Goal: Task Accomplishment & Management: Use online tool/utility

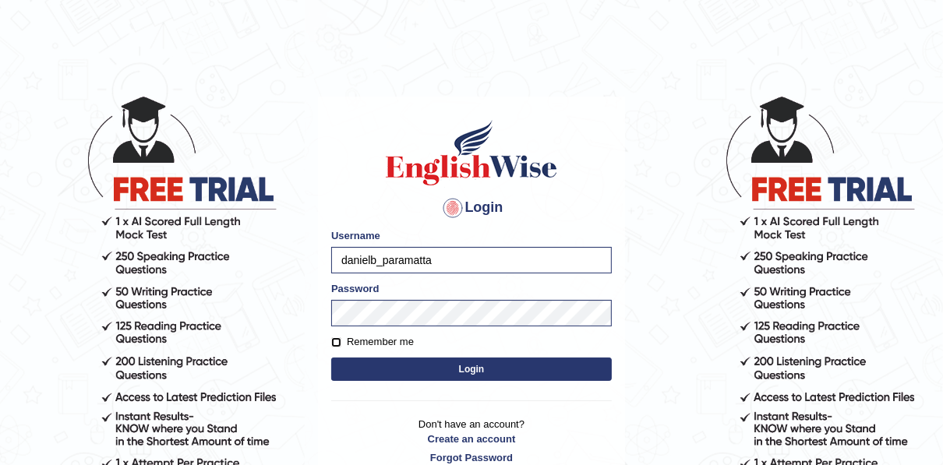
click at [334, 340] on input "Remember me" at bounding box center [336, 342] width 10 height 10
checkbox input "true"
click at [447, 342] on div "Remember me" at bounding box center [471, 342] width 281 height 16
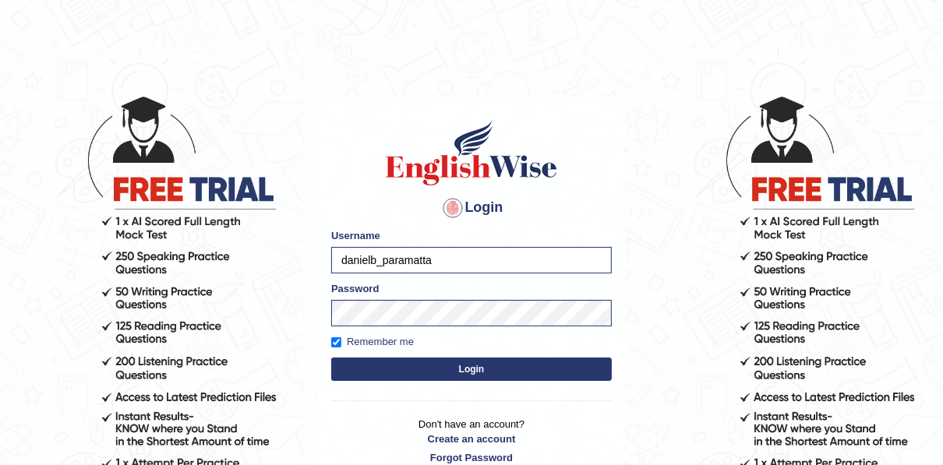
scroll to position [15, 0]
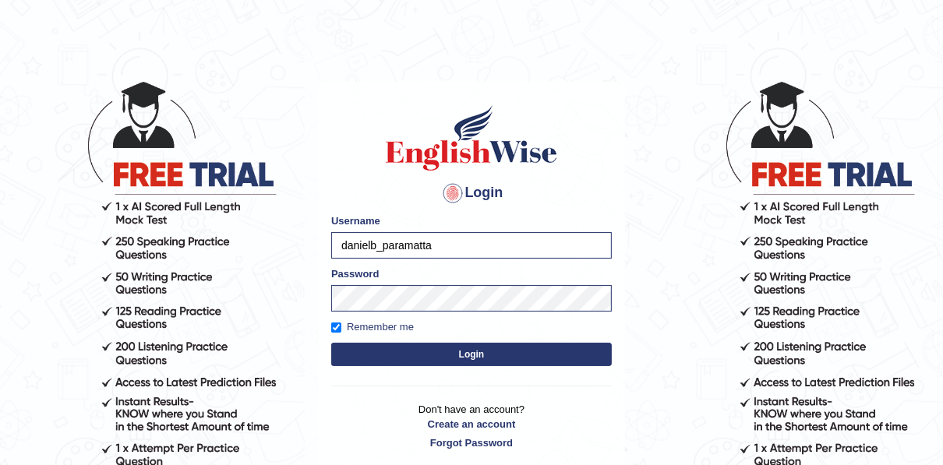
click at [472, 356] on button "Login" at bounding box center [471, 354] width 281 height 23
click at [468, 348] on button "Login" at bounding box center [471, 354] width 281 height 23
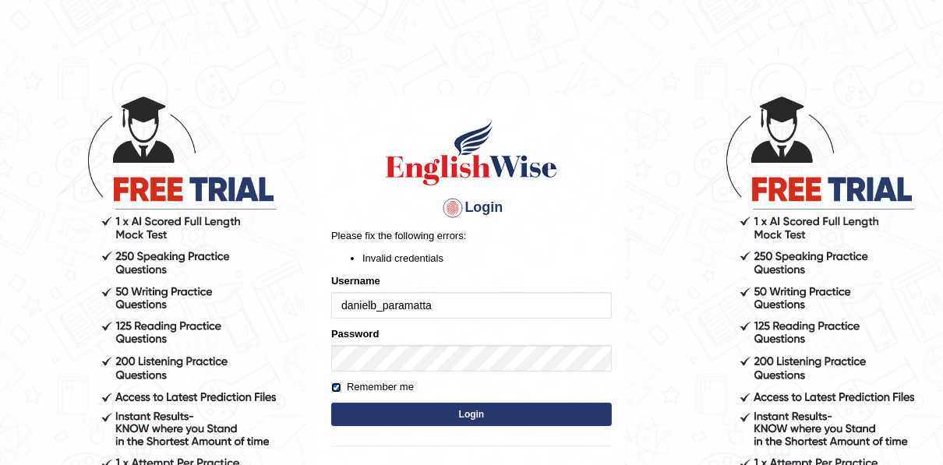
click at [337, 388] on input "Remember me" at bounding box center [336, 388] width 10 height 10
checkbox input "false"
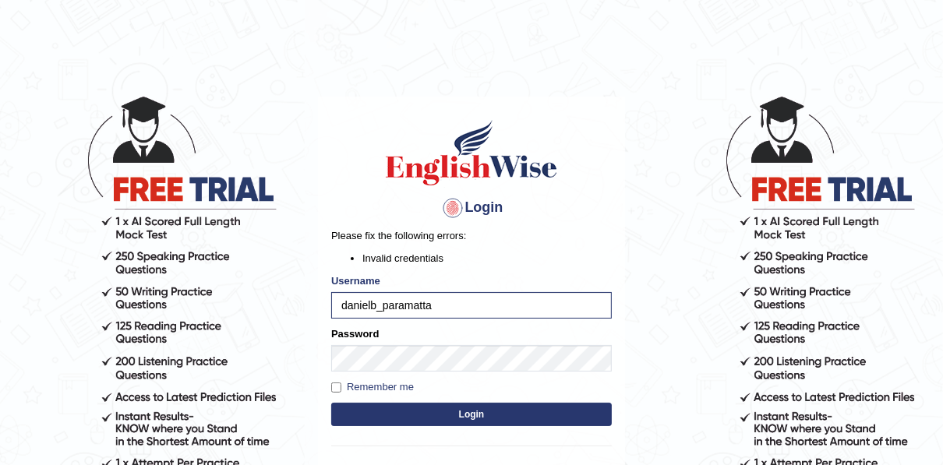
click at [478, 415] on button "Login" at bounding box center [471, 414] width 281 height 23
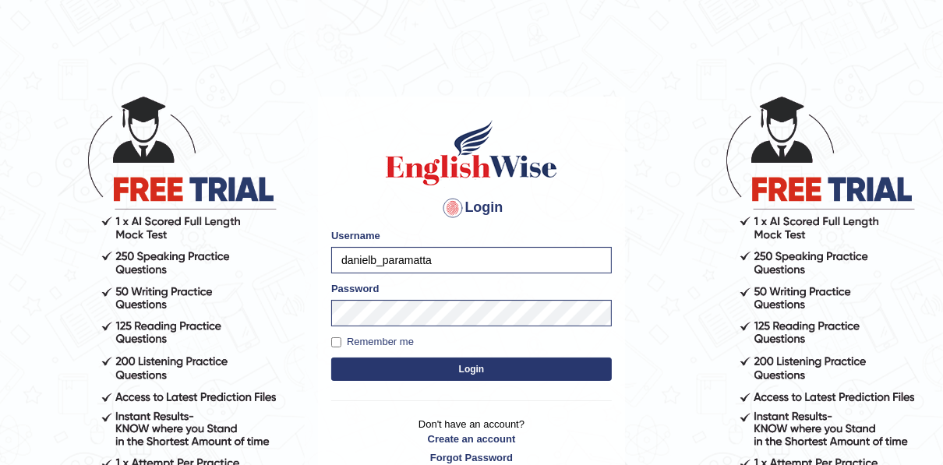
click at [469, 366] on button "Login" at bounding box center [471, 369] width 281 height 23
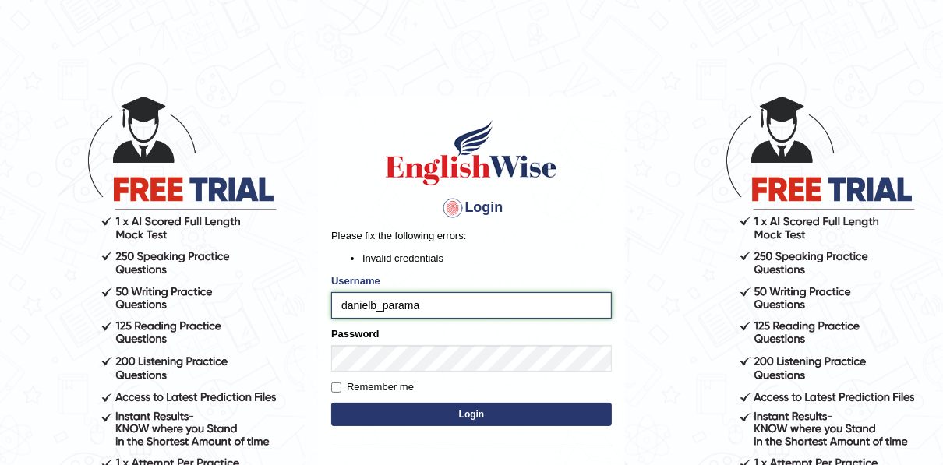
type input "danielb_paramatta"
click at [453, 420] on button "Login" at bounding box center [471, 414] width 281 height 23
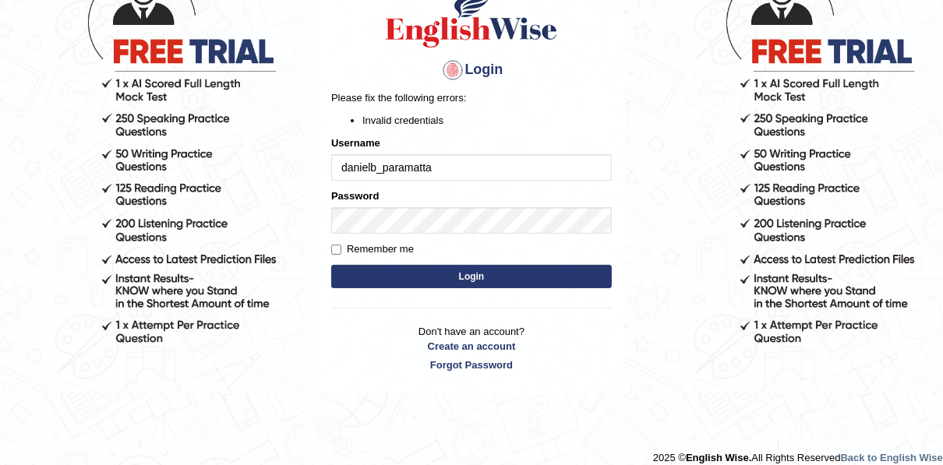
scroll to position [150, 0]
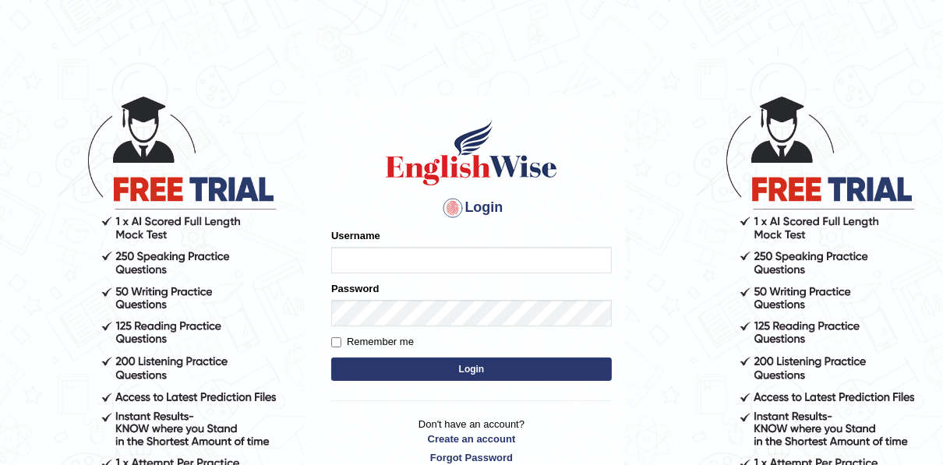
click at [344, 259] on input "Username" at bounding box center [471, 260] width 281 height 26
type input "danielb_paramatta"
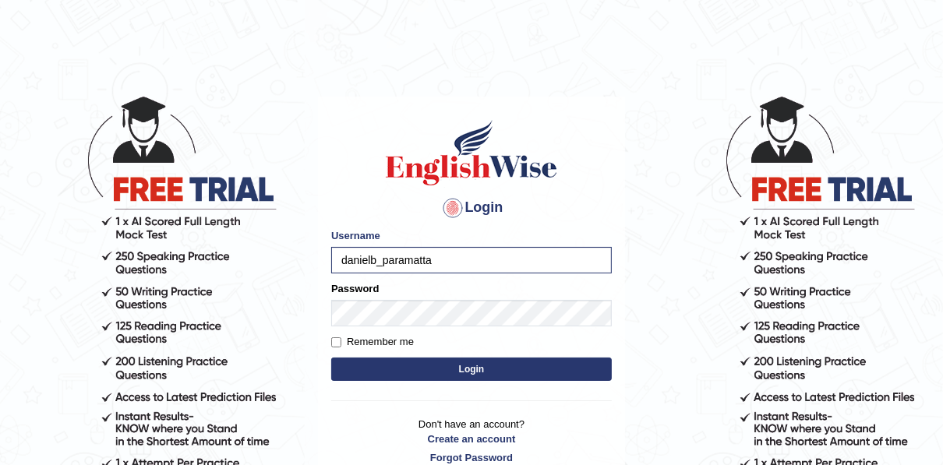
click at [474, 369] on button "Login" at bounding box center [471, 369] width 281 height 23
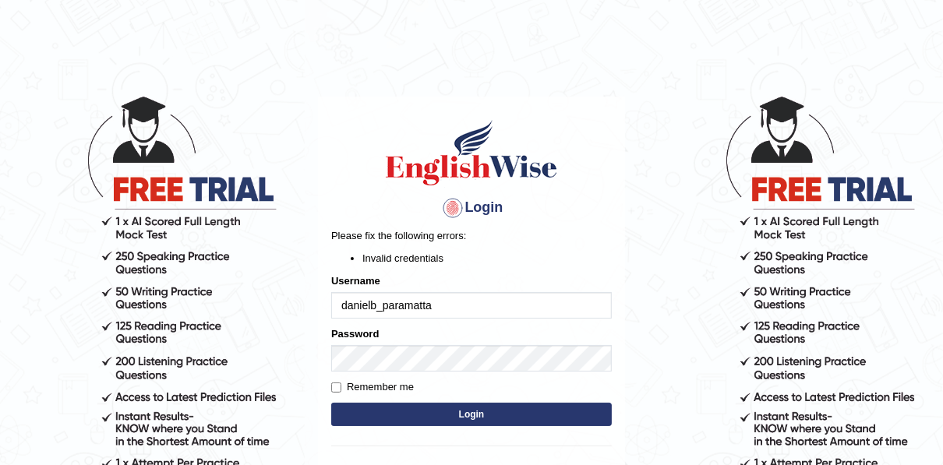
click at [458, 418] on button "Login" at bounding box center [471, 414] width 281 height 23
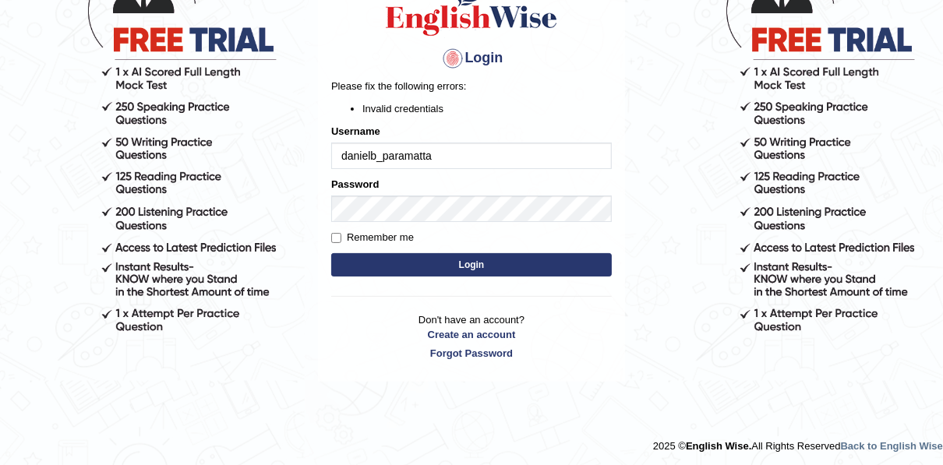
scroll to position [152, 0]
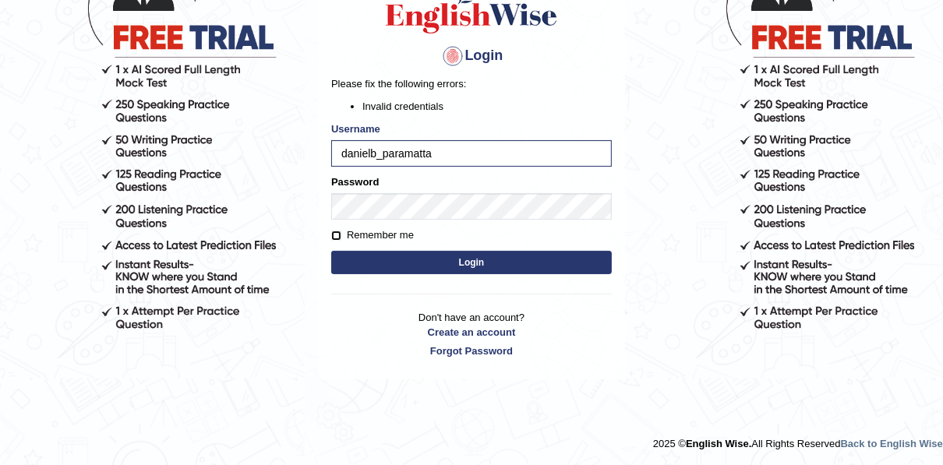
click at [338, 233] on input "Remember me" at bounding box center [336, 236] width 10 height 10
checkbox input "true"
click at [476, 268] on button "Login" at bounding box center [471, 262] width 281 height 23
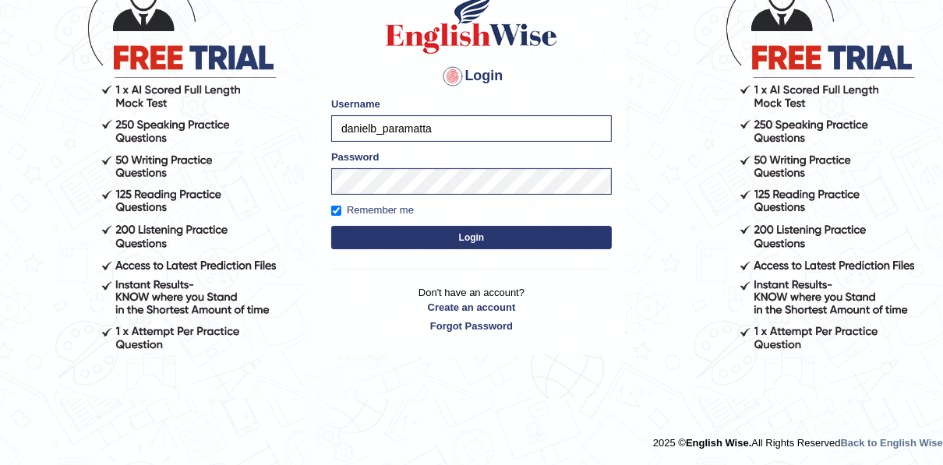
scroll to position [131, 0]
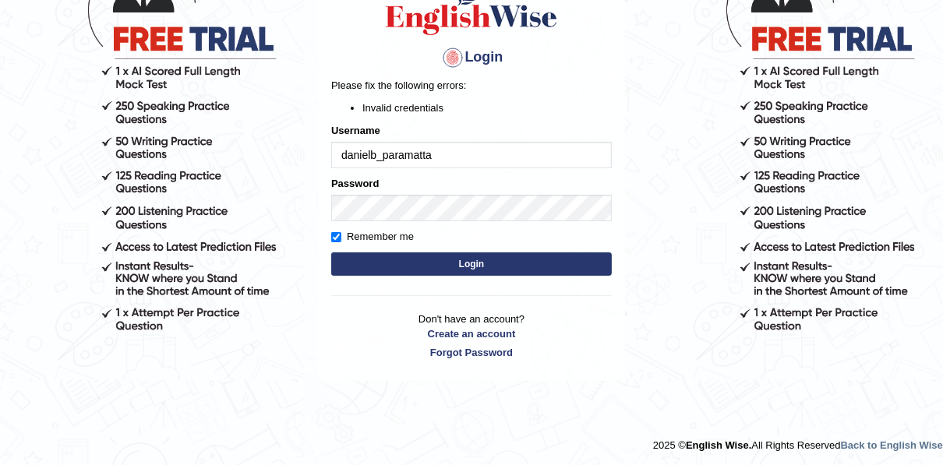
scroll to position [152, 0]
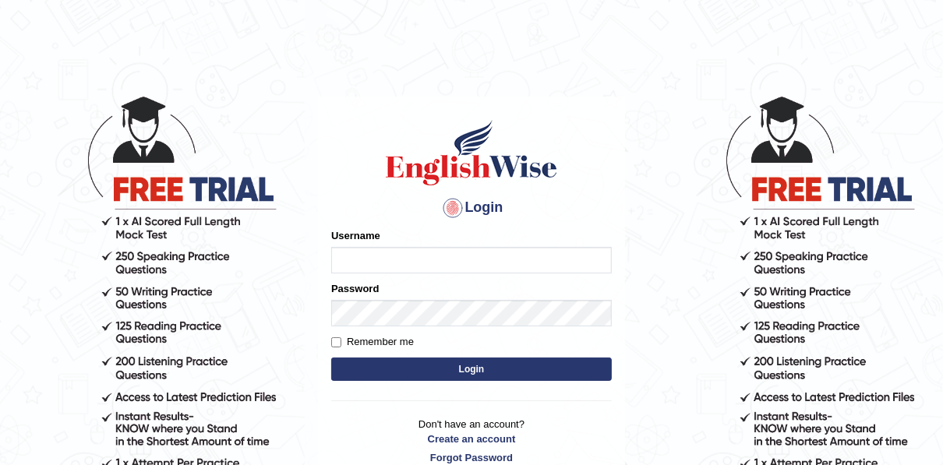
click at [339, 256] on input "Username" at bounding box center [471, 260] width 281 height 26
type input "danielb_paramatta"
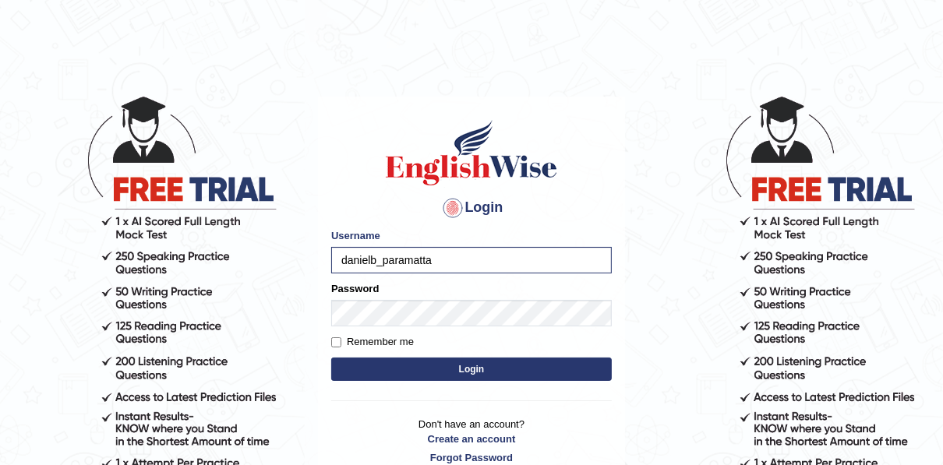
click at [472, 372] on button "Login" at bounding box center [471, 369] width 281 height 23
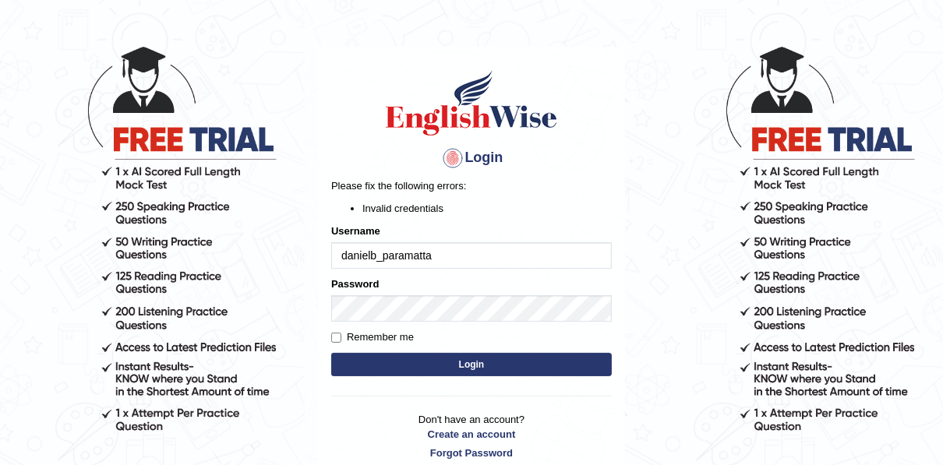
scroll to position [75, 0]
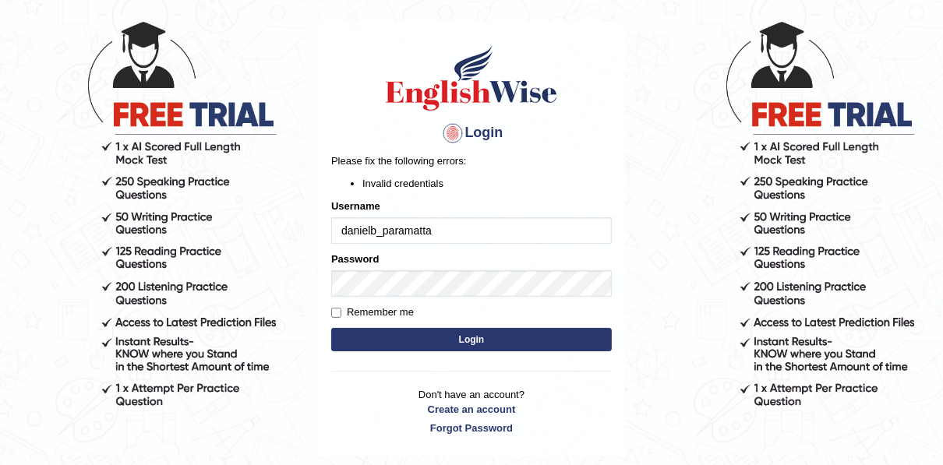
click at [455, 336] on button "Login" at bounding box center [471, 339] width 281 height 23
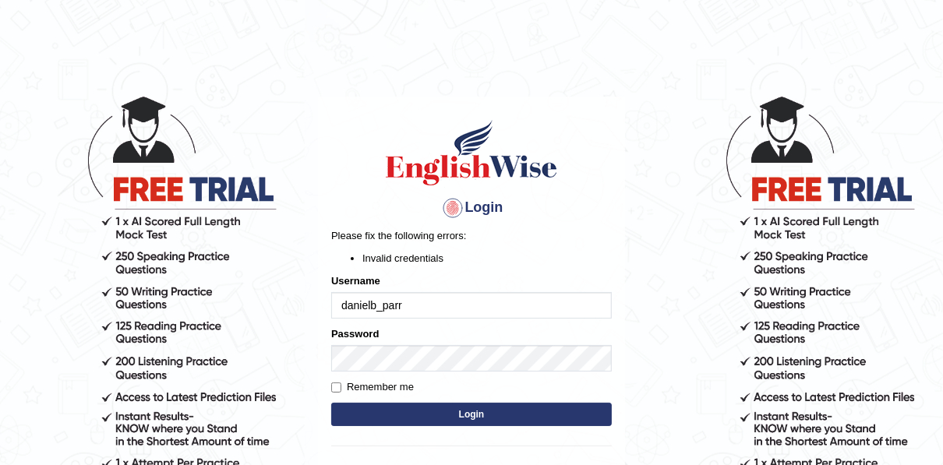
type input "danielb_parramatta"
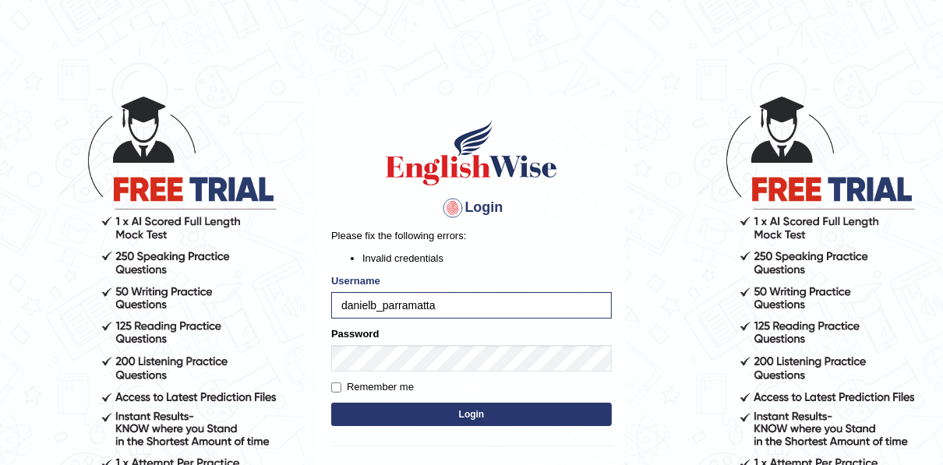
click at [460, 418] on button "Login" at bounding box center [471, 414] width 281 height 23
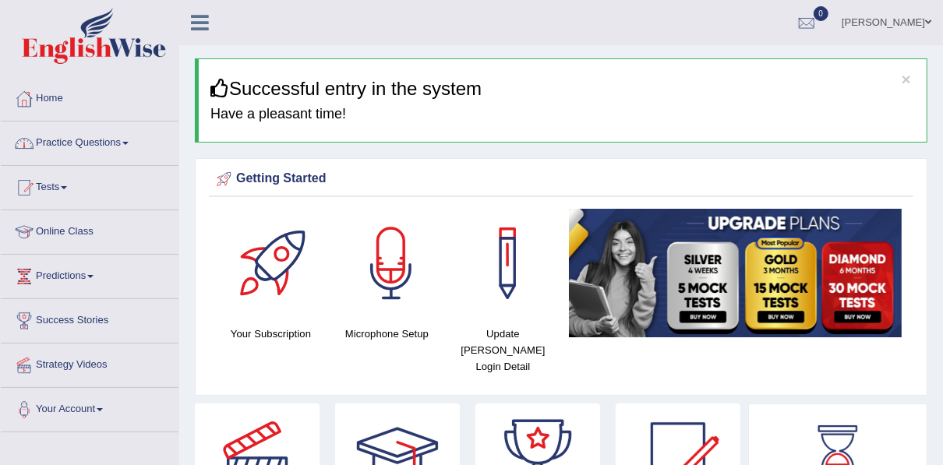
click at [83, 143] on link "Practice Questions" at bounding box center [90, 141] width 178 height 39
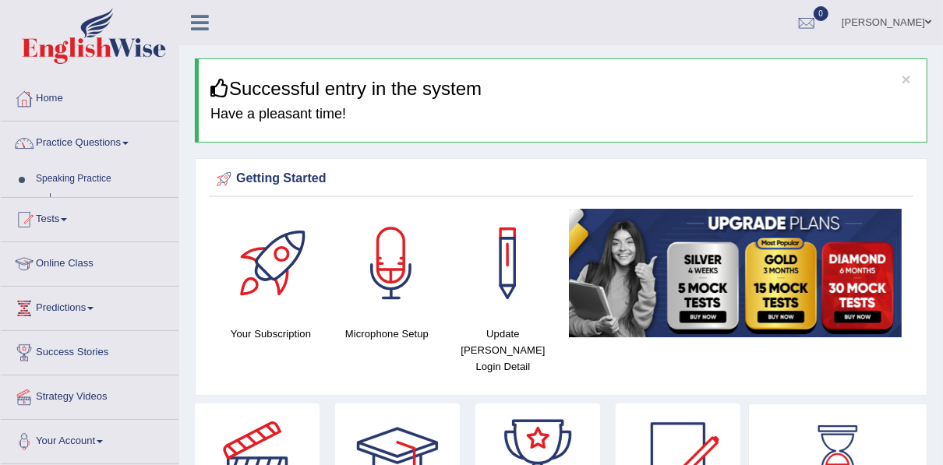
click at [83, 143] on link "Practice Questions" at bounding box center [90, 141] width 178 height 39
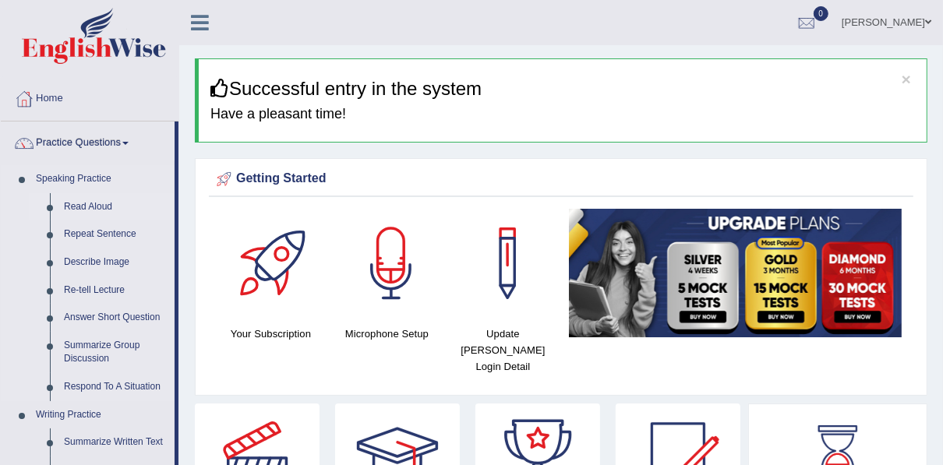
click at [84, 208] on link "Read Aloud" at bounding box center [116, 207] width 118 height 28
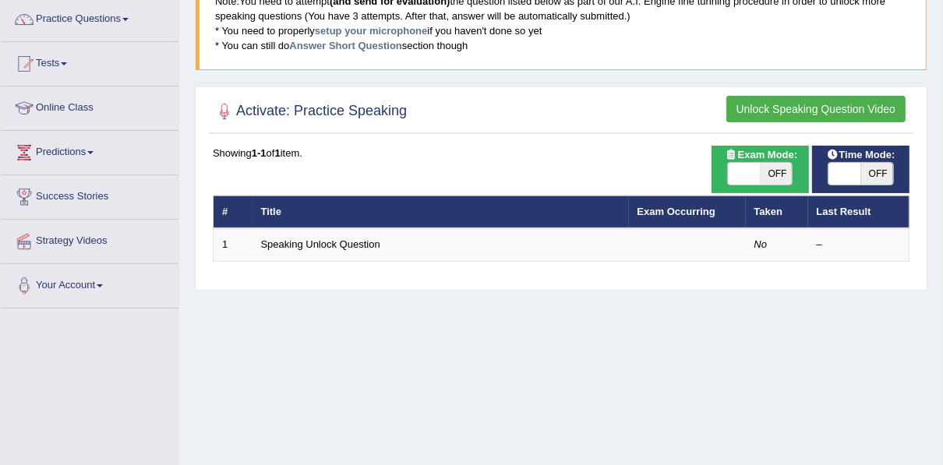
scroll to position [125, 0]
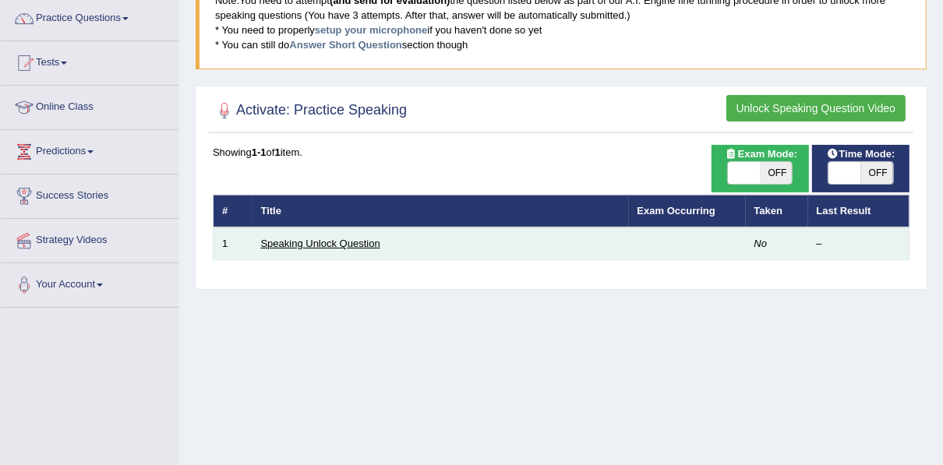
click at [294, 242] on link "Speaking Unlock Question" at bounding box center [320, 244] width 119 height 12
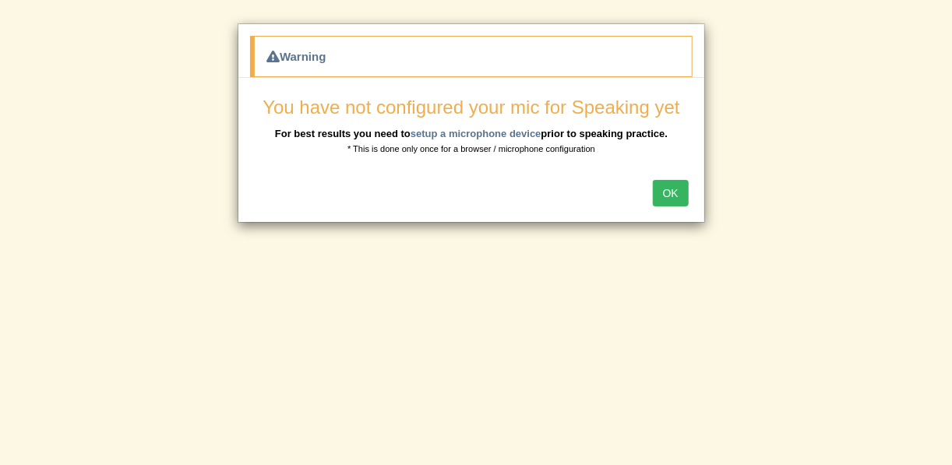
click at [676, 184] on button "OK" at bounding box center [671, 193] width 36 height 26
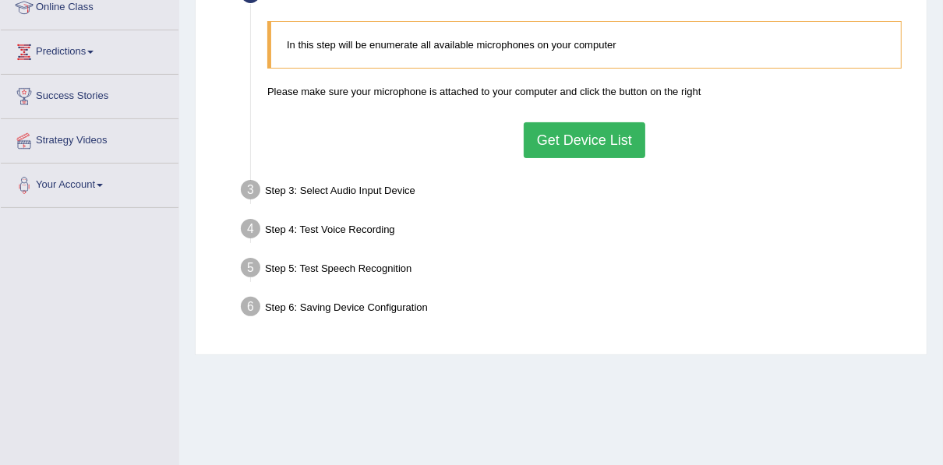
click at [552, 130] on button "Get Device List" at bounding box center [585, 140] width 122 height 36
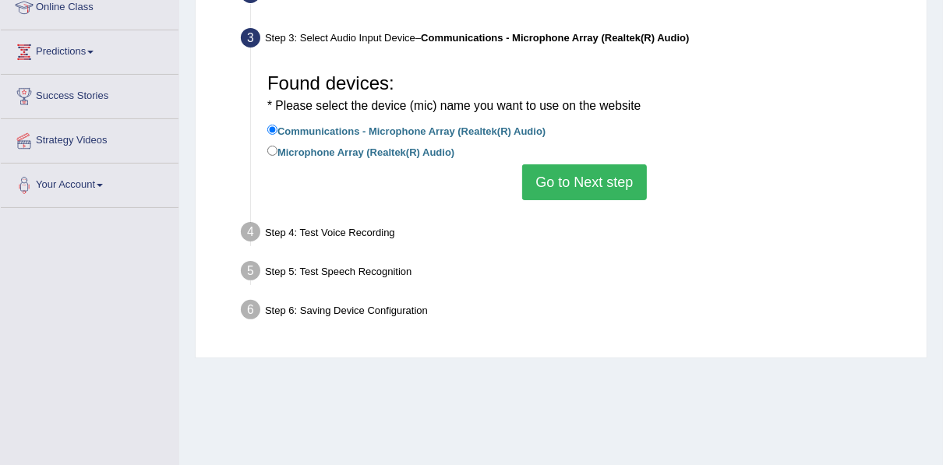
click at [584, 185] on button "Go to Next step" at bounding box center [584, 182] width 124 height 36
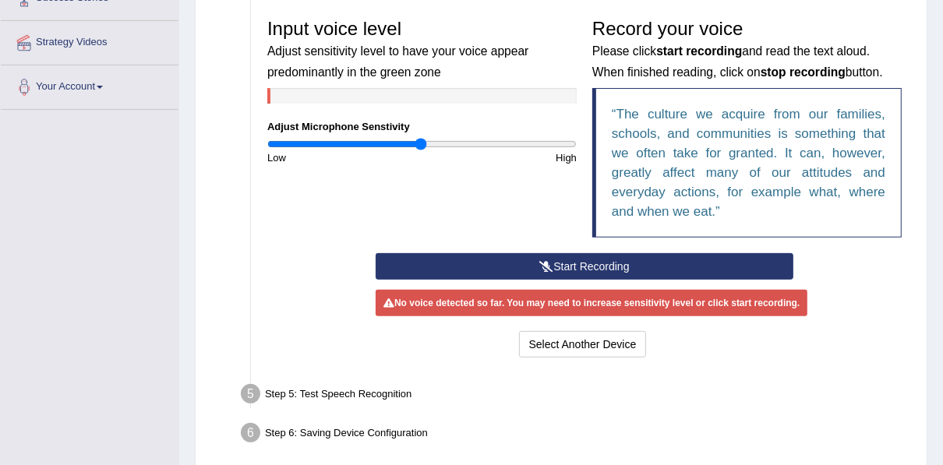
scroll to position [324, 0]
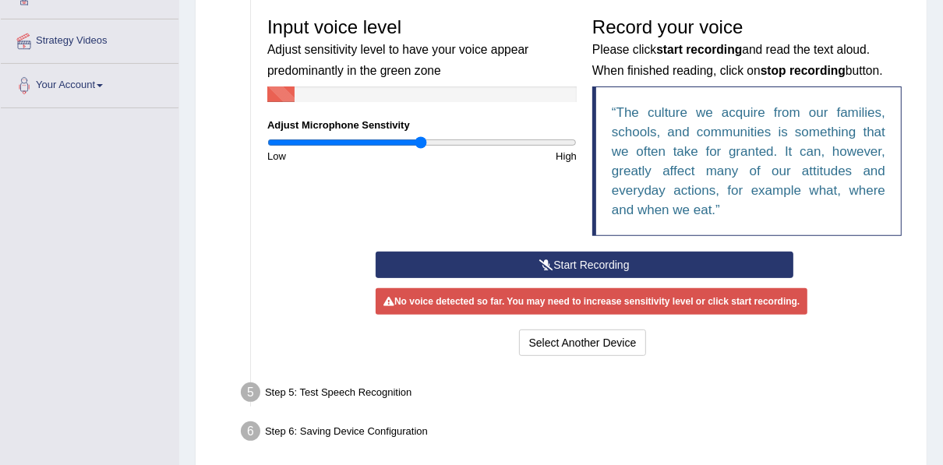
click at [565, 261] on button "Start Recording" at bounding box center [585, 265] width 418 height 26
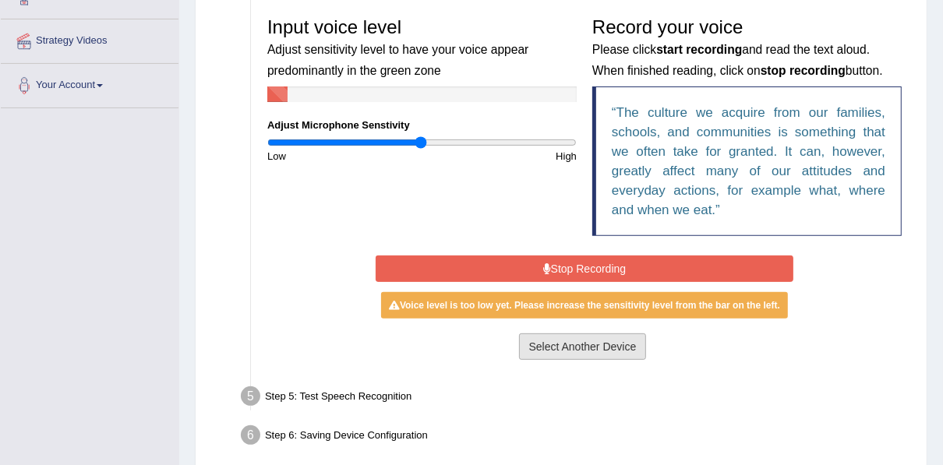
click at [562, 348] on button "Select Another Device" at bounding box center [583, 347] width 128 height 26
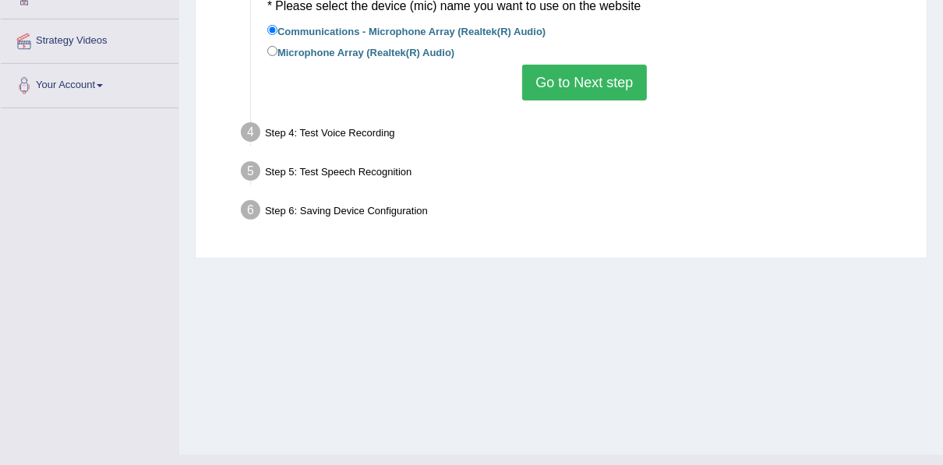
click at [587, 86] on button "Go to Next step" at bounding box center [584, 83] width 124 height 36
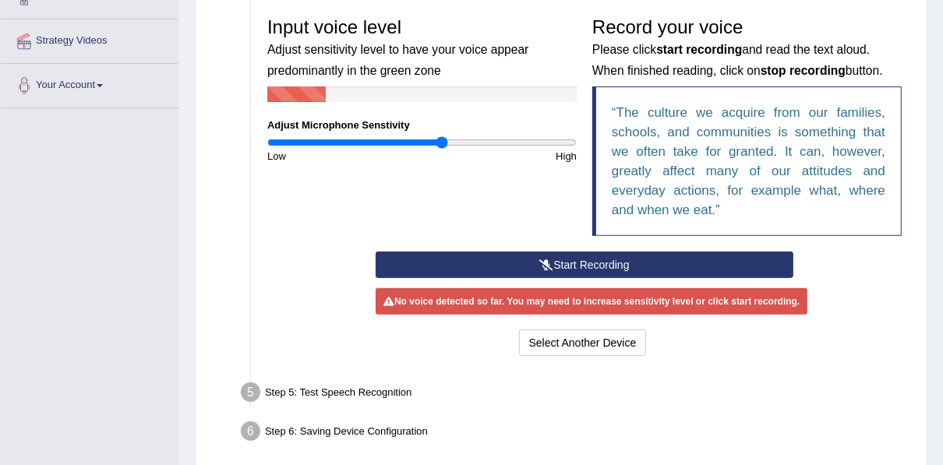
type input "1.14"
click at [442, 139] on input "range" at bounding box center [421, 142] width 309 height 12
click at [587, 261] on button "Start Recording" at bounding box center [585, 265] width 418 height 26
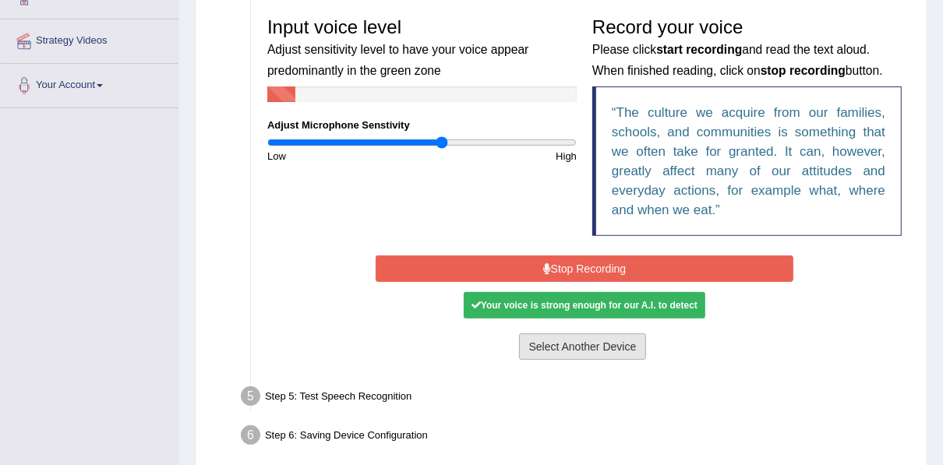
click at [577, 347] on button "Select Another Device" at bounding box center [583, 347] width 128 height 26
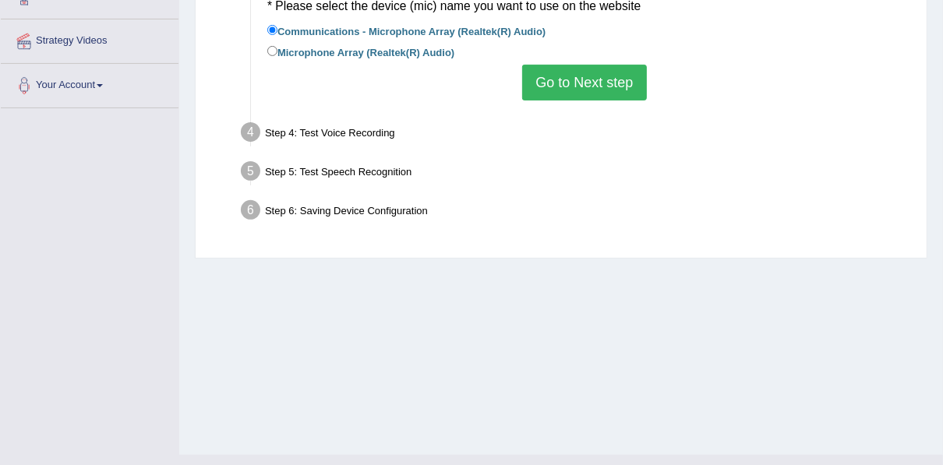
click at [567, 82] on button "Go to Next step" at bounding box center [584, 83] width 124 height 36
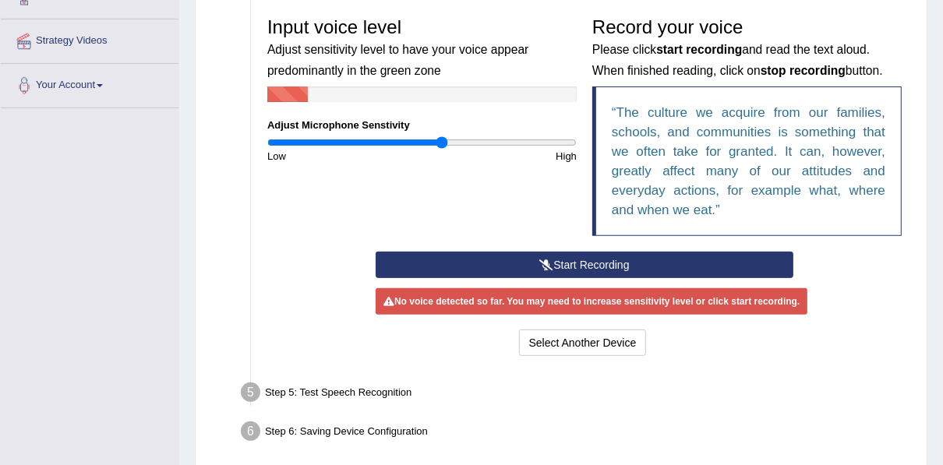
click at [579, 258] on button "Start Recording" at bounding box center [585, 265] width 418 height 26
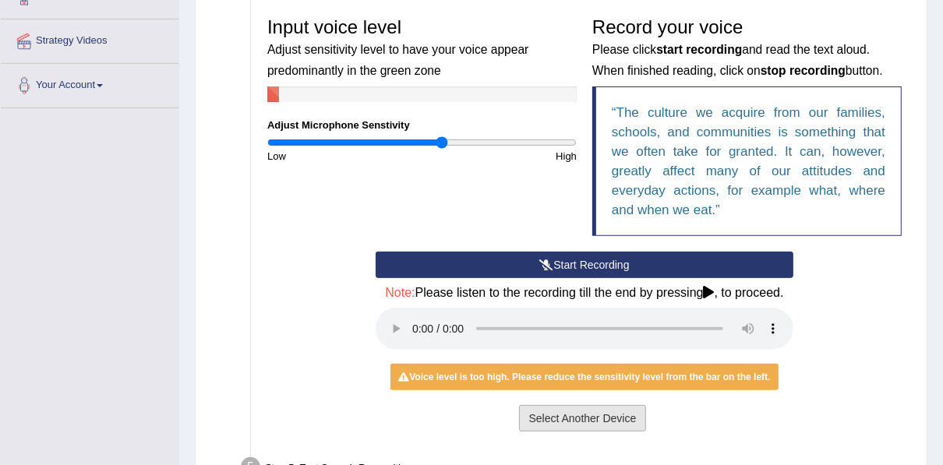
click at [554, 418] on button "Select Another Device" at bounding box center [583, 418] width 128 height 26
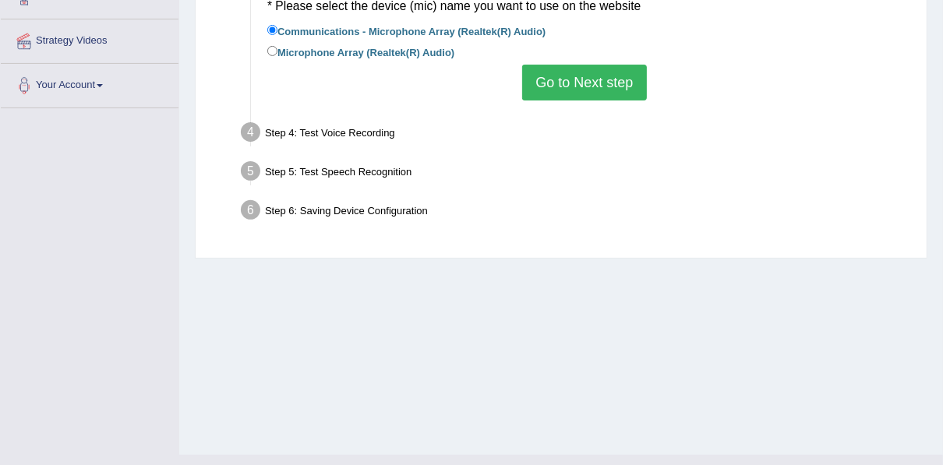
click at [567, 85] on button "Go to Next step" at bounding box center [584, 83] width 124 height 36
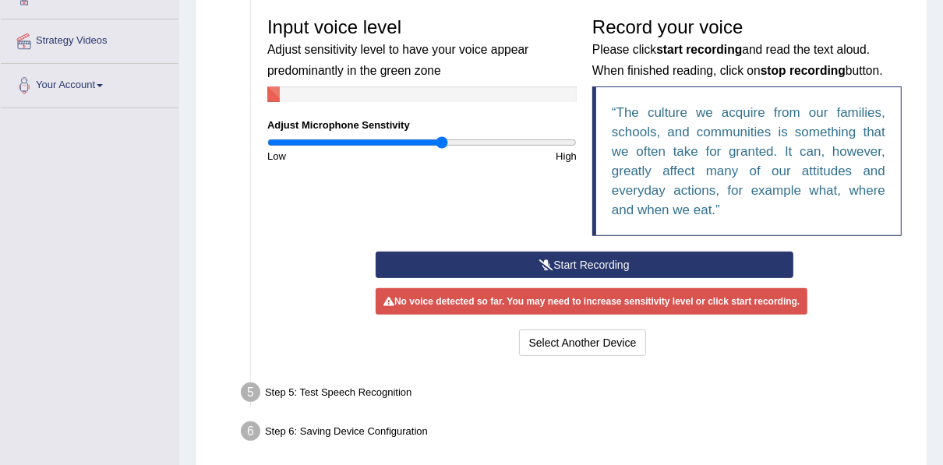
click at [592, 263] on button "Start Recording" at bounding box center [585, 265] width 418 height 26
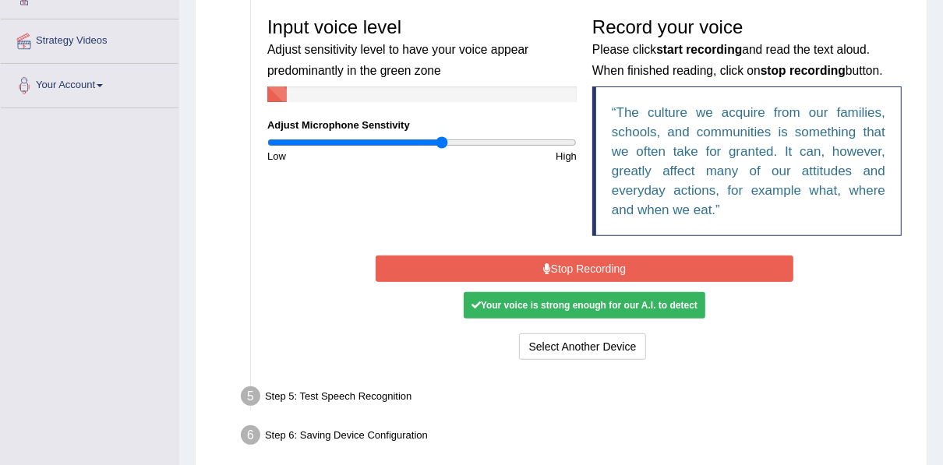
click at [592, 263] on button "Stop Recording" at bounding box center [585, 269] width 418 height 26
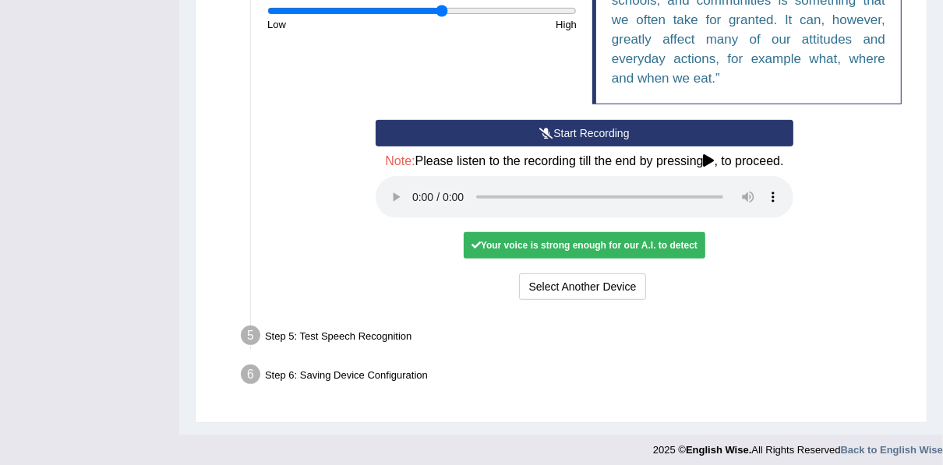
scroll to position [463, 0]
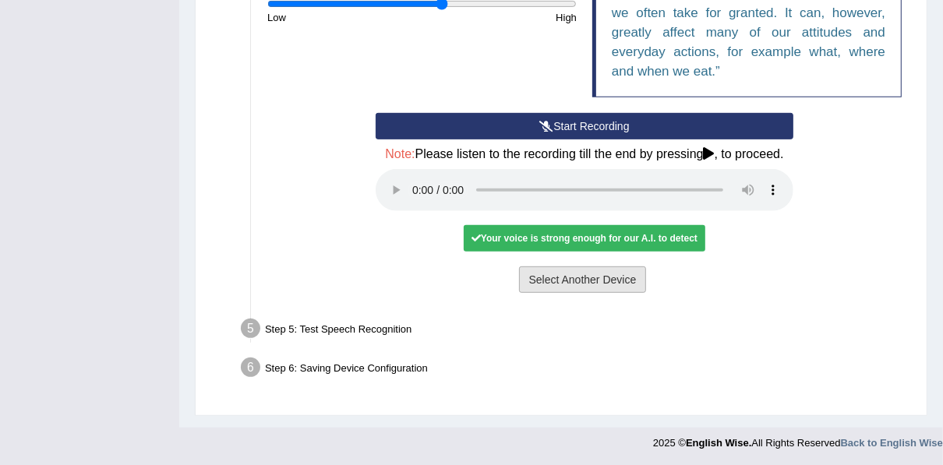
click at [591, 276] on button "Select Another Device" at bounding box center [583, 280] width 128 height 26
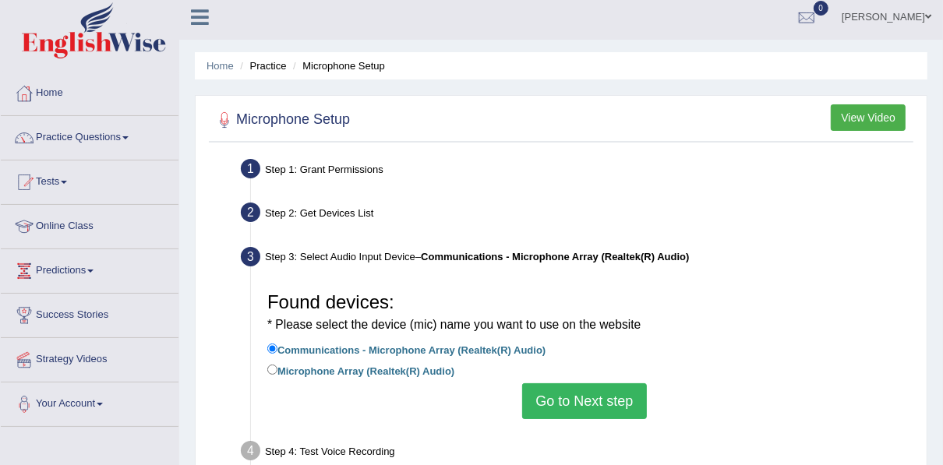
scroll to position [4, 0]
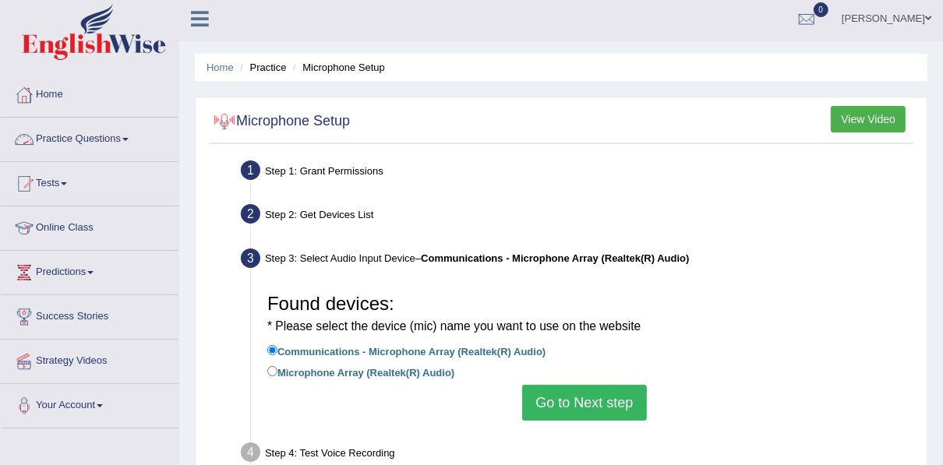
click at [109, 137] on link "Practice Questions" at bounding box center [90, 137] width 178 height 39
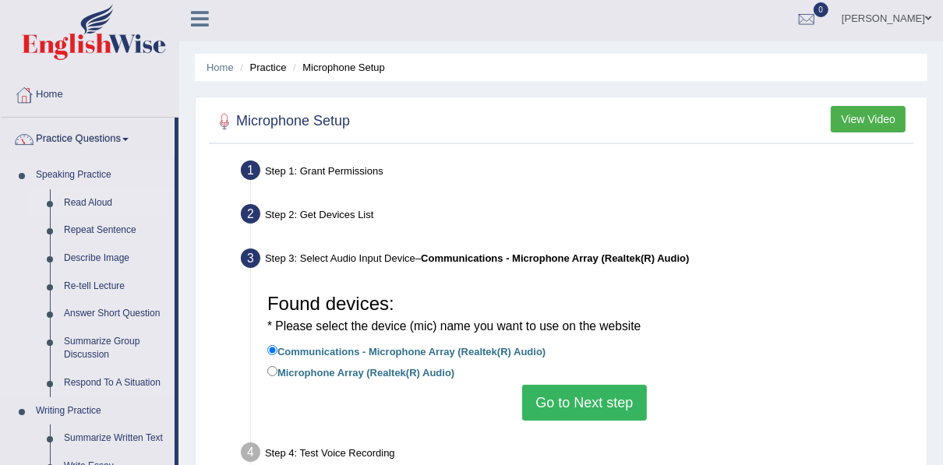
click at [101, 198] on link "Read Aloud" at bounding box center [116, 203] width 118 height 28
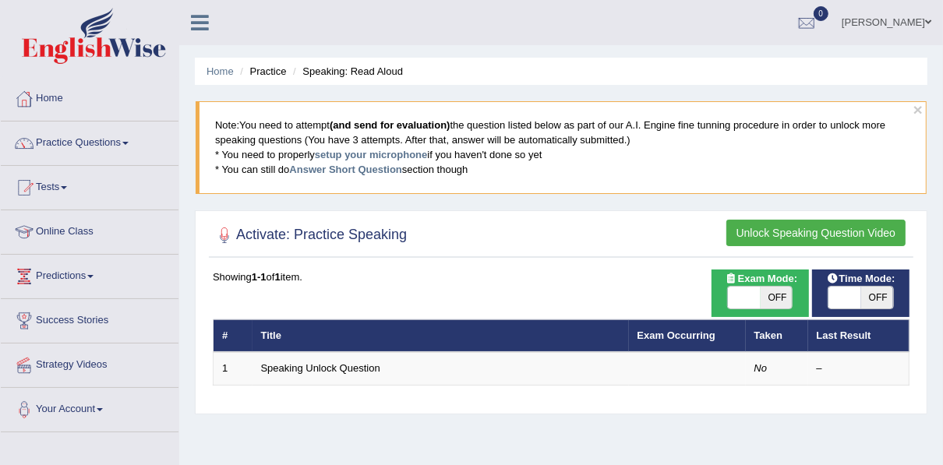
click at [816, 231] on button "Unlock Speaking Question Video" at bounding box center [815, 233] width 179 height 26
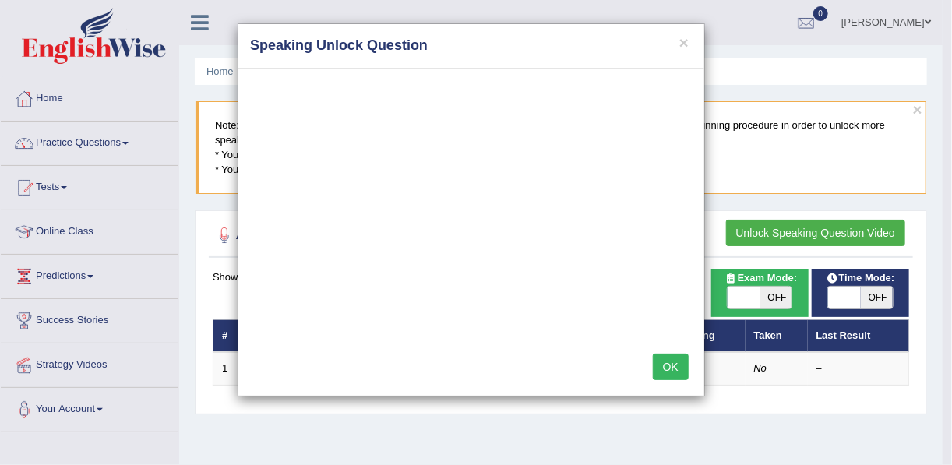
click at [676, 361] on button "OK" at bounding box center [671, 367] width 36 height 26
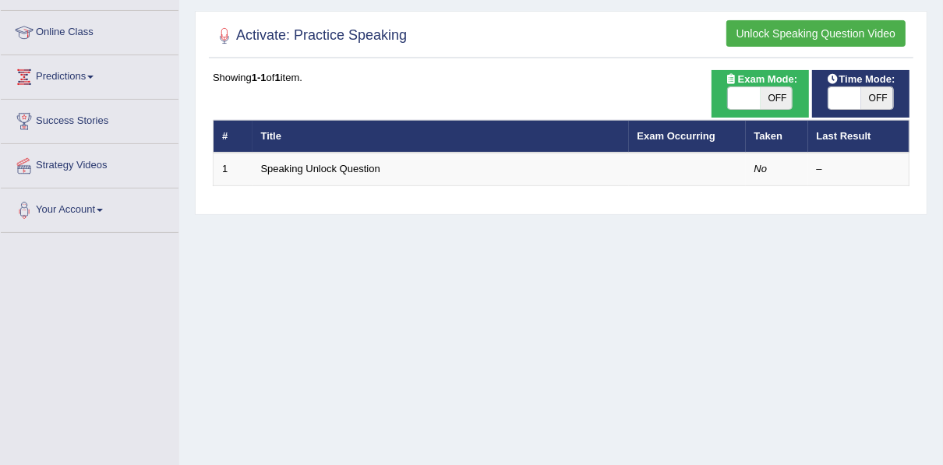
scroll to position [224, 0]
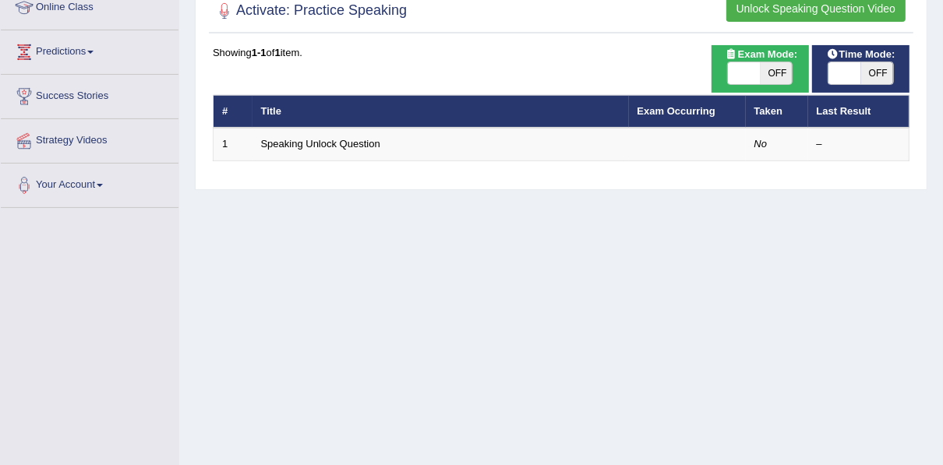
click at [773, 67] on span "OFF" at bounding box center [777, 73] width 33 height 22
checkbox input "true"
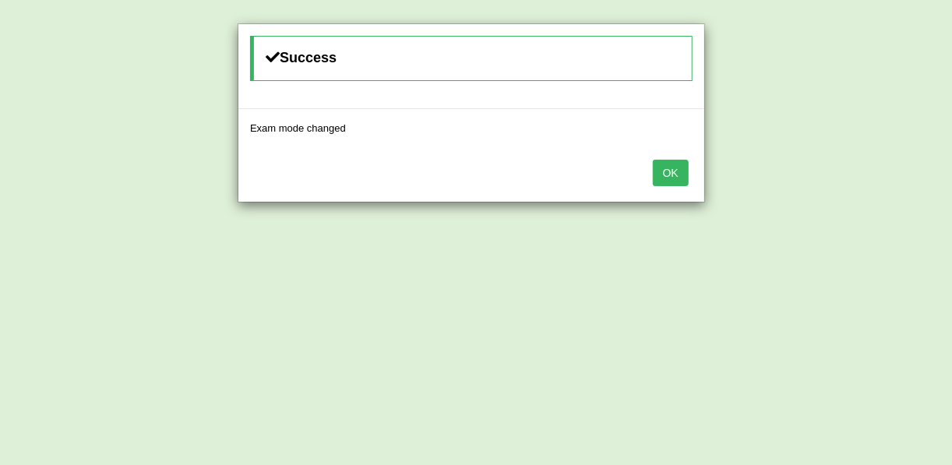
click at [669, 172] on button "OK" at bounding box center [671, 173] width 36 height 26
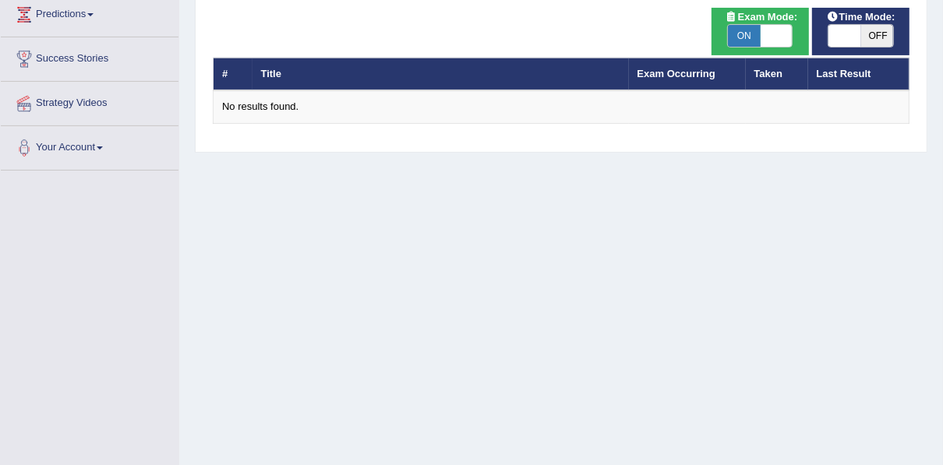
scroll to position [224, 0]
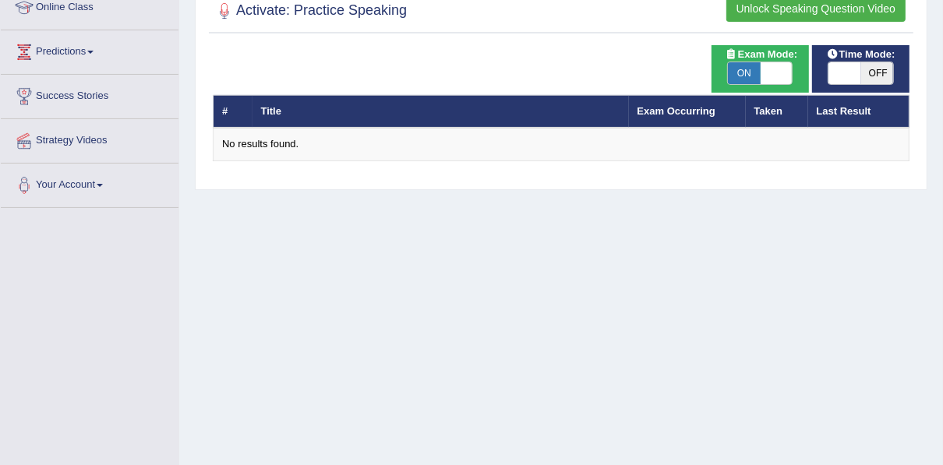
click at [452, 114] on th "Title" at bounding box center [440, 111] width 376 height 33
click at [777, 67] on span at bounding box center [777, 73] width 33 height 22
checkbox input "false"
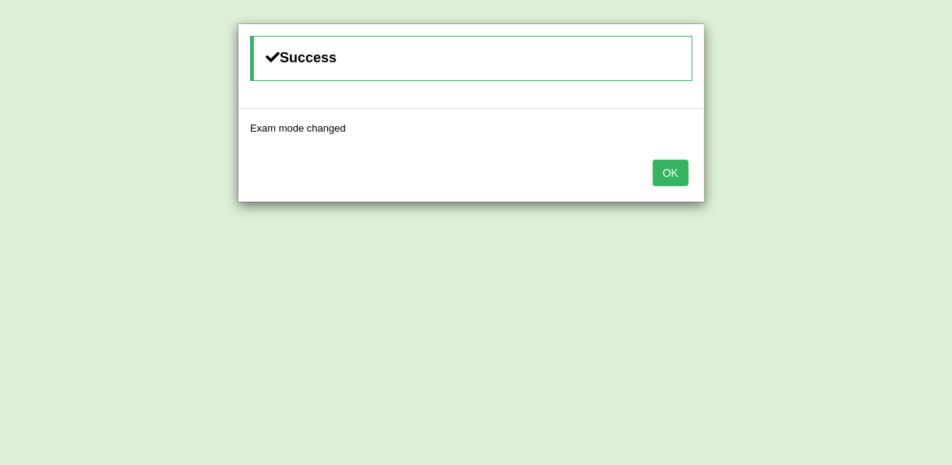
click at [665, 171] on button "OK" at bounding box center [671, 173] width 36 height 26
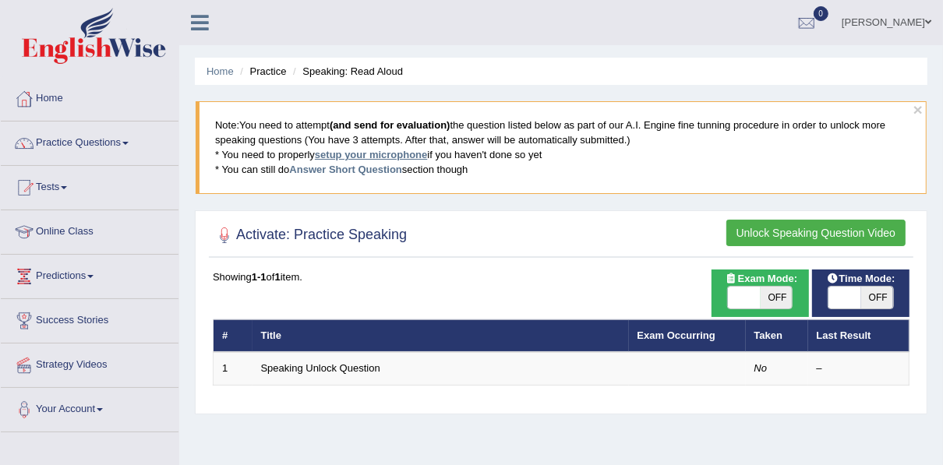
click at [364, 153] on link "setup your microphone" at bounding box center [371, 155] width 112 height 12
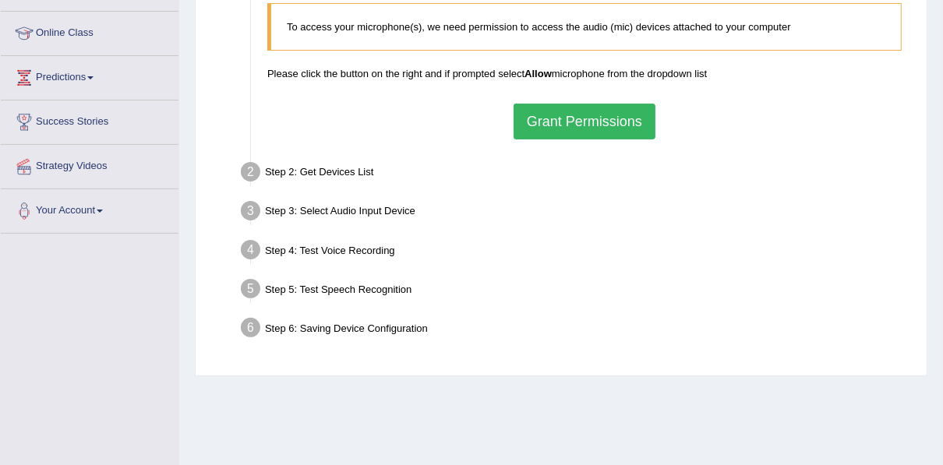
scroll to position [199, 0]
click at [274, 249] on div "Step 4: Test Voice Recording" at bounding box center [577, 252] width 686 height 34
click at [540, 116] on button "Grant Permissions" at bounding box center [585, 121] width 142 height 36
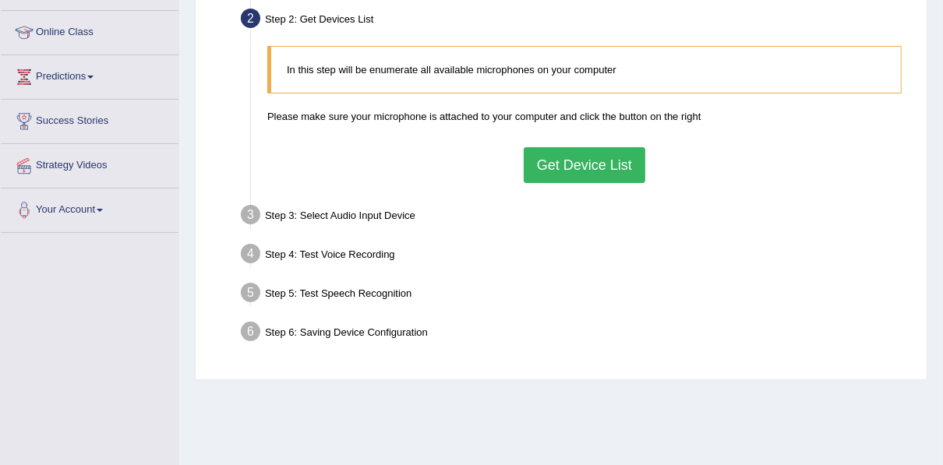
click at [553, 156] on button "Get Device List" at bounding box center [585, 165] width 122 height 36
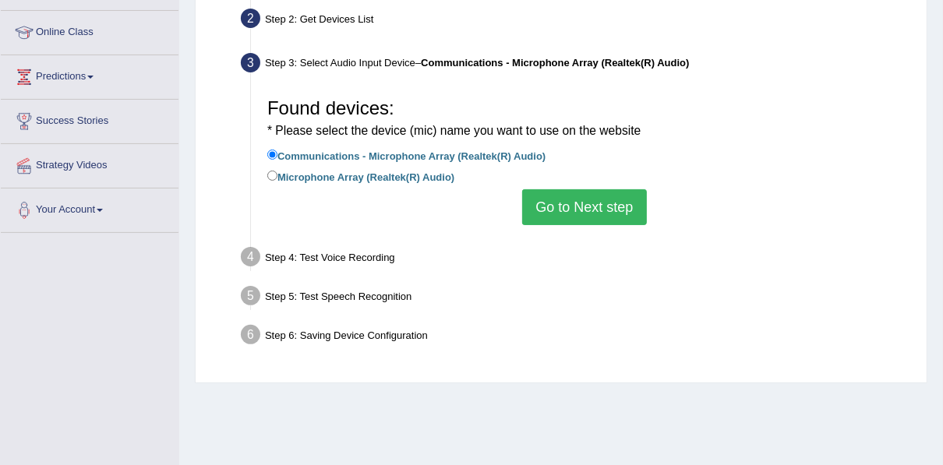
click at [603, 200] on button "Go to Next step" at bounding box center [584, 207] width 124 height 36
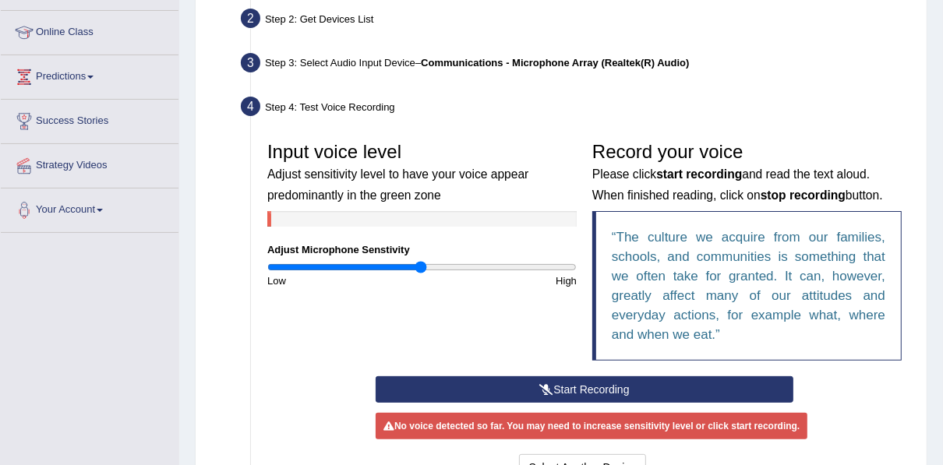
click at [619, 387] on button "Start Recording" at bounding box center [585, 389] width 418 height 26
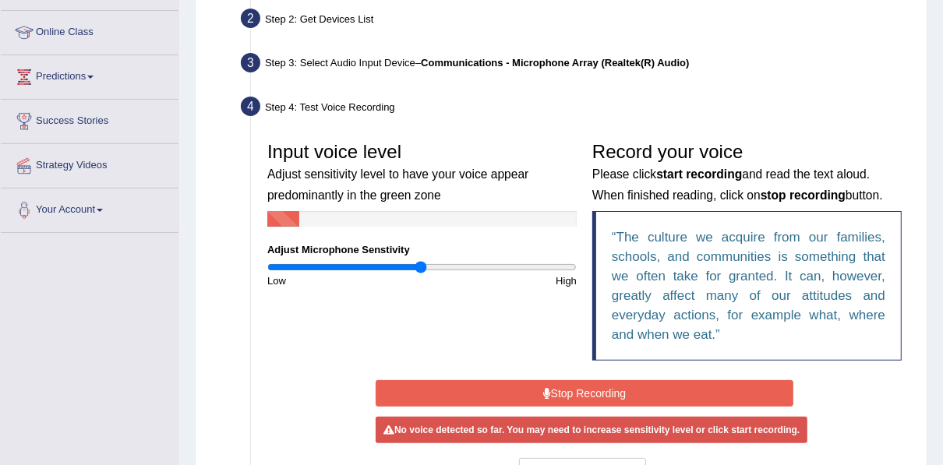
click at [619, 387] on button "Stop Recording" at bounding box center [585, 393] width 418 height 26
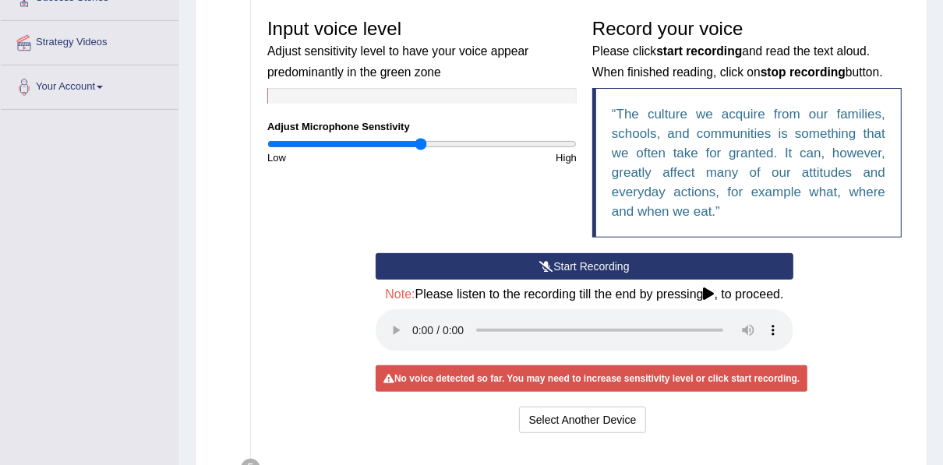
scroll to position [324, 0]
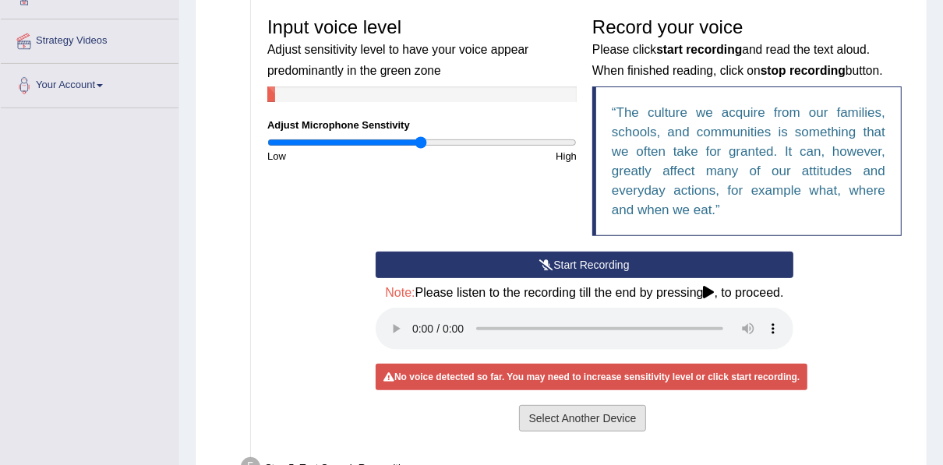
click at [616, 419] on button "Select Another Device" at bounding box center [583, 418] width 128 height 26
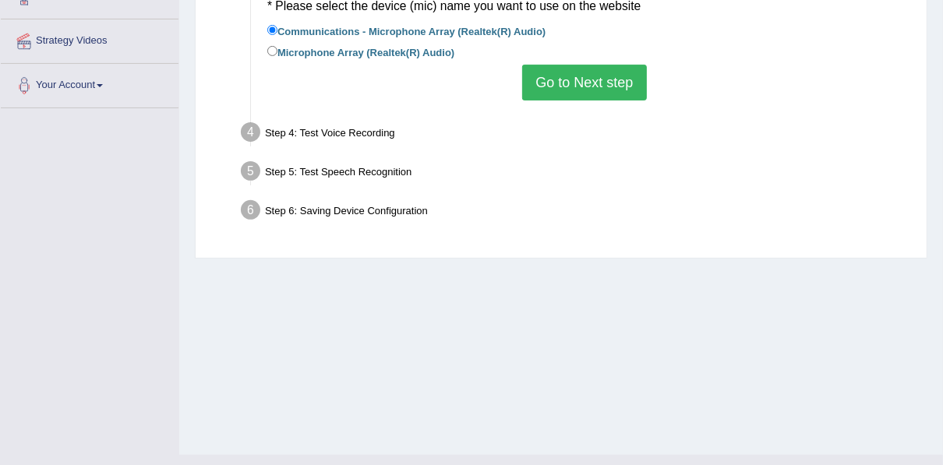
click at [592, 76] on button "Go to Next step" at bounding box center [584, 83] width 124 height 36
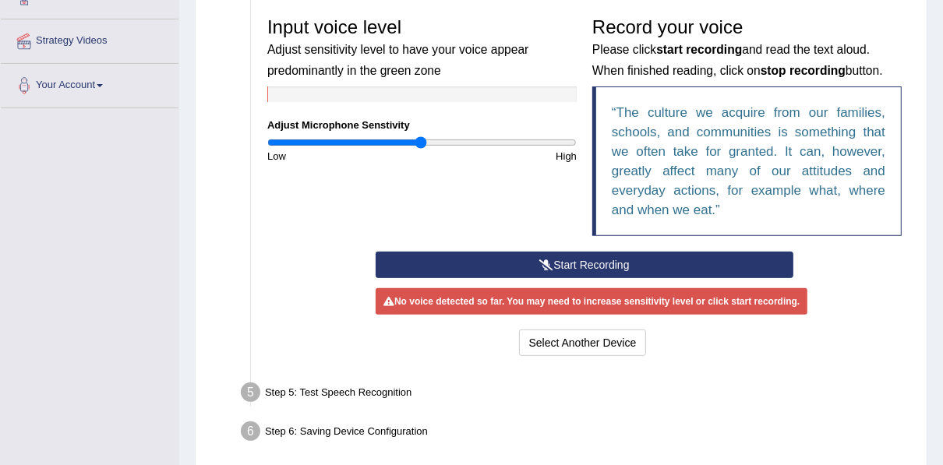
click at [574, 256] on button "Start Recording" at bounding box center [585, 265] width 418 height 26
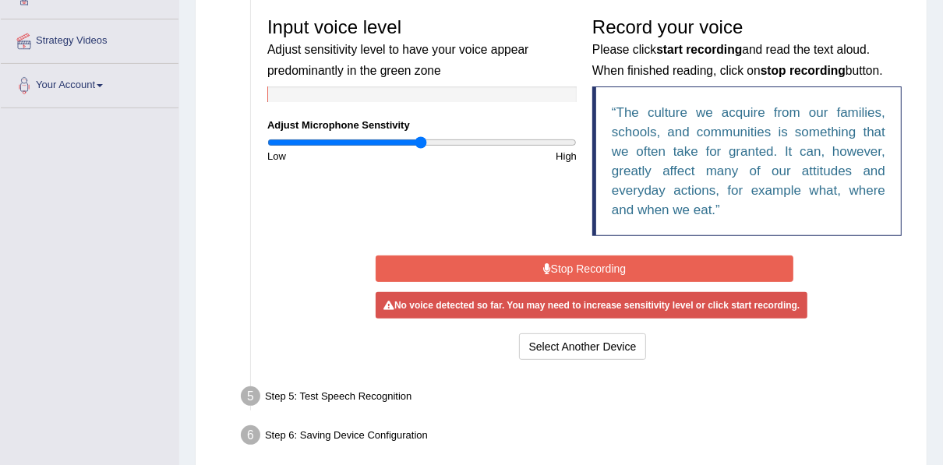
click at [567, 269] on button "Stop Recording" at bounding box center [585, 269] width 418 height 26
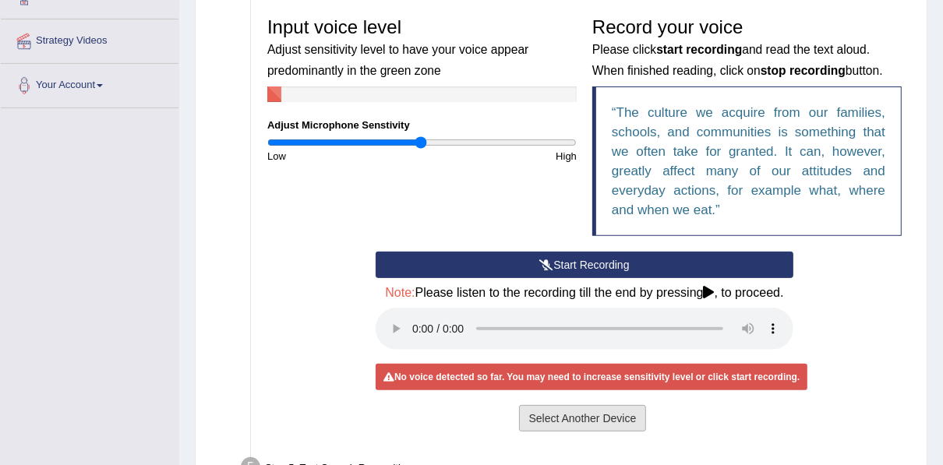
click at [560, 408] on button "Select Another Device" at bounding box center [583, 418] width 128 height 26
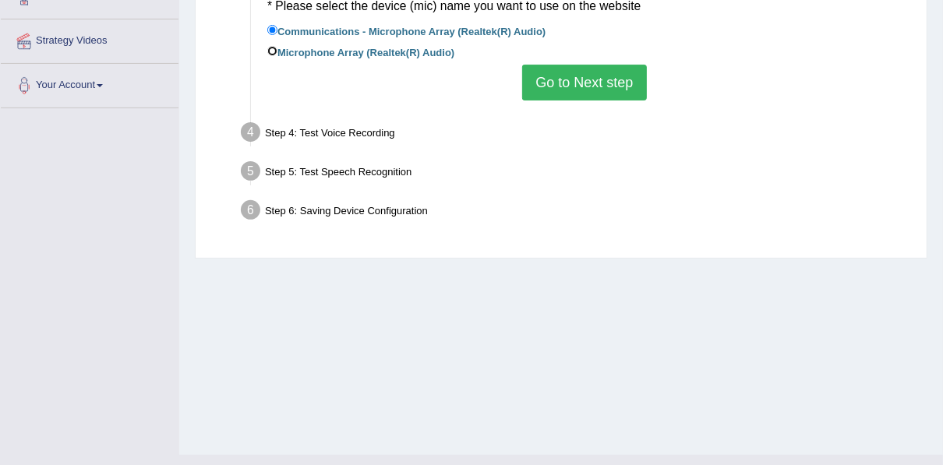
click at [273, 51] on input "Microphone Array (Realtek(R) Audio)" at bounding box center [272, 51] width 10 height 10
radio input "true"
click at [542, 82] on button "Go to Next step" at bounding box center [584, 83] width 124 height 36
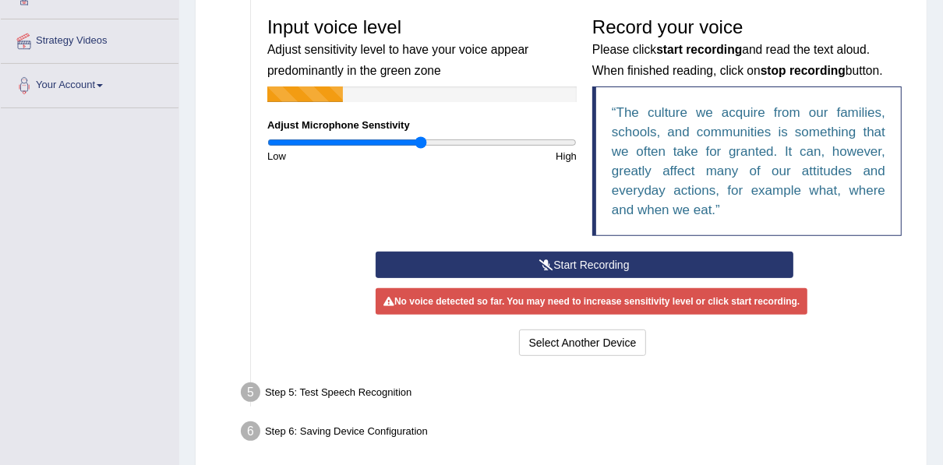
click at [661, 308] on div "No voice detected so far. You may need to increase sensitivity level or click s…" at bounding box center [592, 301] width 432 height 26
click at [630, 258] on button "Start Recording" at bounding box center [585, 265] width 418 height 26
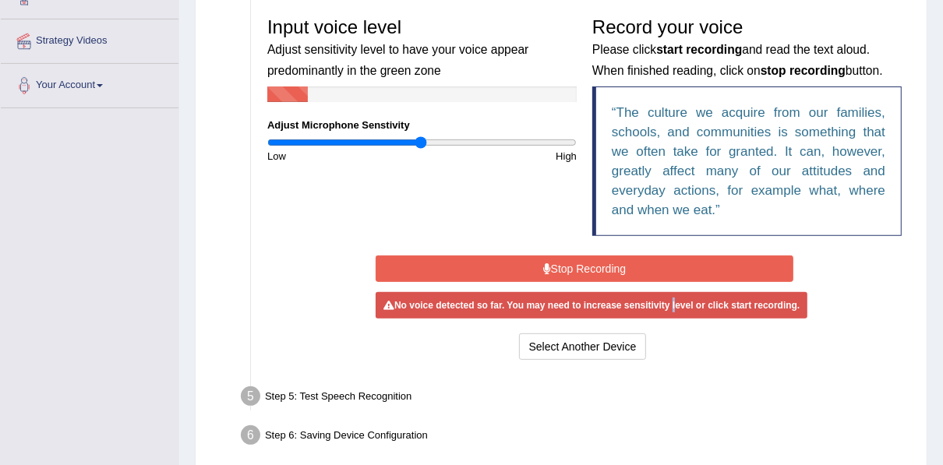
click at [576, 267] on button "Stop Recording" at bounding box center [585, 269] width 418 height 26
click at [576, 267] on div "Start Recording Stop Recording Note: Please listen to the recording till the en…" at bounding box center [584, 308] width 433 height 112
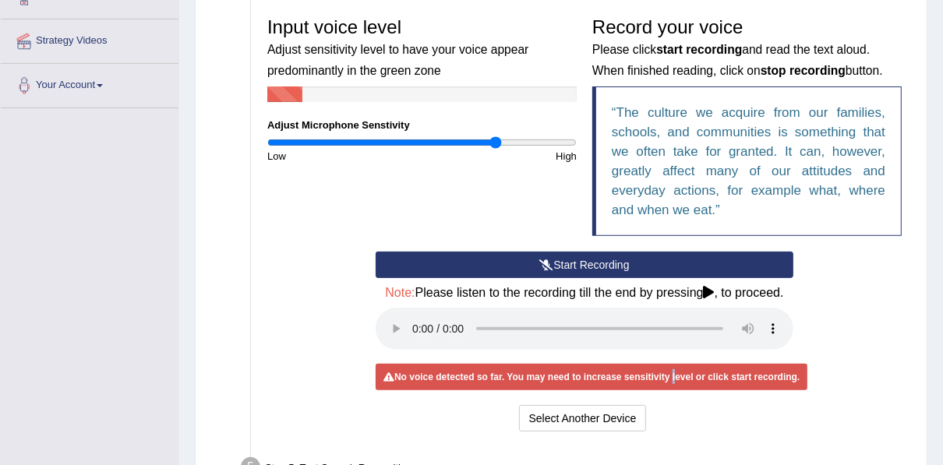
click at [496, 139] on input "range" at bounding box center [421, 142] width 309 height 12
click at [567, 139] on input "range" at bounding box center [421, 142] width 309 height 12
click at [577, 142] on div "Input voice level Adjust sensitivity level to have your voice appear predominan…" at bounding box center [421, 86] width 325 height 154
click at [572, 140] on input "range" at bounding box center [421, 142] width 309 height 12
click at [575, 141] on input "range" at bounding box center [421, 142] width 309 height 12
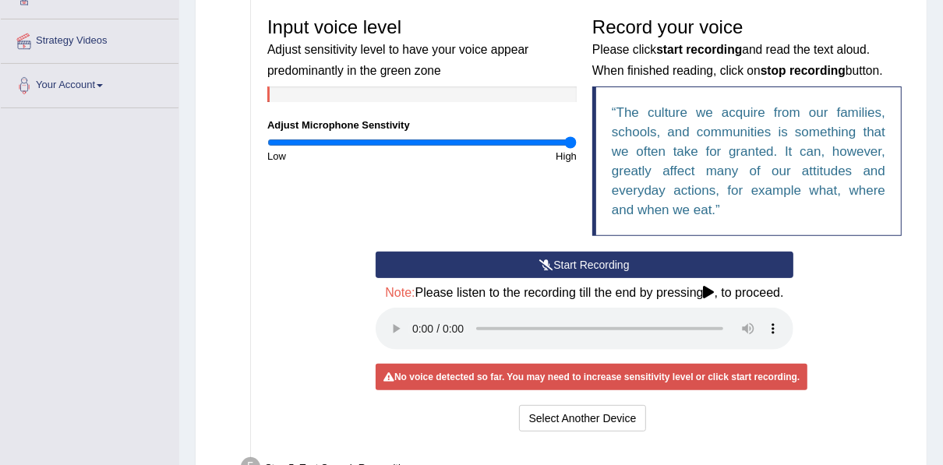
click at [711, 290] on icon at bounding box center [709, 292] width 11 height 12
click at [603, 261] on button "Start Recording" at bounding box center [585, 265] width 418 height 26
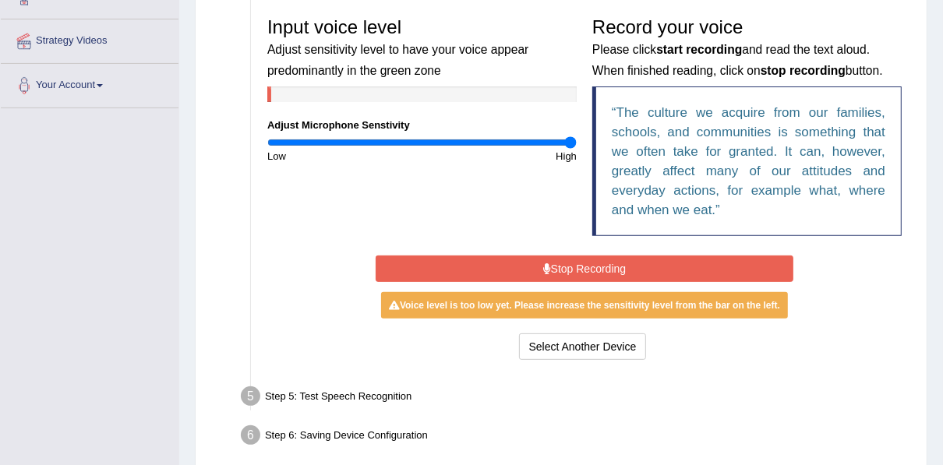
click at [603, 261] on button "Stop Recording" at bounding box center [585, 269] width 418 height 26
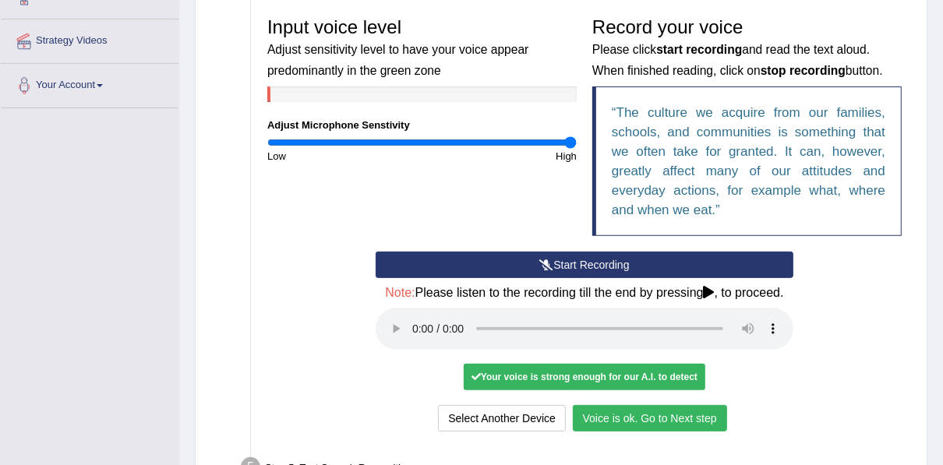
click at [640, 418] on button "Voice is ok. Go to Next step" at bounding box center [650, 418] width 154 height 26
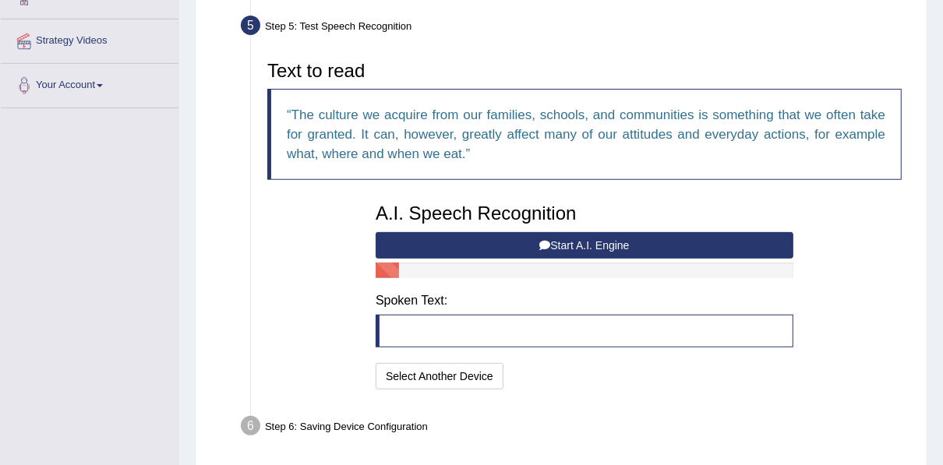
click at [401, 332] on blockquote at bounding box center [585, 331] width 418 height 33
drag, startPoint x: 401, startPoint y: 332, endPoint x: 542, endPoint y: 291, distance: 146.8
click at [542, 291] on div "A.I. Speech Recognition Start A.I. Engine Stop A.I. Engine Note: Please listen …" at bounding box center [584, 295] width 433 height 198
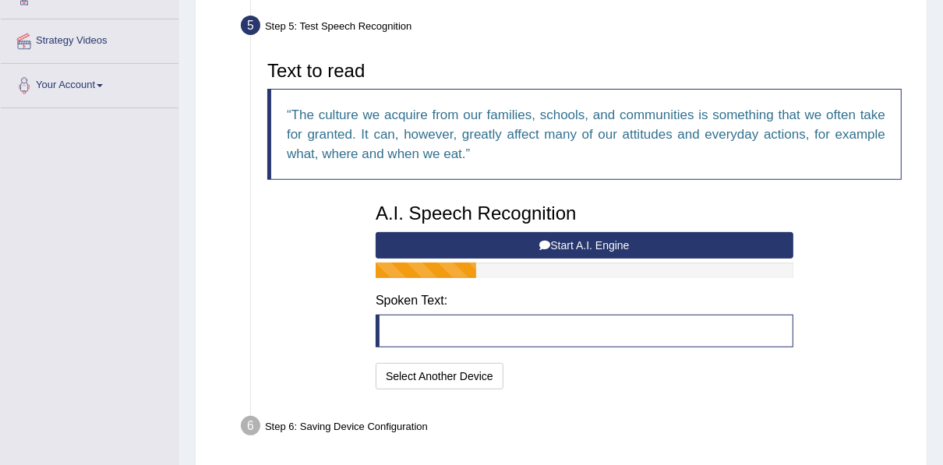
click at [641, 245] on button "Start A.I. Engine" at bounding box center [585, 245] width 418 height 26
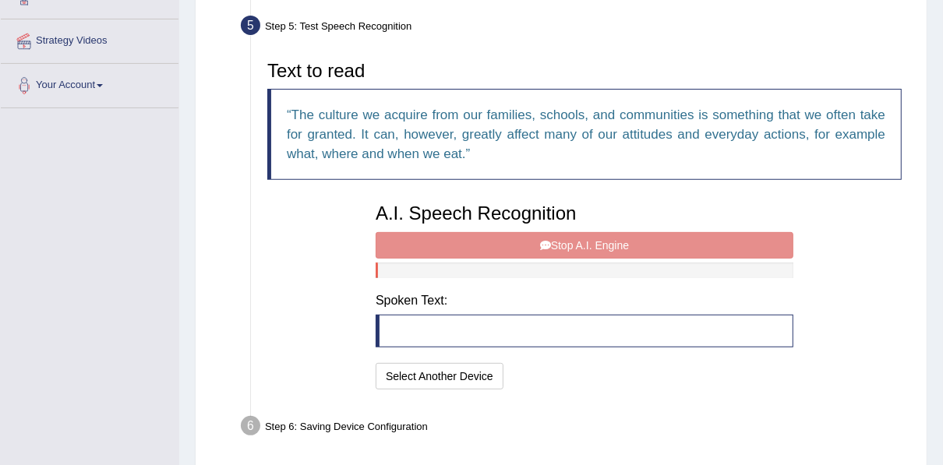
click at [400, 329] on blockquote at bounding box center [585, 331] width 418 height 33
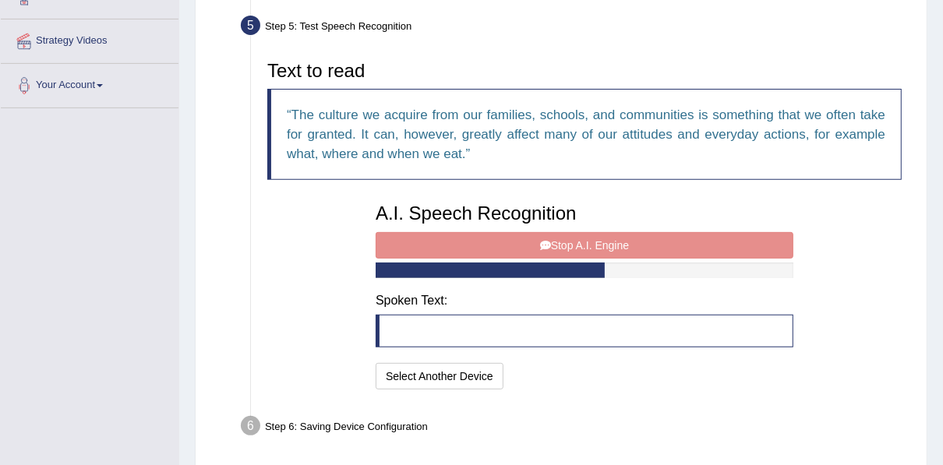
click at [411, 321] on blockquote at bounding box center [585, 331] width 418 height 33
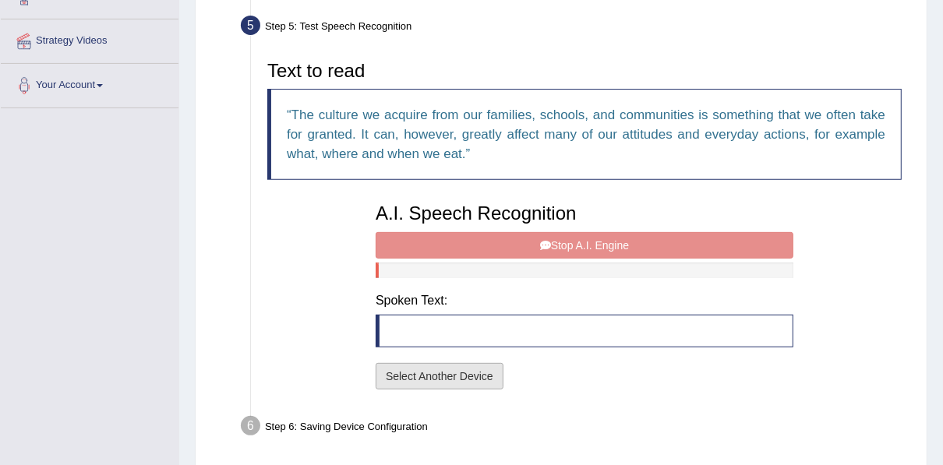
click at [411, 376] on button "Select Another Device" at bounding box center [440, 376] width 128 height 26
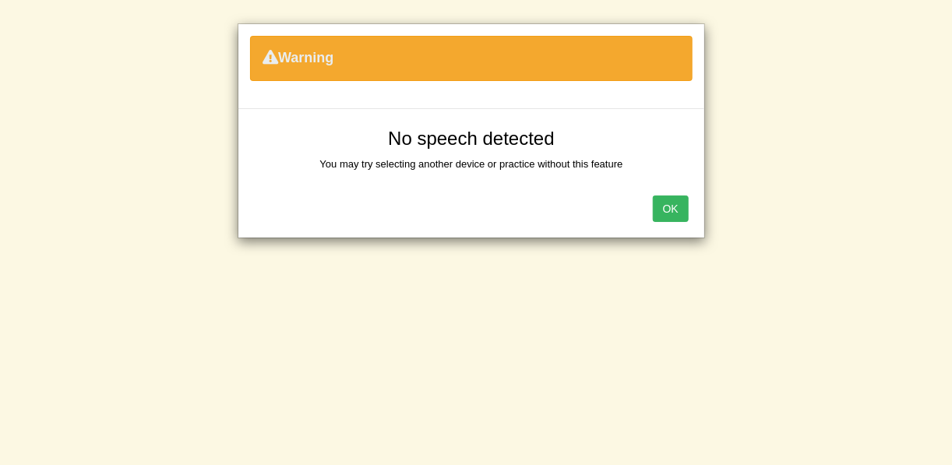
click at [679, 210] on button "OK" at bounding box center [671, 209] width 36 height 26
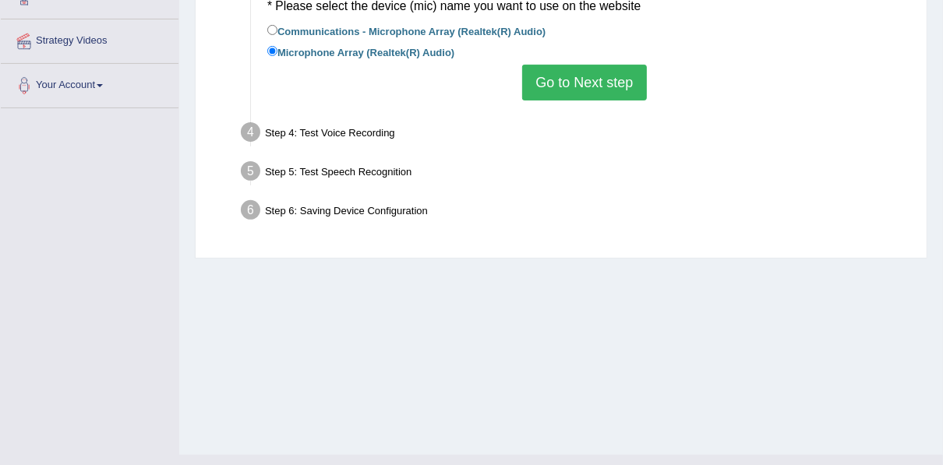
click at [613, 76] on button "Go to Next step" at bounding box center [584, 83] width 124 height 36
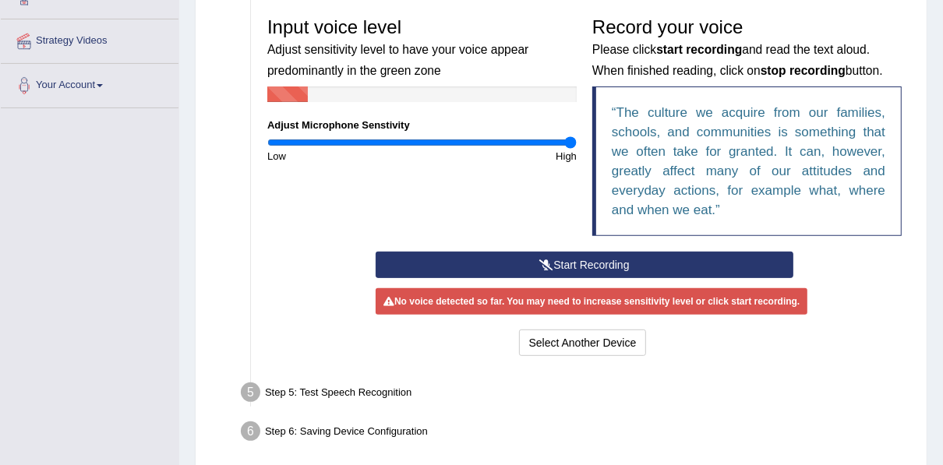
click at [580, 261] on button "Start Recording" at bounding box center [585, 265] width 418 height 26
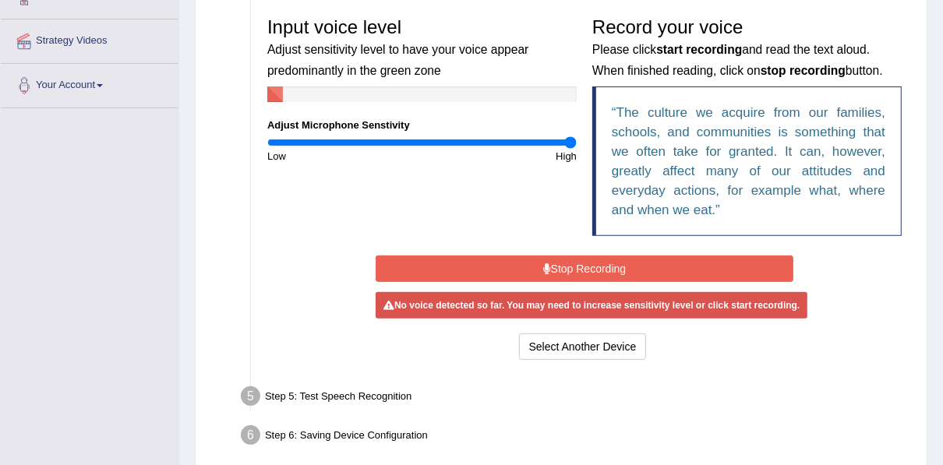
click at [580, 261] on button "Stop Recording" at bounding box center [585, 269] width 418 height 26
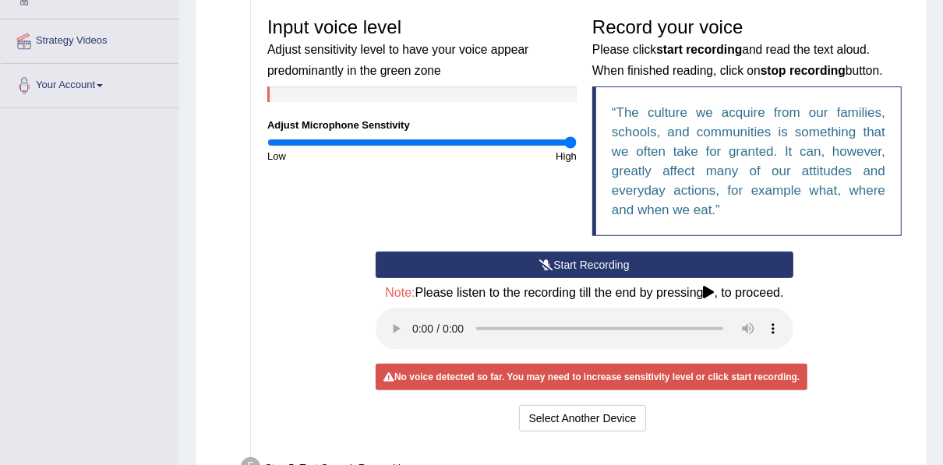
click at [583, 261] on button "Start Recording" at bounding box center [585, 265] width 418 height 26
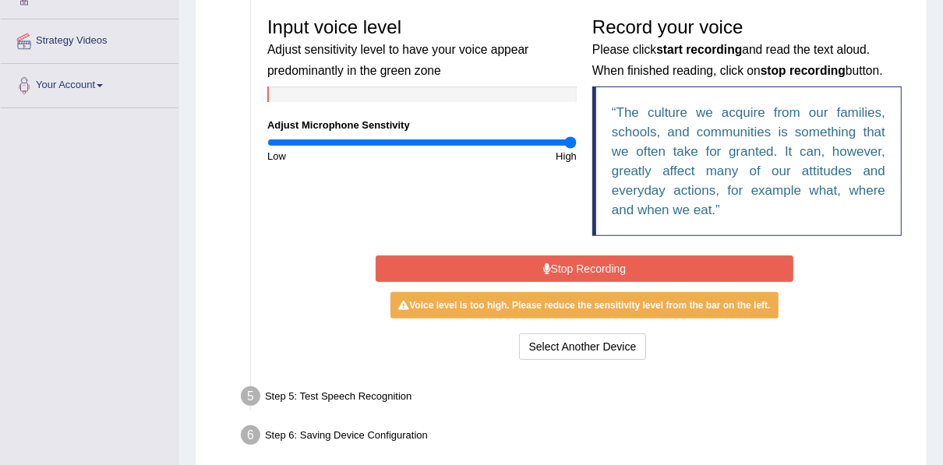
click at [583, 261] on button "Stop Recording" at bounding box center [585, 269] width 418 height 26
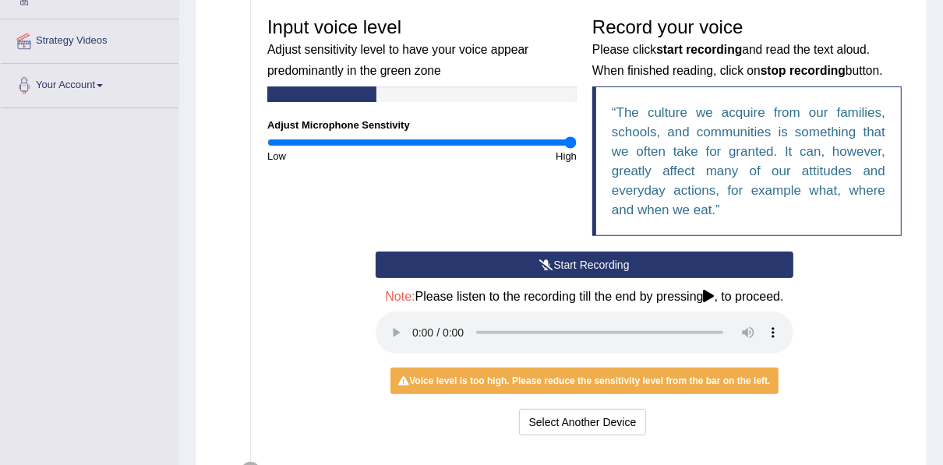
click at [583, 261] on button "Start Recording" at bounding box center [585, 265] width 418 height 26
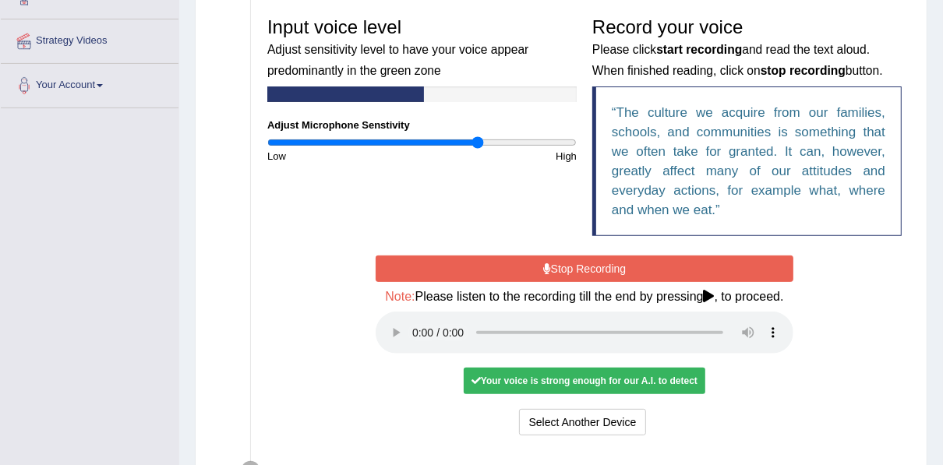
click at [478, 139] on input "range" at bounding box center [421, 142] width 309 height 12
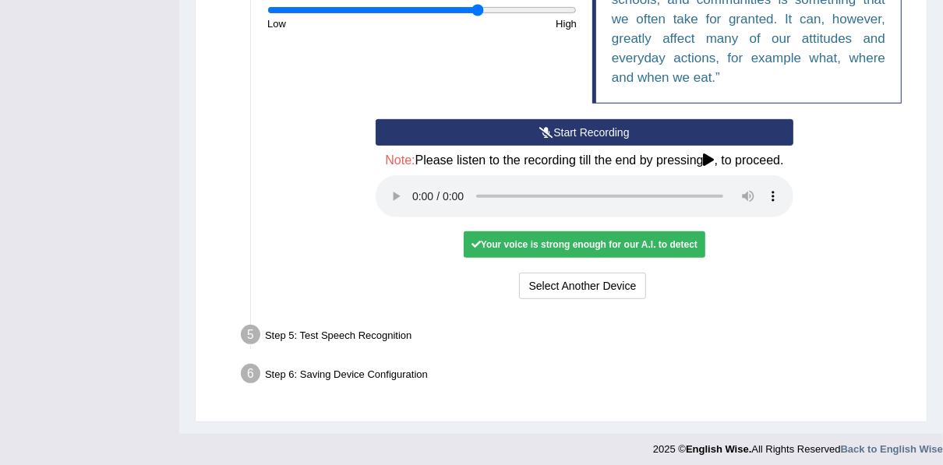
scroll to position [463, 0]
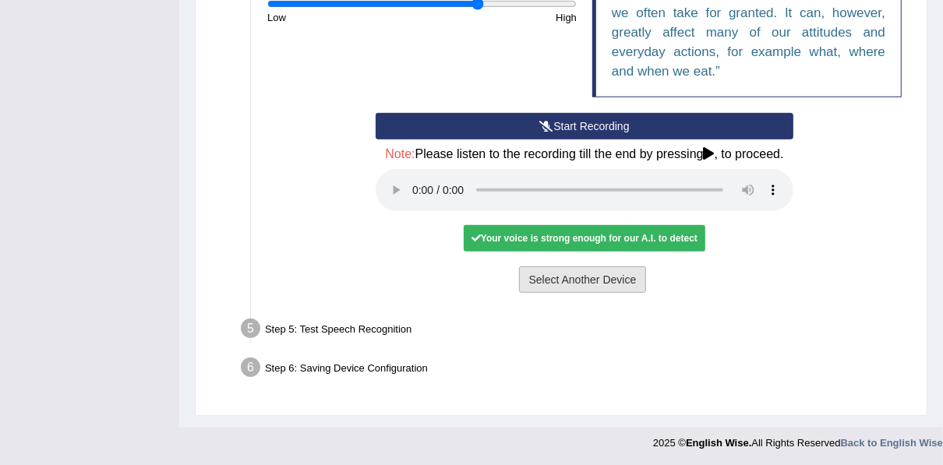
click at [611, 281] on button "Select Another Device" at bounding box center [583, 280] width 128 height 26
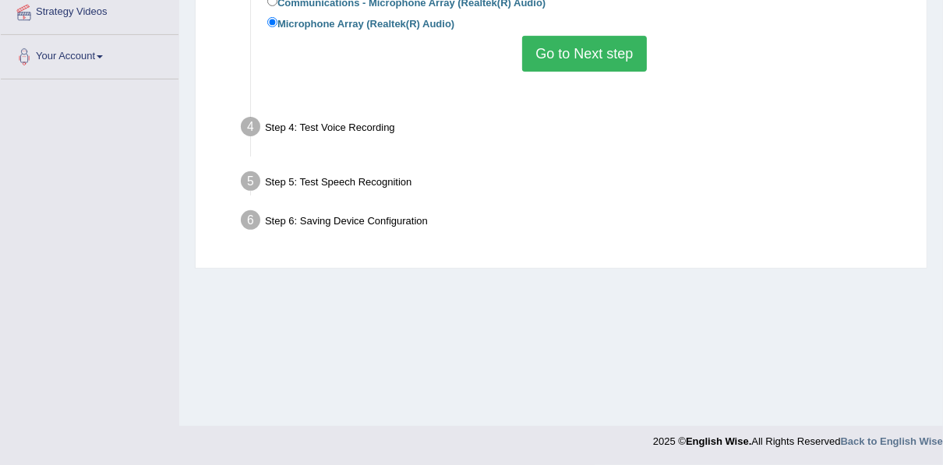
scroll to position [353, 0]
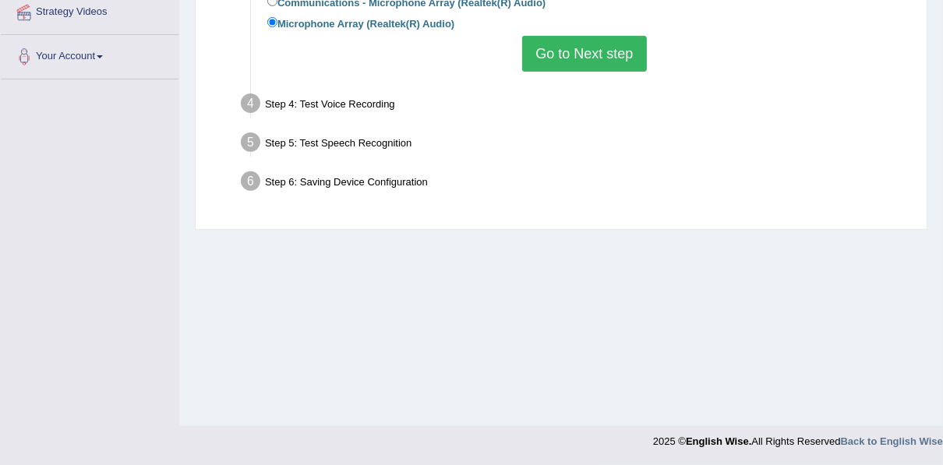
click at [572, 51] on button "Go to Next step" at bounding box center [584, 54] width 124 height 36
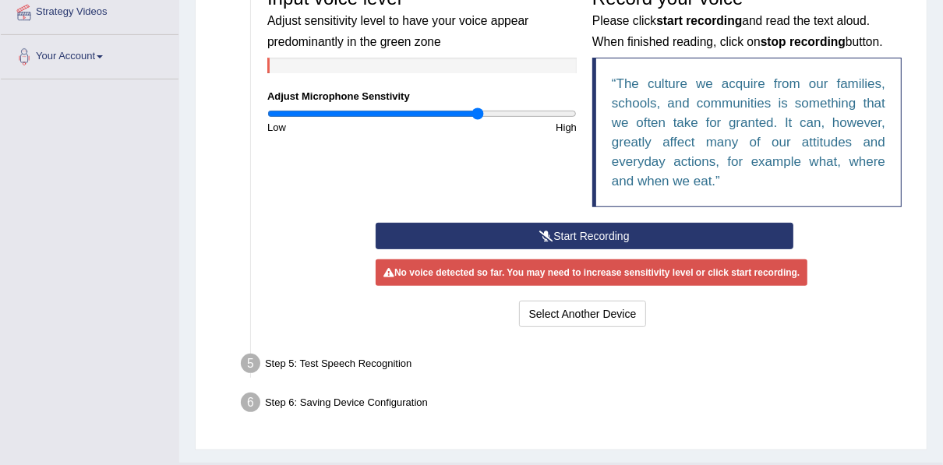
click at [601, 231] on button "Start Recording" at bounding box center [585, 236] width 418 height 26
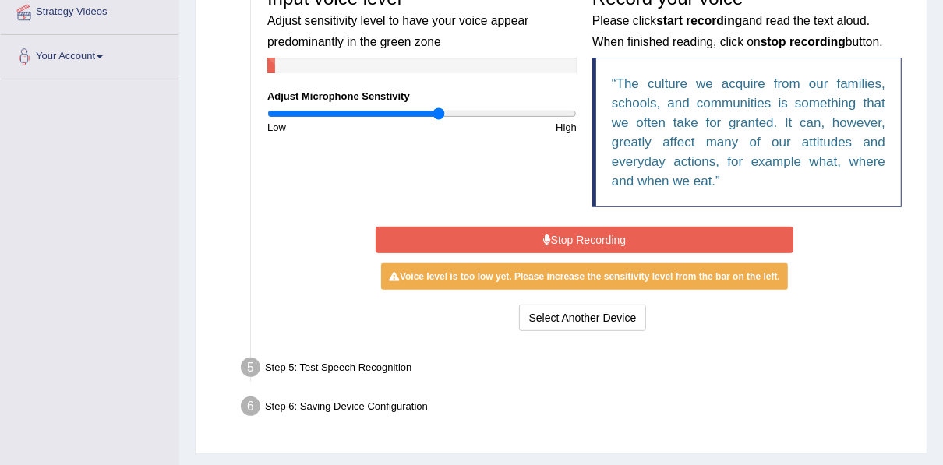
click at [437, 110] on input "range" at bounding box center [421, 114] width 309 height 12
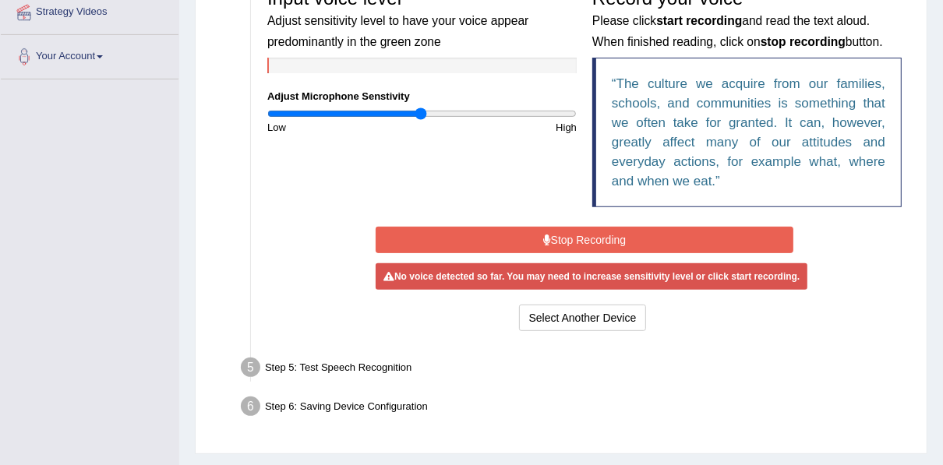
click at [420, 112] on input "range" at bounding box center [421, 114] width 309 height 12
click at [397, 115] on input "range" at bounding box center [421, 114] width 309 height 12
click at [503, 116] on input "range" at bounding box center [421, 114] width 309 height 12
click at [539, 114] on input "range" at bounding box center [421, 114] width 309 height 12
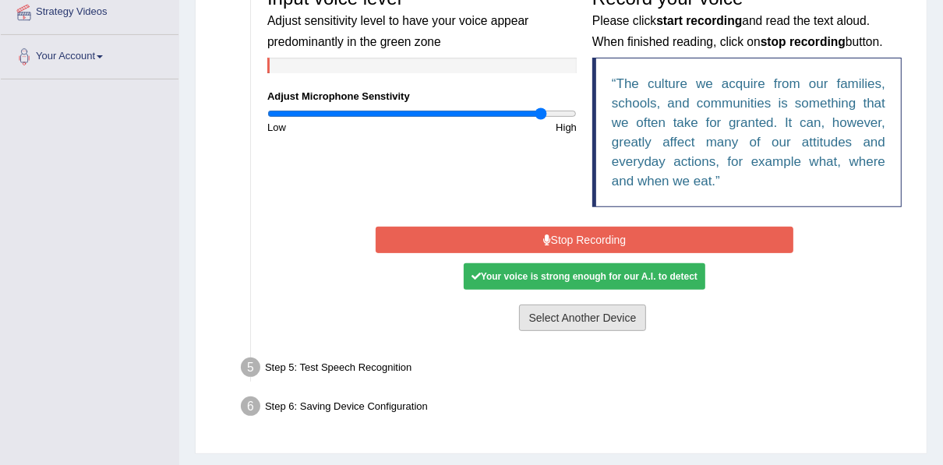
click at [561, 311] on button "Select Another Device" at bounding box center [583, 318] width 128 height 26
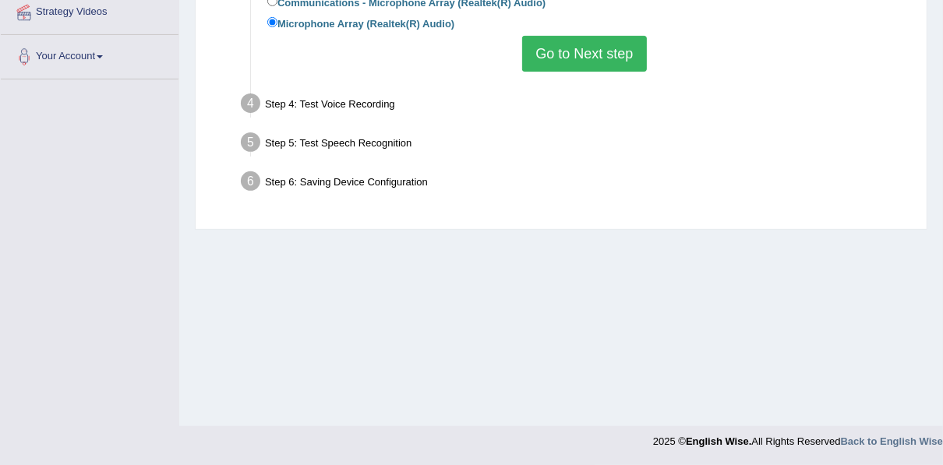
click at [558, 53] on button "Go to Next step" at bounding box center [584, 54] width 124 height 36
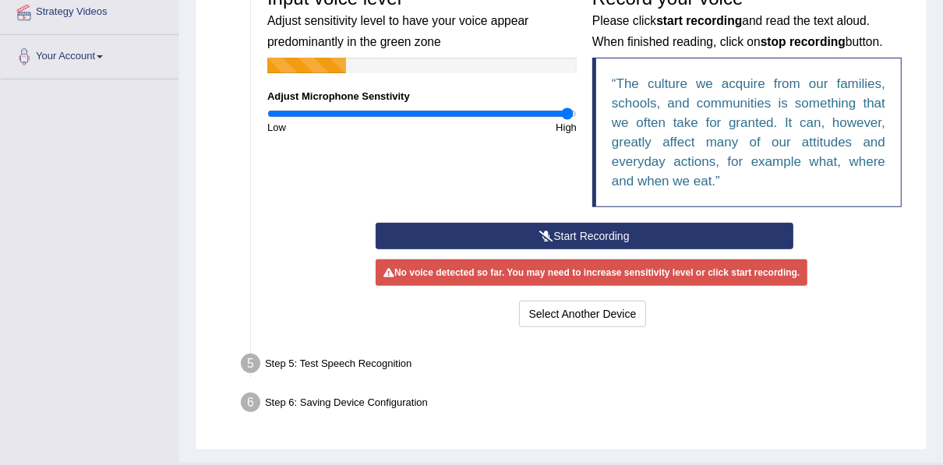
click at [567, 108] on input "range" at bounding box center [421, 114] width 309 height 12
click at [577, 231] on button "Start Recording" at bounding box center [585, 236] width 418 height 26
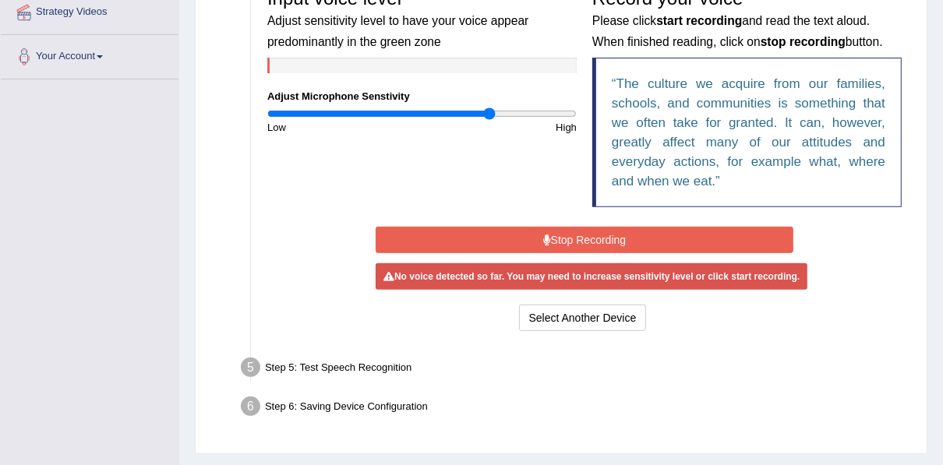
type input "1.46"
click at [489, 112] on input "range" at bounding box center [421, 114] width 309 height 12
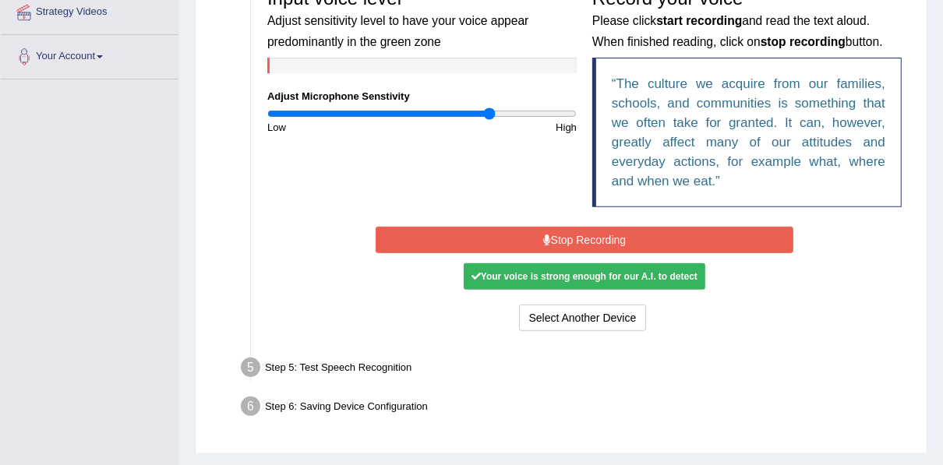
click at [629, 270] on div "Your voice is strong enough for our A.I. to detect" at bounding box center [585, 276] width 242 height 26
click at [346, 370] on div "Step 5: Test Speech Recognition" at bounding box center [577, 370] width 686 height 34
click at [542, 327] on button "Select Another Device" at bounding box center [583, 318] width 128 height 26
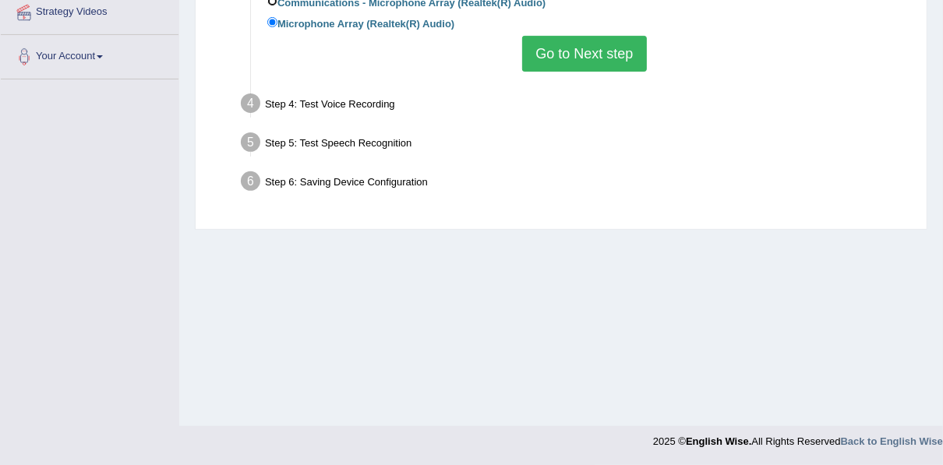
click at [274, 2] on input "Communications - Microphone Array (Realtek(R) Audio)" at bounding box center [272, 1] width 10 height 10
radio input "true"
click at [555, 47] on button "Go to Next step" at bounding box center [584, 54] width 124 height 36
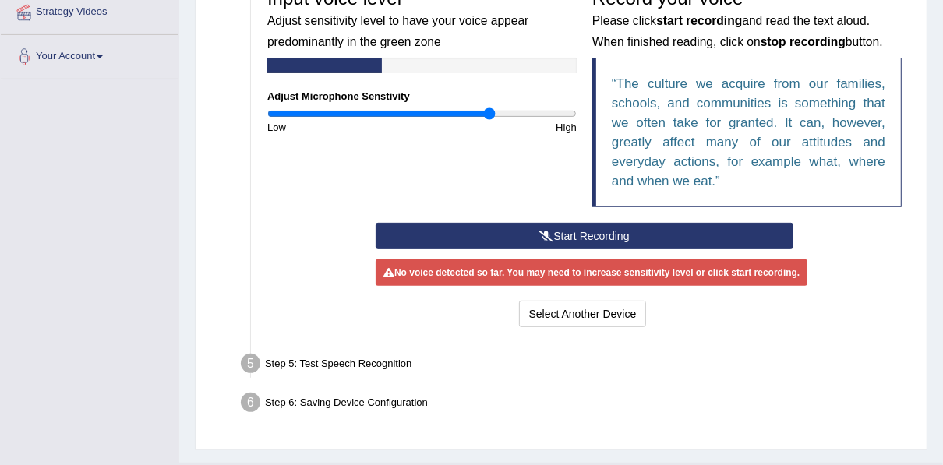
click at [640, 243] on button "Start Recording" at bounding box center [585, 236] width 418 height 26
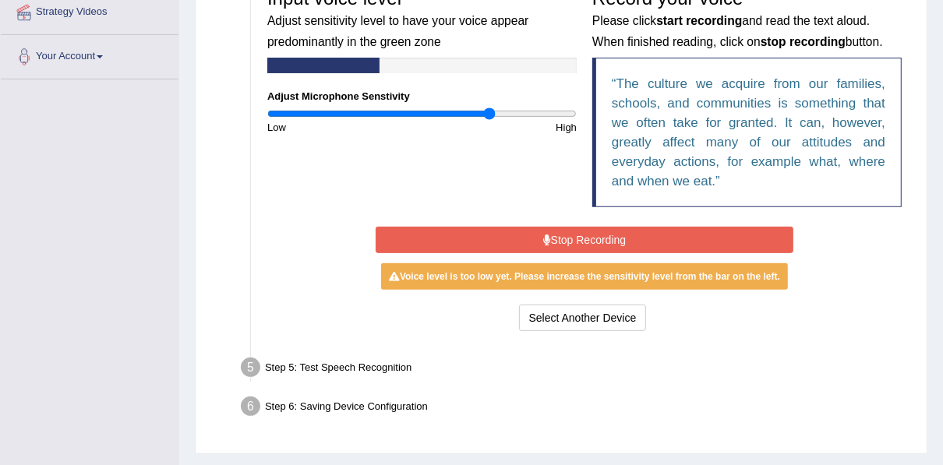
click at [640, 243] on button "Stop Recording" at bounding box center [585, 240] width 418 height 26
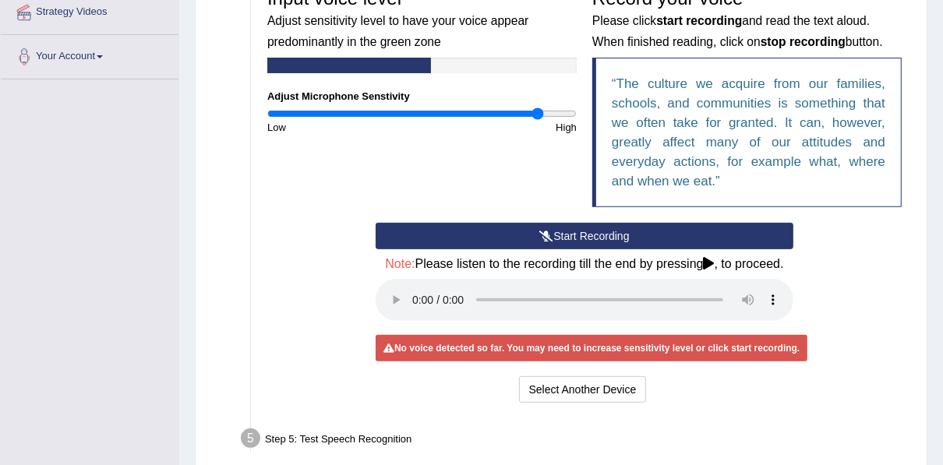
click at [536, 113] on input "range" at bounding box center [421, 114] width 309 height 12
click at [560, 111] on input "range" at bounding box center [421, 114] width 309 height 12
click at [570, 112] on input "range" at bounding box center [421, 114] width 309 height 12
click at [531, 111] on input "range" at bounding box center [421, 114] width 309 height 12
click at [566, 111] on input "range" at bounding box center [421, 114] width 309 height 12
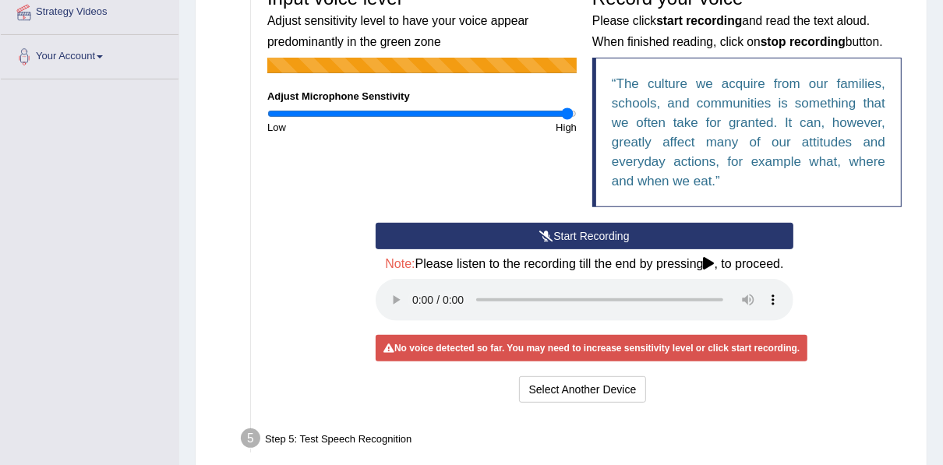
click at [573, 112] on input "range" at bounding box center [421, 114] width 309 height 12
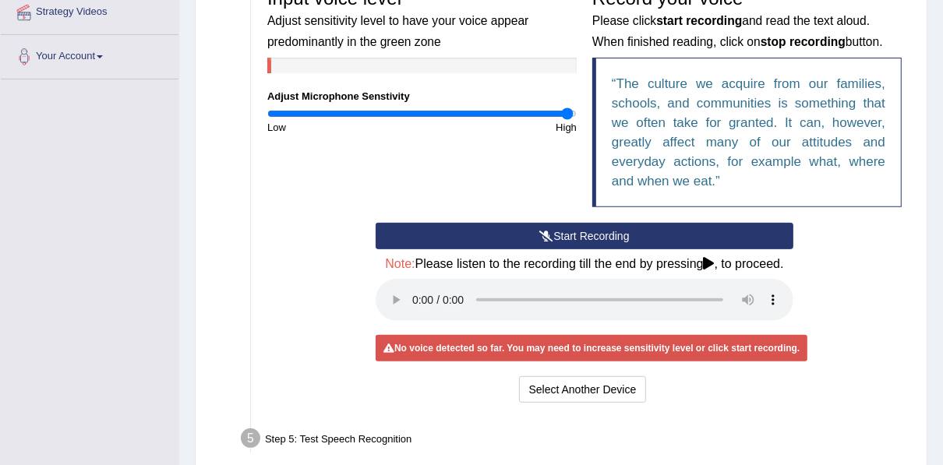
click at [570, 229] on button "Start Recording" at bounding box center [585, 236] width 418 height 26
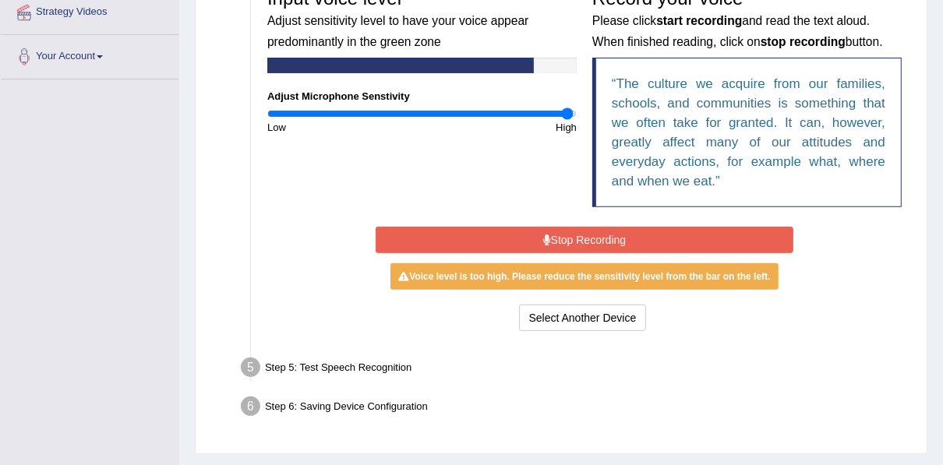
click at [570, 229] on button "Stop Recording" at bounding box center [585, 240] width 418 height 26
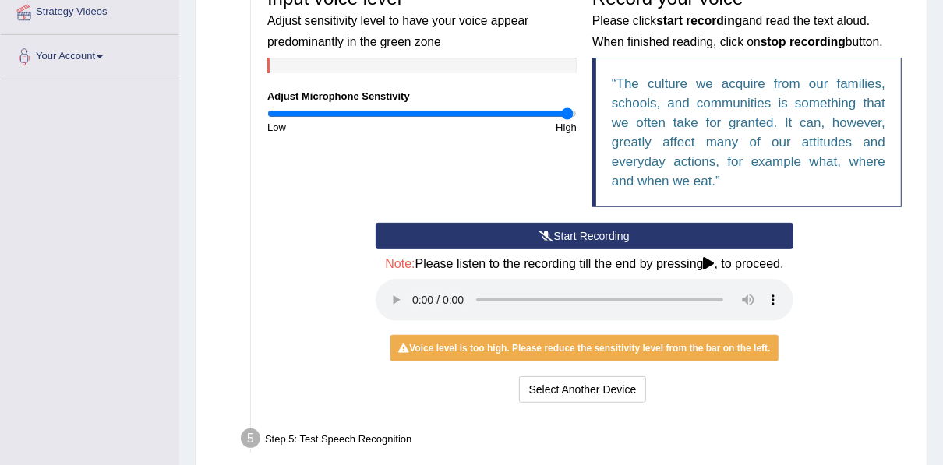
click at [708, 267] on icon at bounding box center [709, 263] width 11 height 12
click at [882, 263] on div "Start Recording Stop Recording Note: Please listen to the recording till the en…" at bounding box center [584, 315] width 650 height 184
click at [571, 228] on button "Start Recording" at bounding box center [585, 236] width 418 height 26
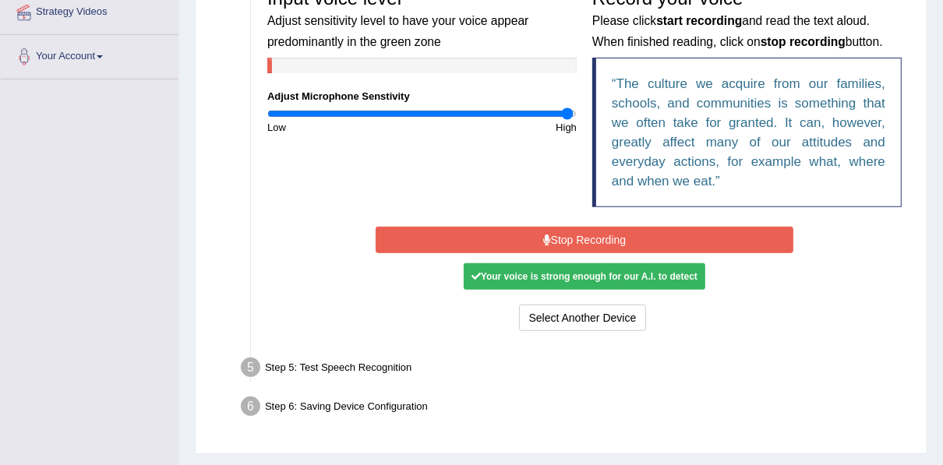
click at [574, 235] on button "Stop Recording" at bounding box center [585, 240] width 418 height 26
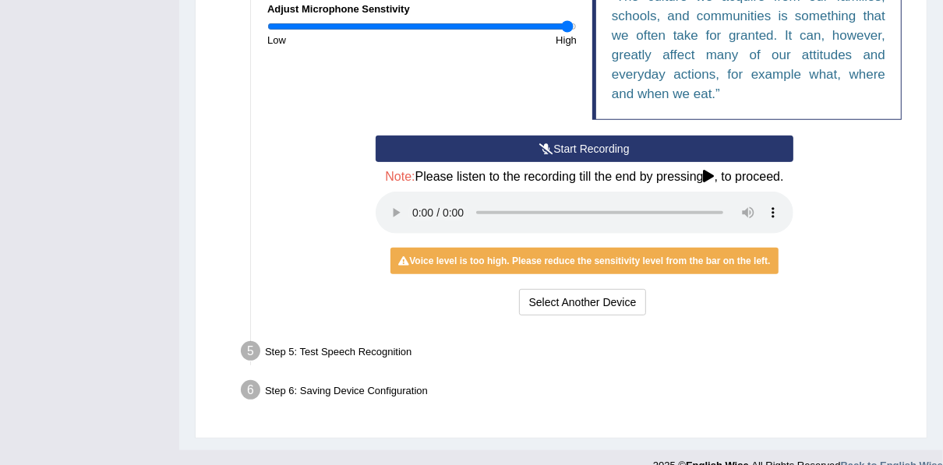
scroll to position [453, 0]
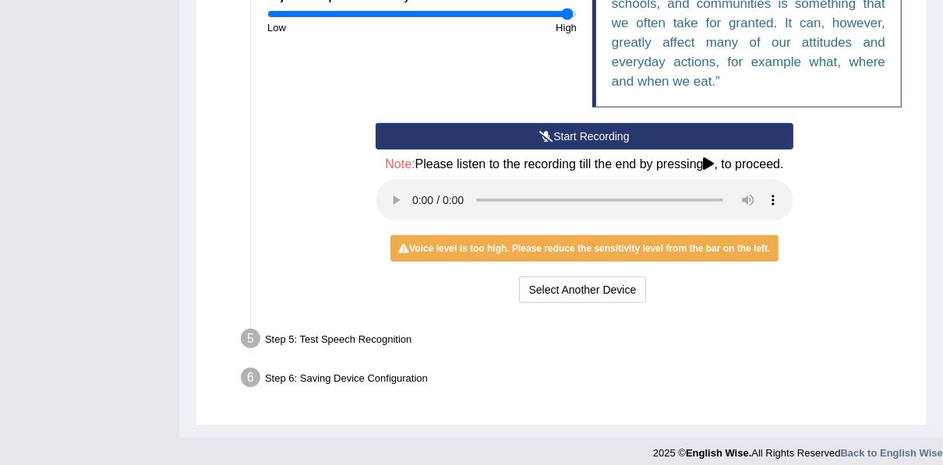
click at [577, 132] on button "Start Recording" at bounding box center [585, 136] width 418 height 26
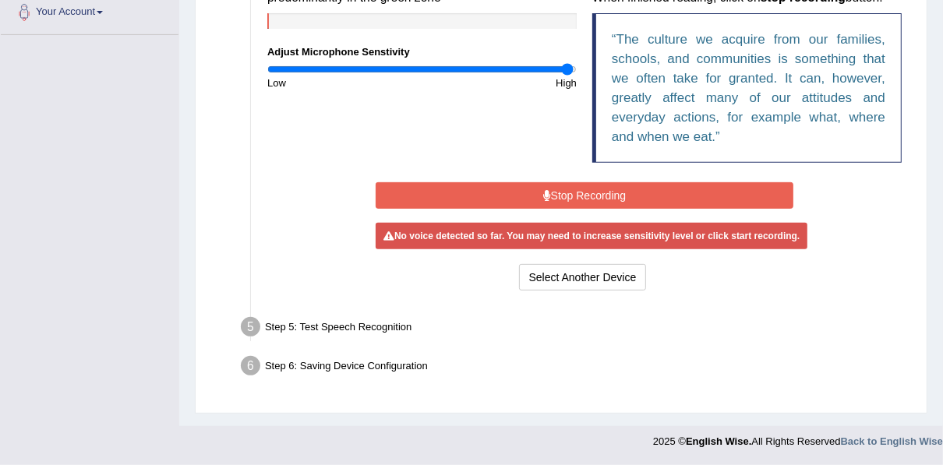
scroll to position [391, 0]
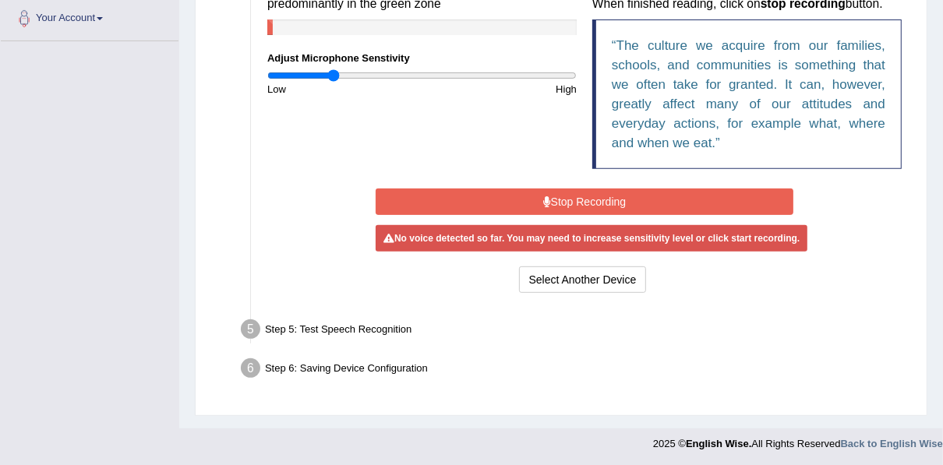
click at [334, 79] on input "range" at bounding box center [421, 75] width 309 height 12
click at [427, 74] on input "range" at bounding box center [421, 75] width 309 height 12
click at [449, 72] on input "range" at bounding box center [421, 75] width 309 height 12
click at [461, 70] on input "range" at bounding box center [421, 75] width 309 height 12
click at [478, 73] on input "range" at bounding box center [421, 75] width 309 height 12
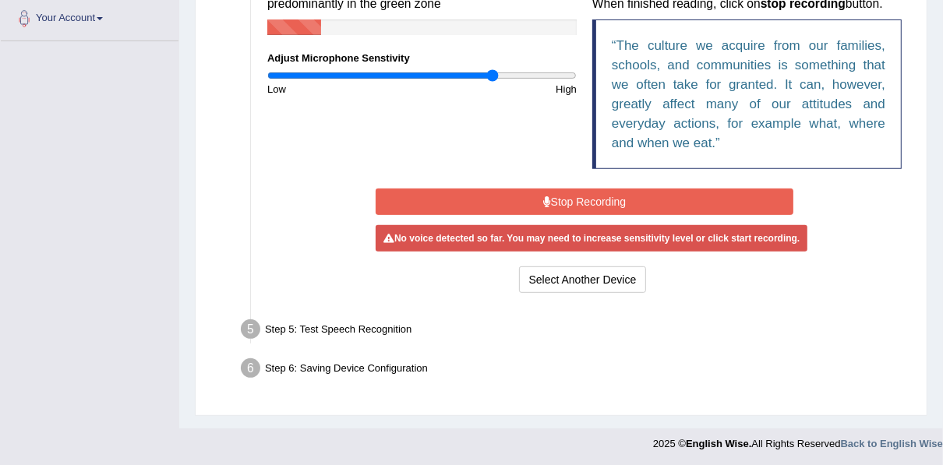
click at [492, 74] on input "range" at bounding box center [421, 75] width 309 height 12
click at [510, 73] on input "range" at bounding box center [421, 75] width 309 height 12
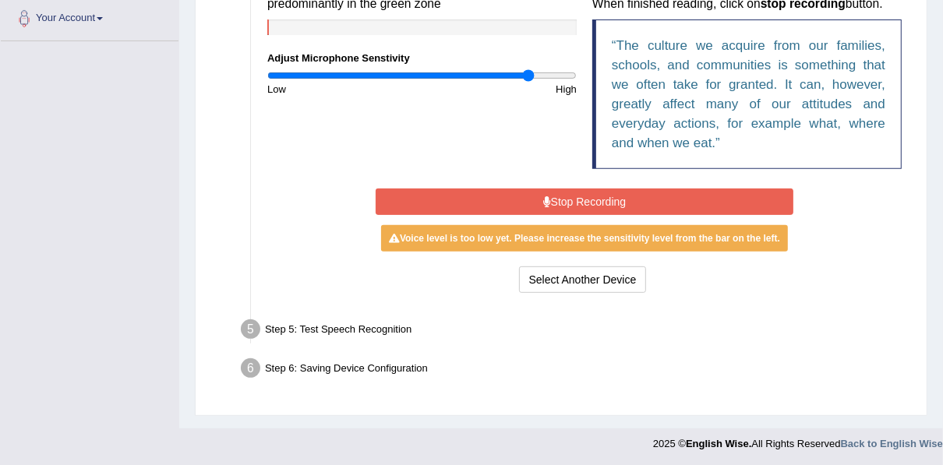
click at [528, 72] on input "range" at bounding box center [421, 75] width 309 height 12
click at [542, 72] on input "range" at bounding box center [421, 75] width 309 height 12
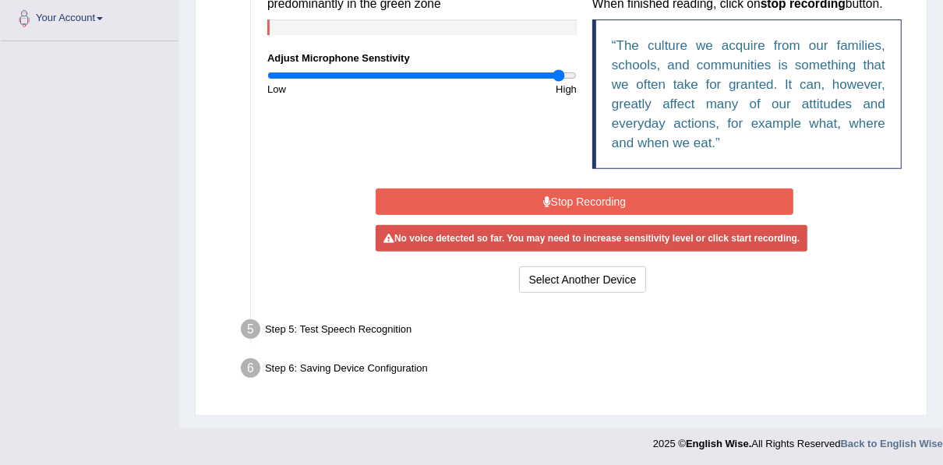
click at [560, 74] on input "range" at bounding box center [421, 75] width 309 height 12
click at [572, 74] on input "range" at bounding box center [421, 75] width 309 height 12
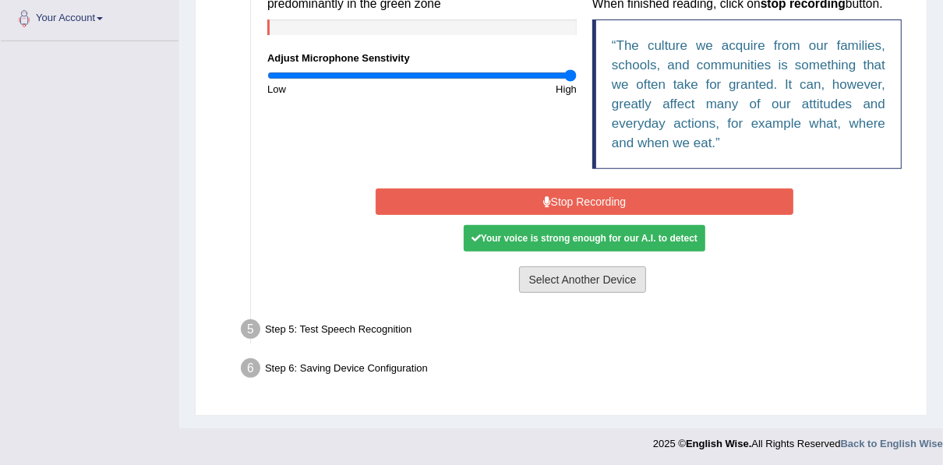
click at [569, 274] on button "Select Another Device" at bounding box center [583, 280] width 128 height 26
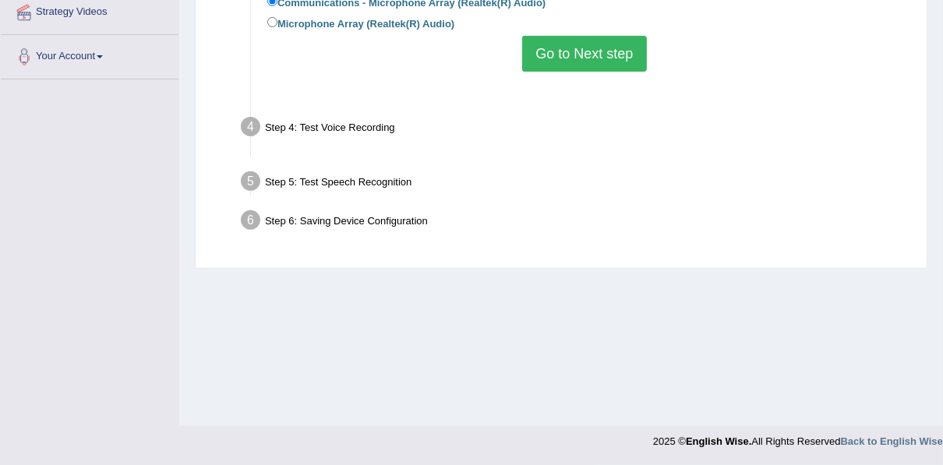
scroll to position [353, 0]
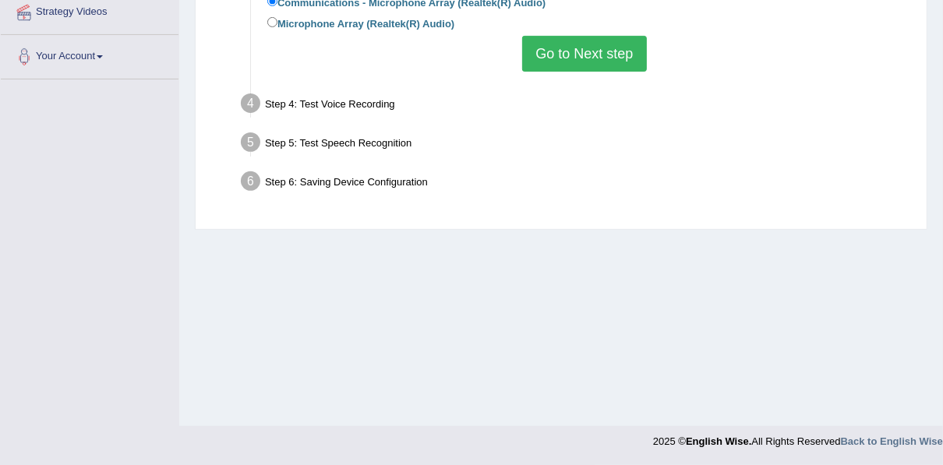
click at [584, 58] on button "Go to Next step" at bounding box center [584, 54] width 124 height 36
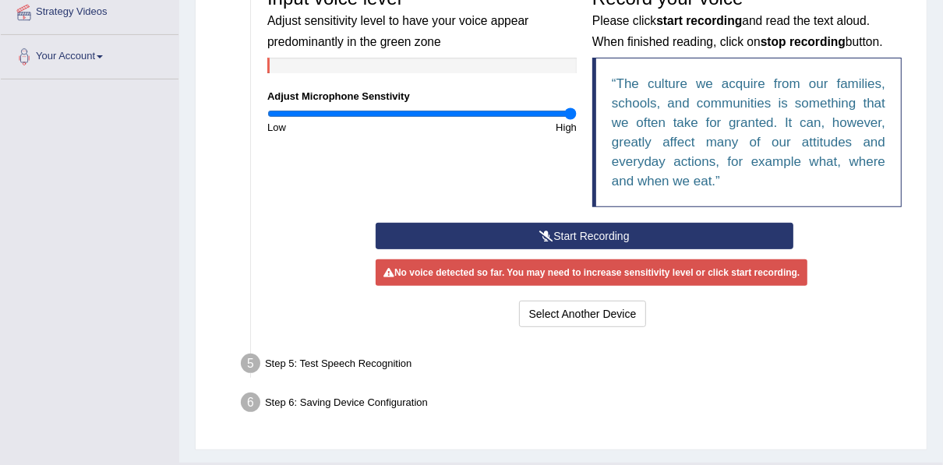
click at [579, 235] on button "Start Recording" at bounding box center [585, 236] width 418 height 26
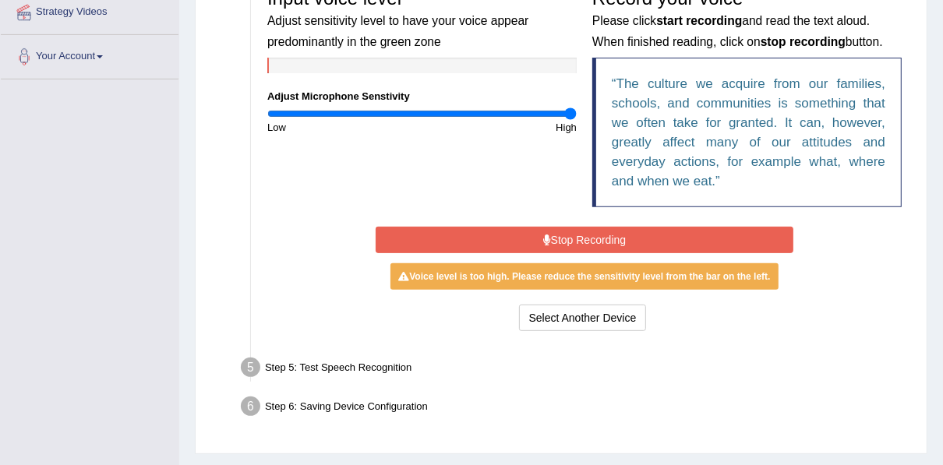
click at [579, 235] on button "Stop Recording" at bounding box center [585, 240] width 418 height 26
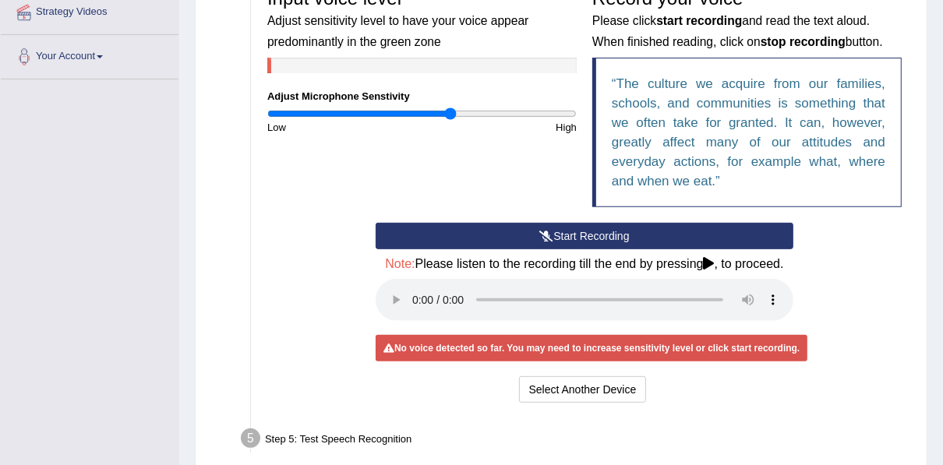
click at [450, 111] on input "range" at bounding box center [421, 114] width 309 height 12
click at [439, 116] on input "range" at bounding box center [421, 114] width 309 height 12
click at [416, 114] on input "range" at bounding box center [421, 114] width 309 height 12
click at [393, 108] on input "range" at bounding box center [421, 114] width 309 height 12
click at [371, 114] on input "range" at bounding box center [421, 114] width 309 height 12
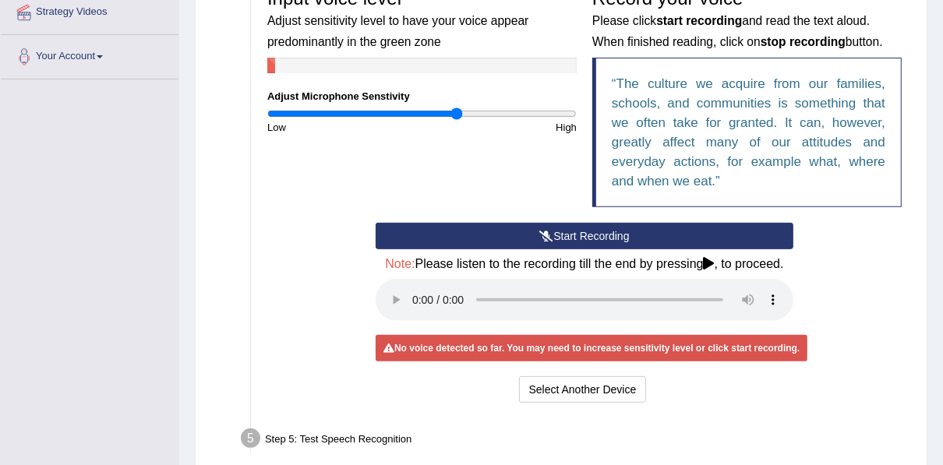
click at [457, 113] on input "range" at bounding box center [421, 114] width 309 height 12
click at [477, 111] on input "range" at bounding box center [421, 114] width 309 height 12
click at [496, 111] on input "range" at bounding box center [421, 114] width 309 height 12
click at [553, 114] on input "range" at bounding box center [421, 114] width 309 height 12
type input "2"
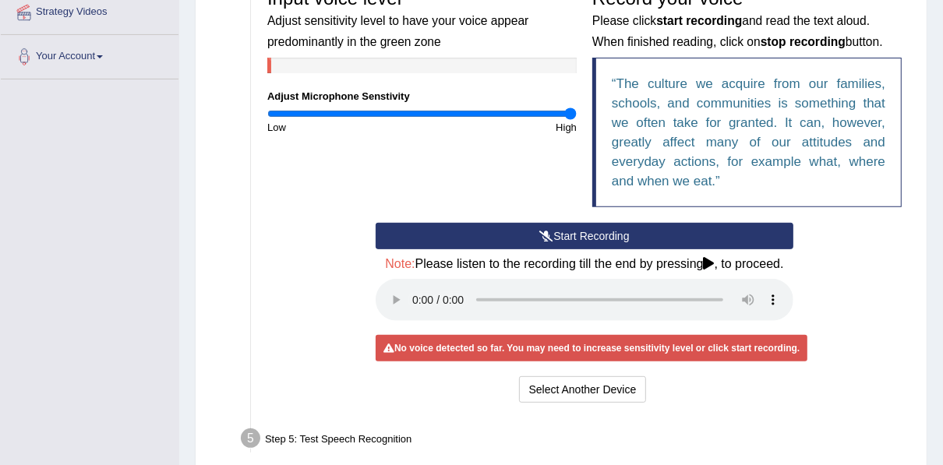
click at [570, 112] on input "range" at bounding box center [421, 114] width 309 height 12
click at [560, 396] on button "Select Another Device" at bounding box center [583, 389] width 128 height 26
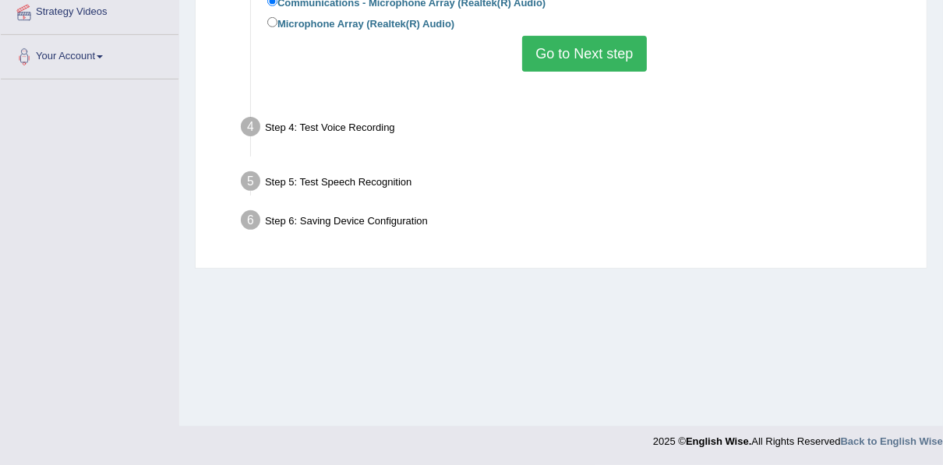
click at [560, 396] on div "Home Practice Microphone Setup You have already completed the setup earlier wit…" at bounding box center [561, 36] width 764 height 779
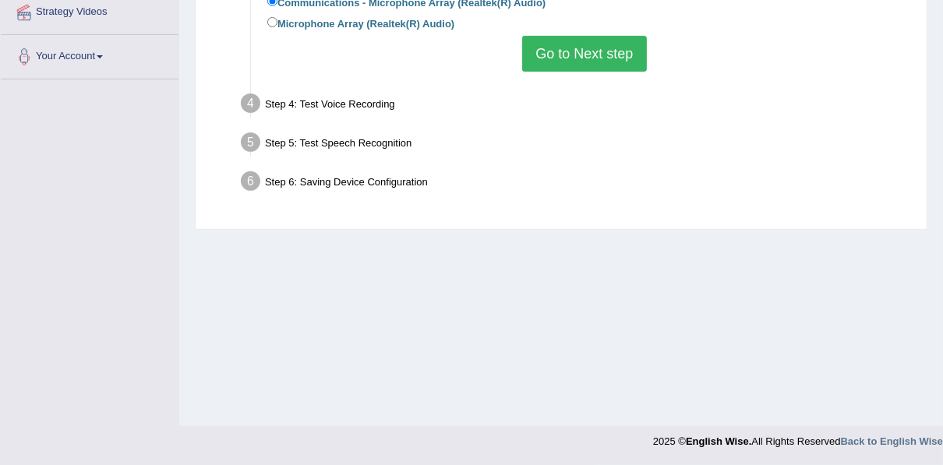
click at [611, 51] on button "Go to Next step" at bounding box center [584, 54] width 124 height 36
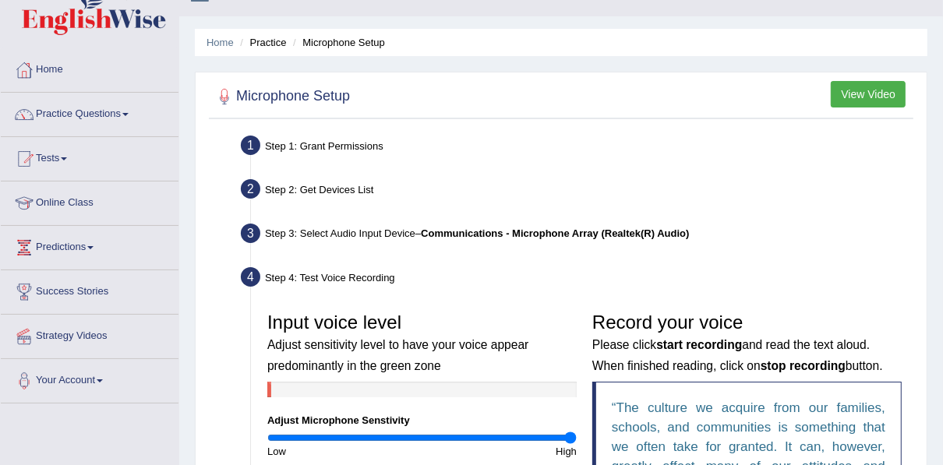
scroll to position [0, 0]
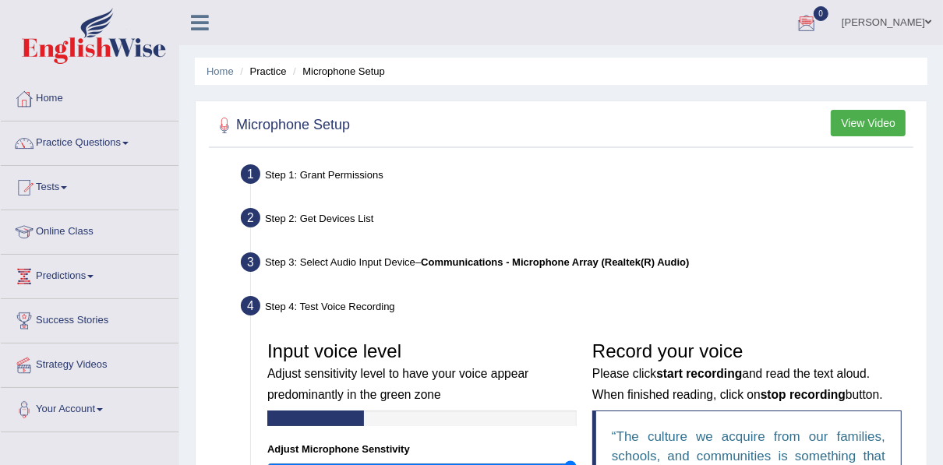
click at [94, 278] on link "Predictions" at bounding box center [90, 274] width 178 height 39
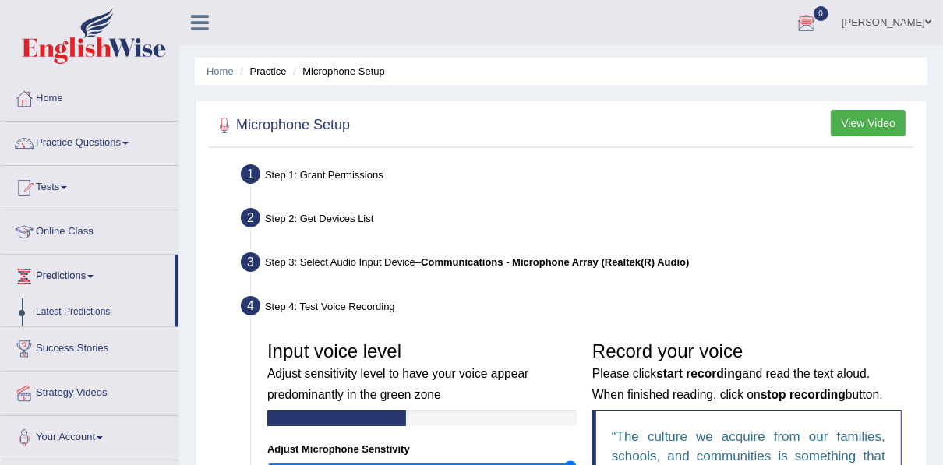
click at [94, 278] on link "Predictions" at bounding box center [88, 274] width 174 height 39
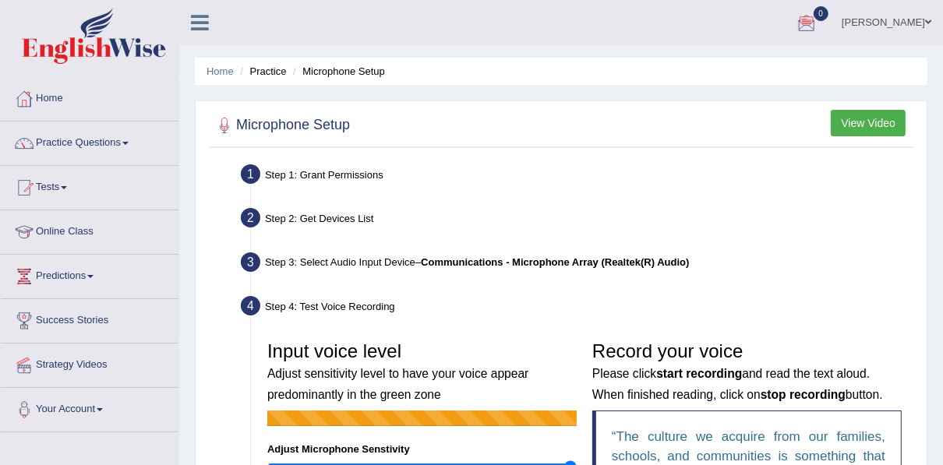
click at [184, 416] on div "Home Practice Microphone Setup You have already completed the setup earlier wit…" at bounding box center [561, 408] width 764 height 816
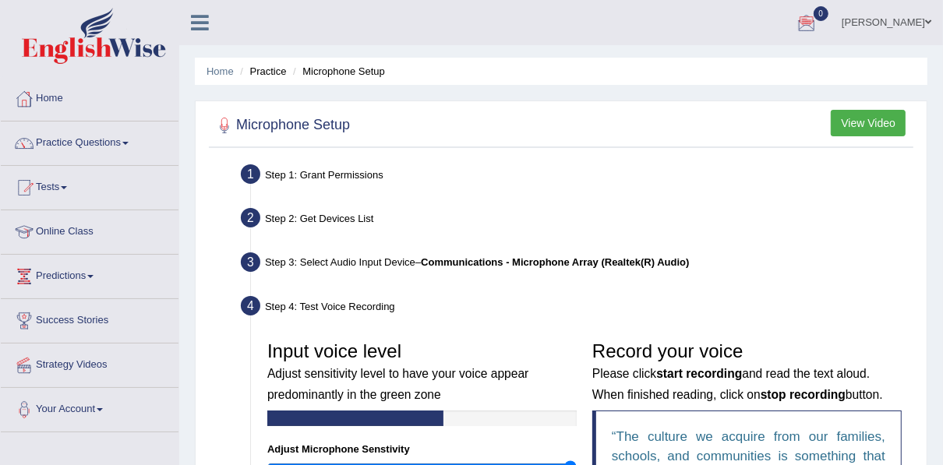
click at [184, 416] on div "Home Practice Microphone Setup You have already completed the setup earlier wit…" at bounding box center [561, 408] width 764 height 816
click at [75, 104] on link "Home" at bounding box center [90, 96] width 178 height 39
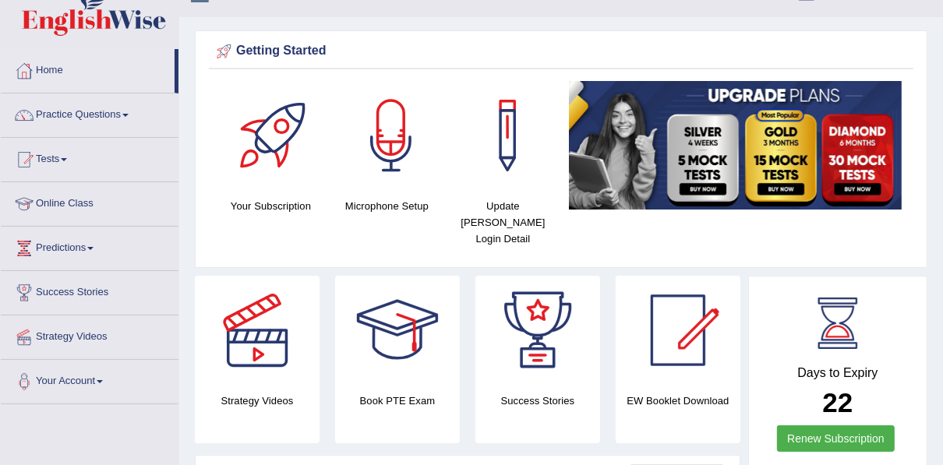
scroll to position [25, 0]
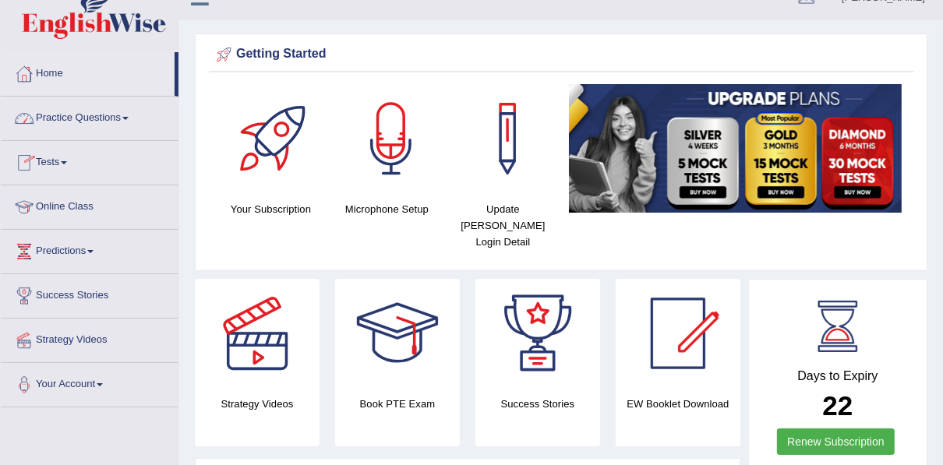
click at [86, 115] on link "Practice Questions" at bounding box center [90, 116] width 178 height 39
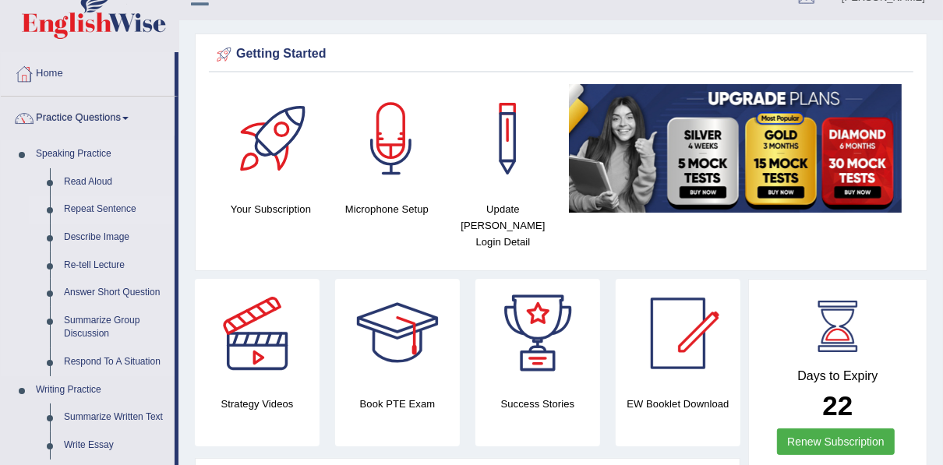
click at [114, 206] on link "Repeat Sentence" at bounding box center [116, 210] width 118 height 28
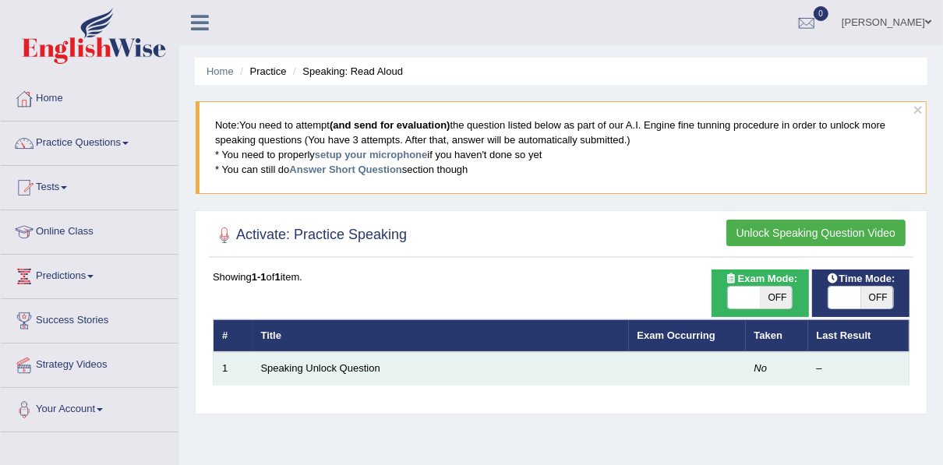
click at [387, 363] on td "Speaking Unlock Question" at bounding box center [440, 368] width 376 height 33
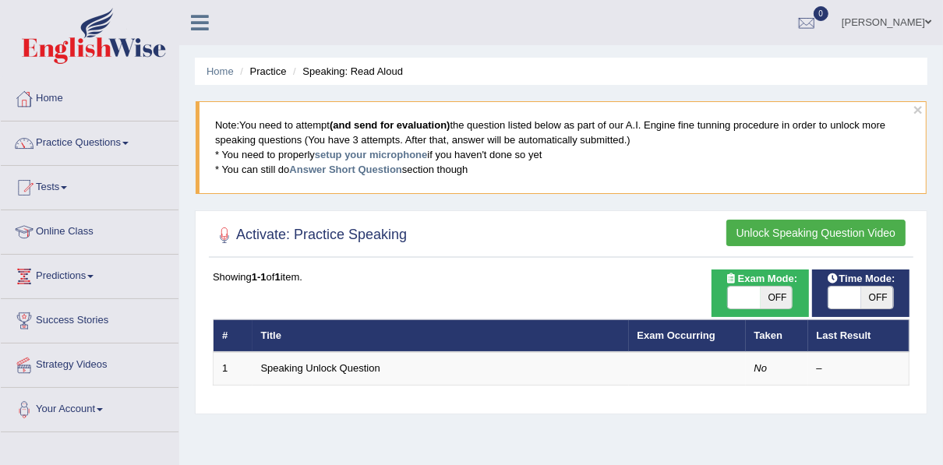
click at [405, 334] on th "Title" at bounding box center [440, 335] width 376 height 33
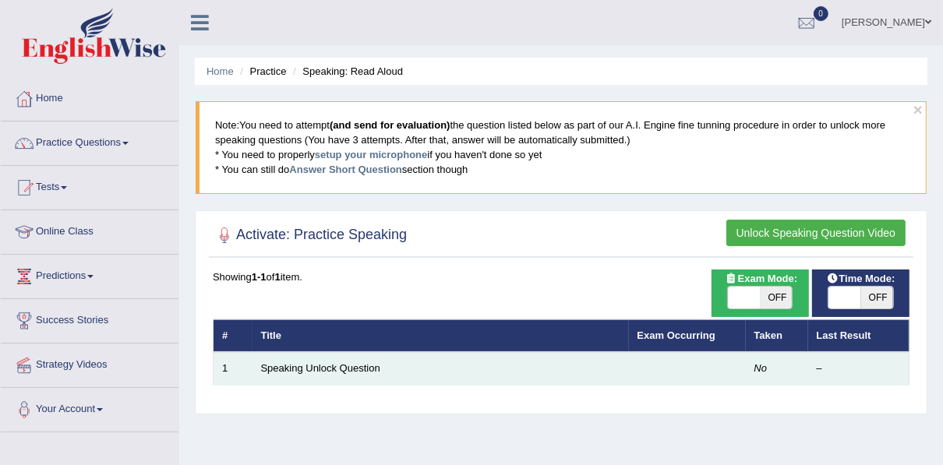
click at [417, 362] on td "Speaking Unlock Question" at bounding box center [440, 368] width 376 height 33
drag, startPoint x: 416, startPoint y: 362, endPoint x: 439, endPoint y: 370, distance: 24.2
click at [439, 370] on td "Speaking Unlock Question" at bounding box center [440, 368] width 376 height 33
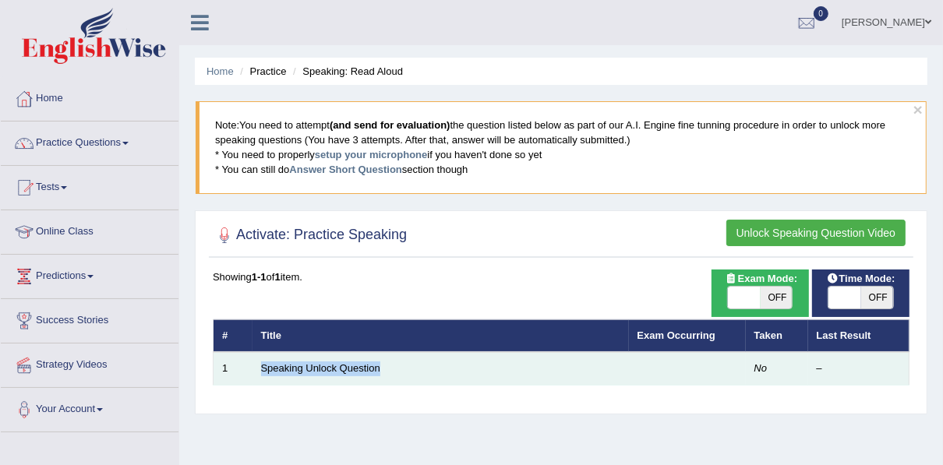
click at [439, 370] on td "Speaking Unlock Question" at bounding box center [440, 368] width 376 height 33
drag, startPoint x: 439, startPoint y: 370, endPoint x: 397, endPoint y: 369, distance: 41.3
click at [397, 369] on td "Speaking Unlock Question" at bounding box center [440, 368] width 376 height 33
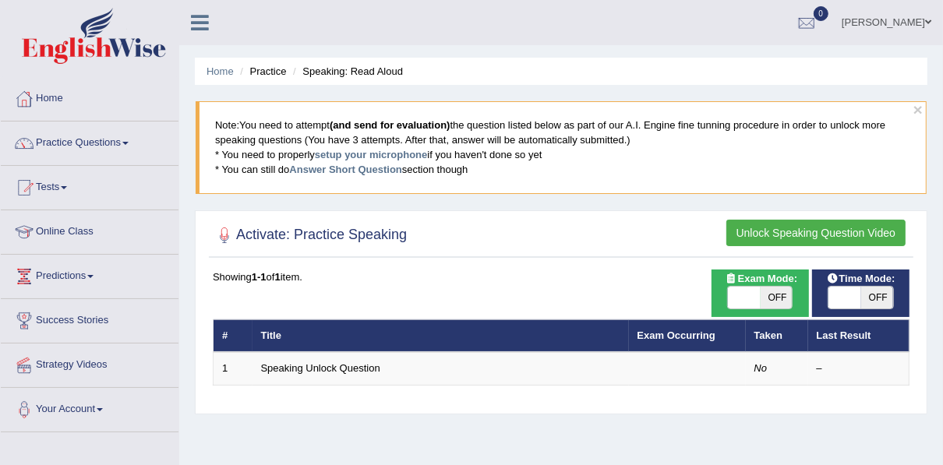
click at [314, 233] on h2 "Activate: Practice Speaking" at bounding box center [310, 235] width 194 height 23
click at [519, 203] on div "× Note: You need to attempt (and send for evaluation) the question listed below…" at bounding box center [561, 155] width 733 height 109
click at [263, 243] on h2 "Activate: Practice Speaking" at bounding box center [310, 235] width 194 height 23
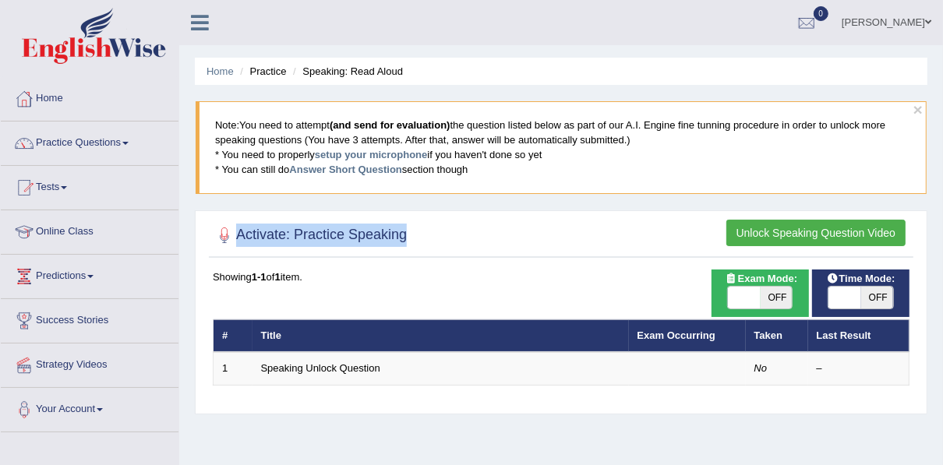
click at [263, 243] on h2 "Activate: Practice Speaking" at bounding box center [310, 235] width 194 height 23
click at [460, 240] on div at bounding box center [561, 236] width 697 height 32
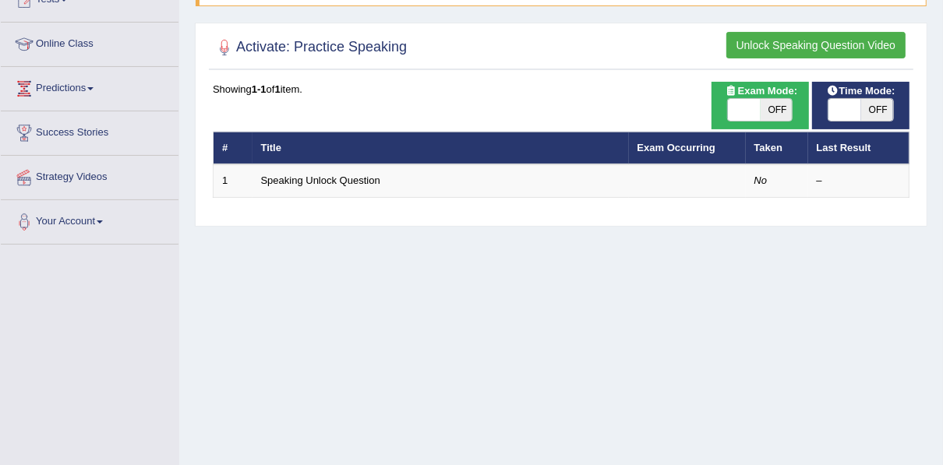
scroll to position [199, 0]
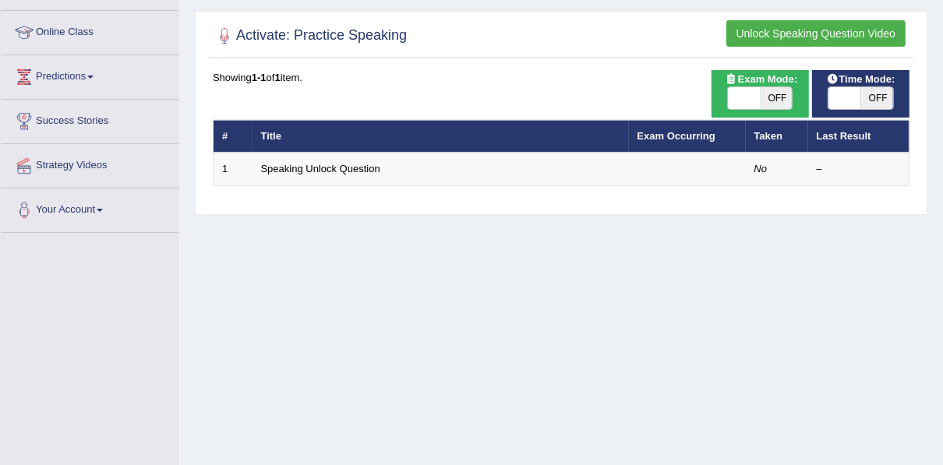
click at [771, 34] on button "Unlock Speaking Question Video" at bounding box center [815, 33] width 179 height 26
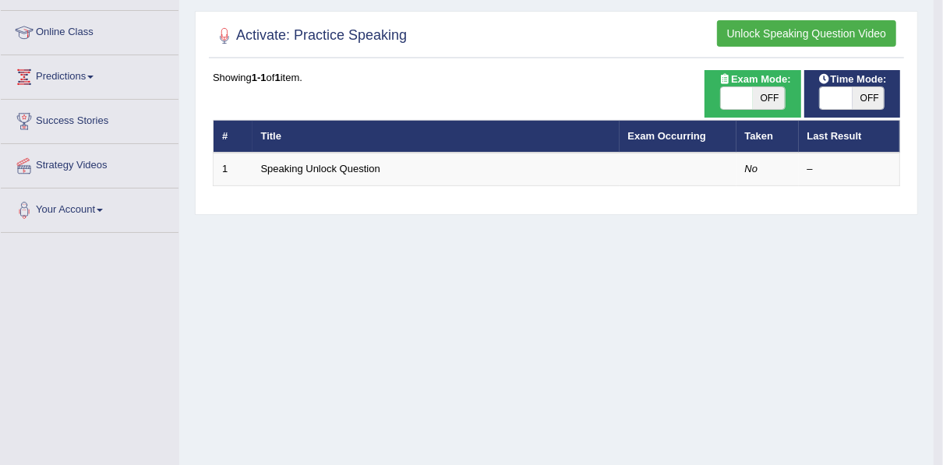
click at [771, 34] on button "Unlock Speaking Question Video" at bounding box center [806, 33] width 179 height 26
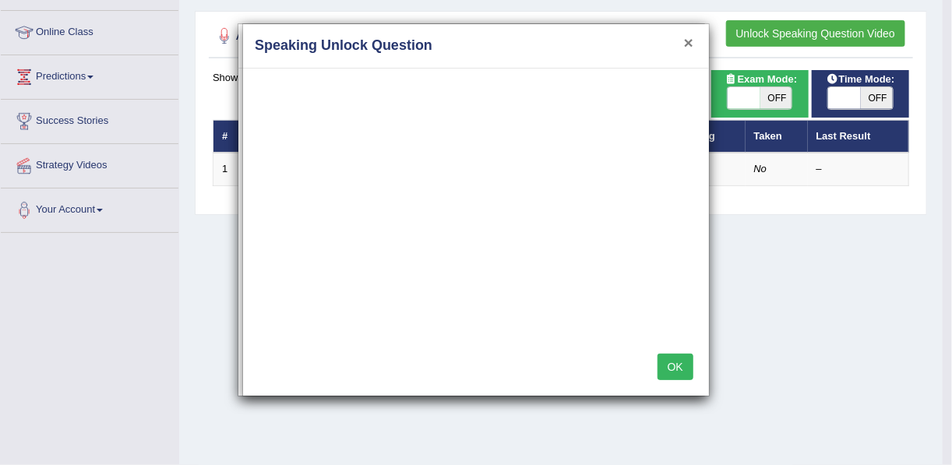
click at [691, 44] on button "×" at bounding box center [688, 42] width 9 height 16
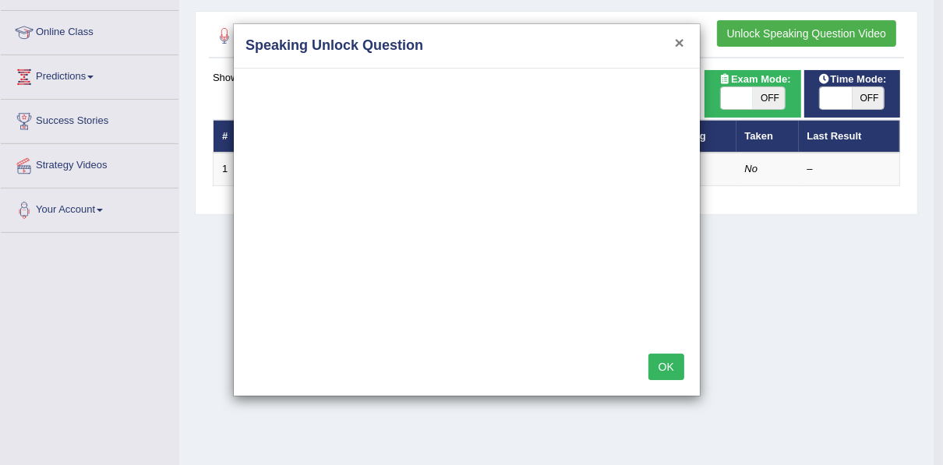
click at [684, 40] on button "×" at bounding box center [679, 42] width 9 height 16
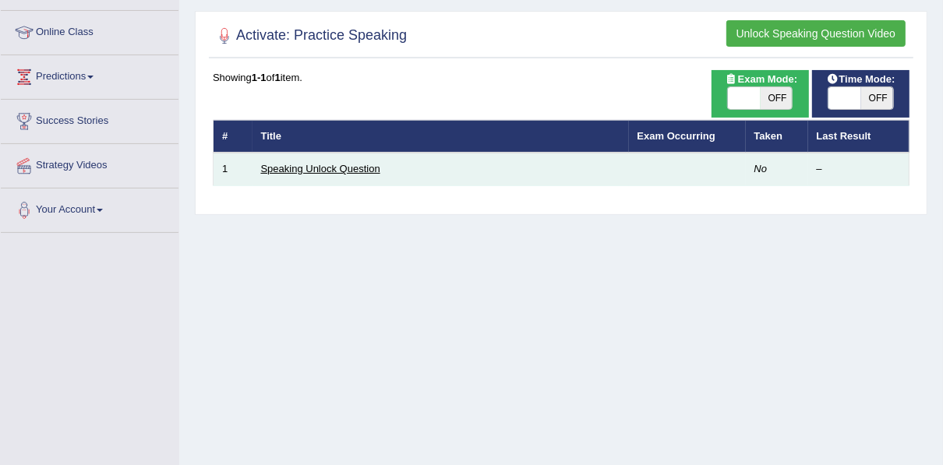
click at [358, 172] on link "Speaking Unlock Question" at bounding box center [320, 169] width 119 height 12
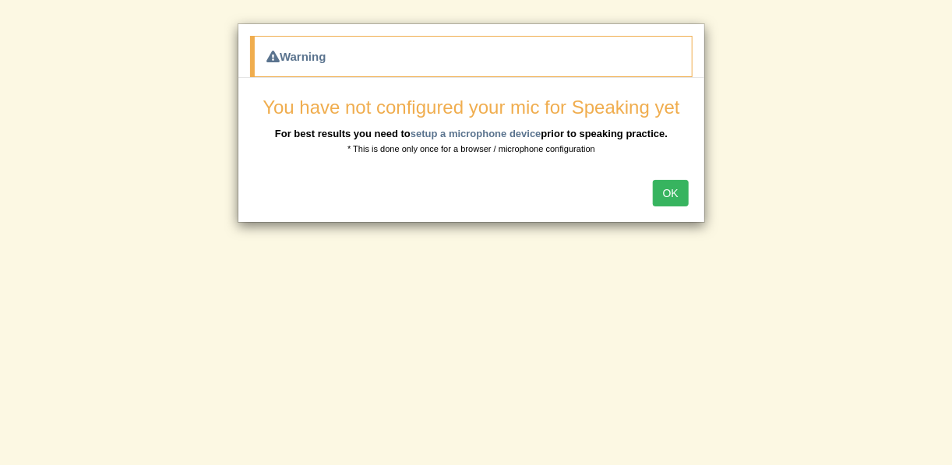
click at [668, 194] on button "OK" at bounding box center [671, 193] width 36 height 26
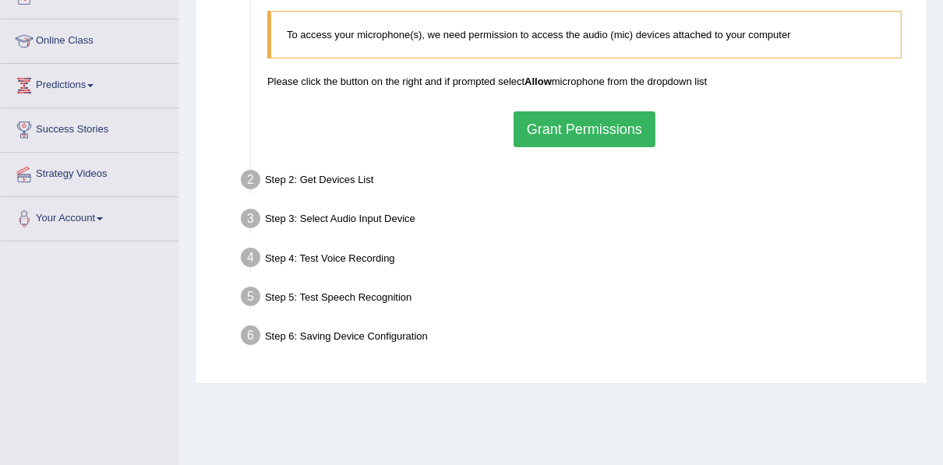
scroll to position [199, 0]
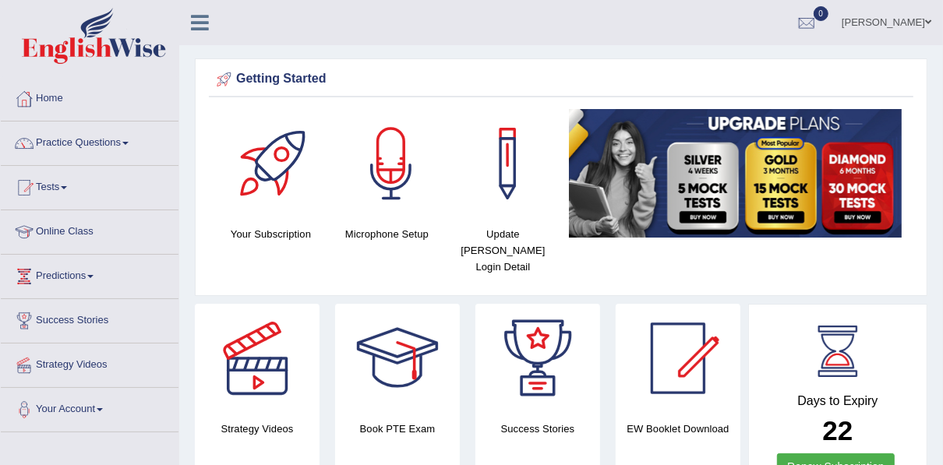
click at [101, 146] on link "Practice Questions" at bounding box center [90, 141] width 178 height 39
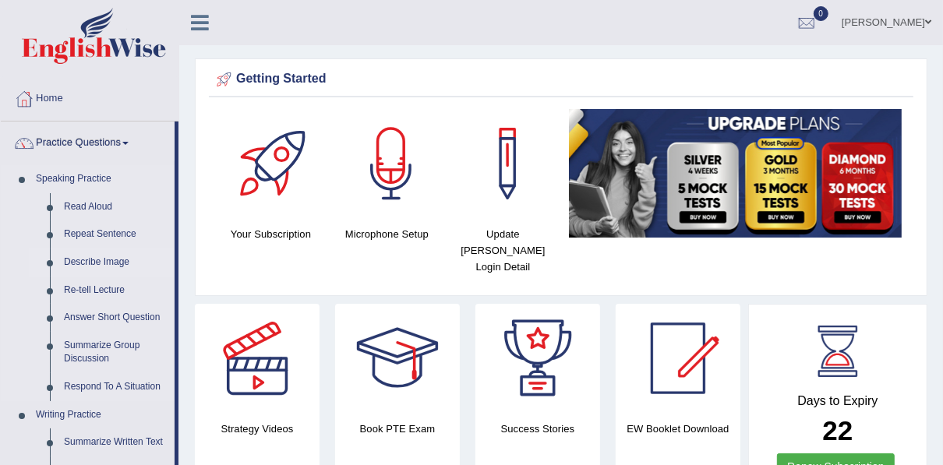
click at [104, 263] on link "Describe Image" at bounding box center [116, 263] width 118 height 28
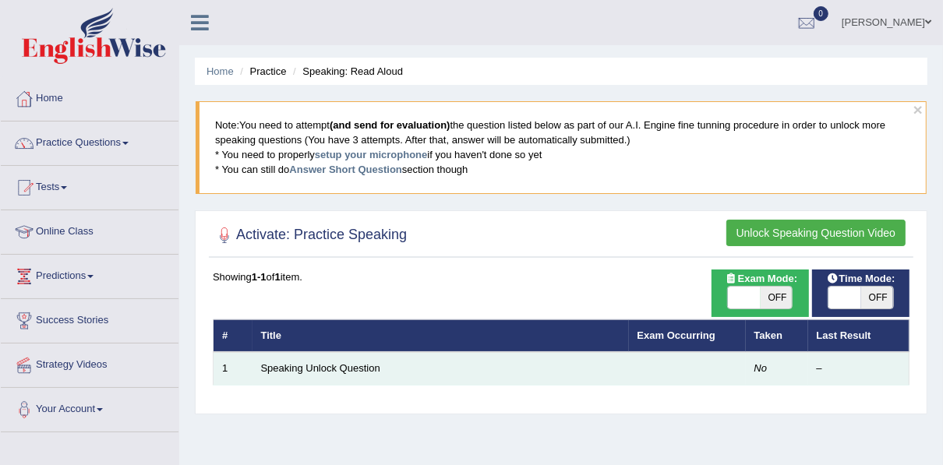
click at [337, 374] on td "Speaking Unlock Question" at bounding box center [440, 368] width 376 height 33
drag, startPoint x: 337, startPoint y: 374, endPoint x: 483, endPoint y: 356, distance: 146.8
click at [483, 356] on td "Speaking Unlock Question" at bounding box center [440, 368] width 376 height 33
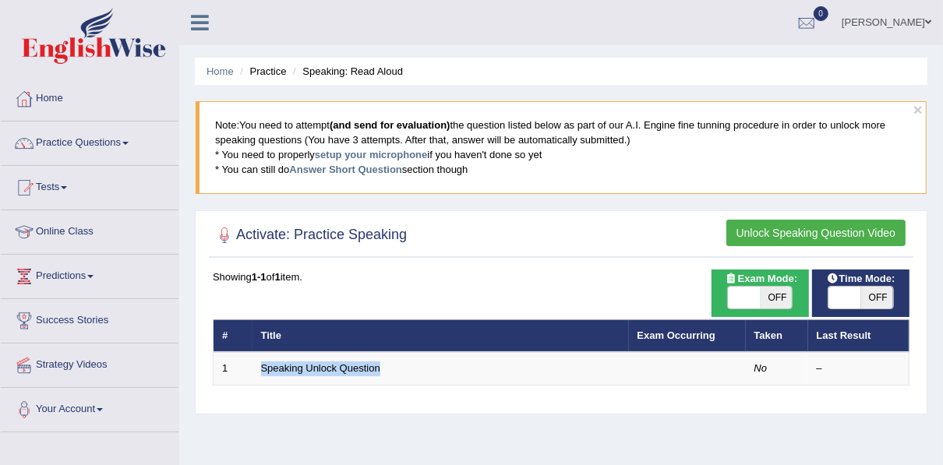
click at [461, 383] on table "# Title Exam Occurring Taken Last Result 1 Speaking Unlock Question No –" at bounding box center [561, 352] width 697 height 66
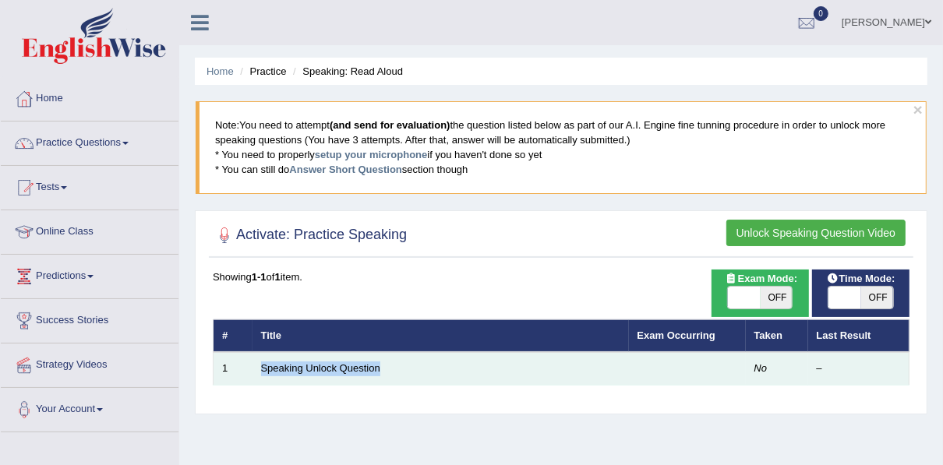
drag, startPoint x: 461, startPoint y: 383, endPoint x: 443, endPoint y: 375, distance: 19.5
click at [443, 375] on td "Speaking Unlock Question" at bounding box center [440, 368] width 376 height 33
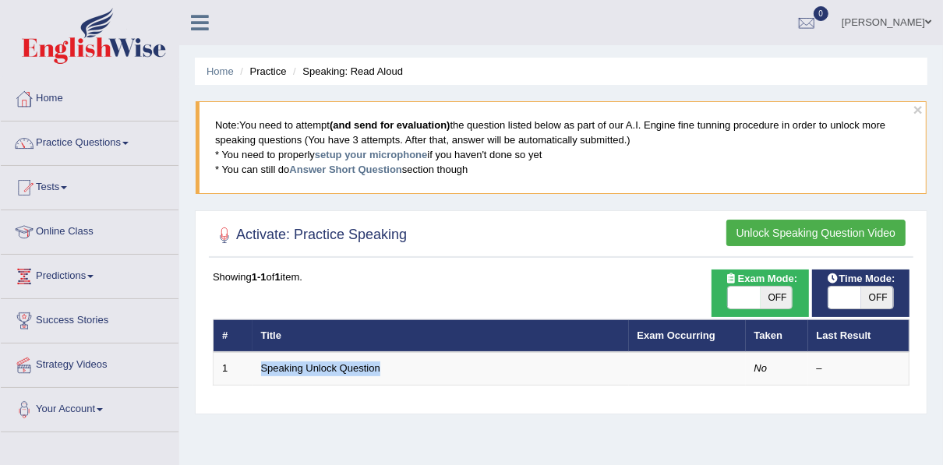
click at [848, 228] on button "Unlock Speaking Question Video" at bounding box center [815, 233] width 179 height 26
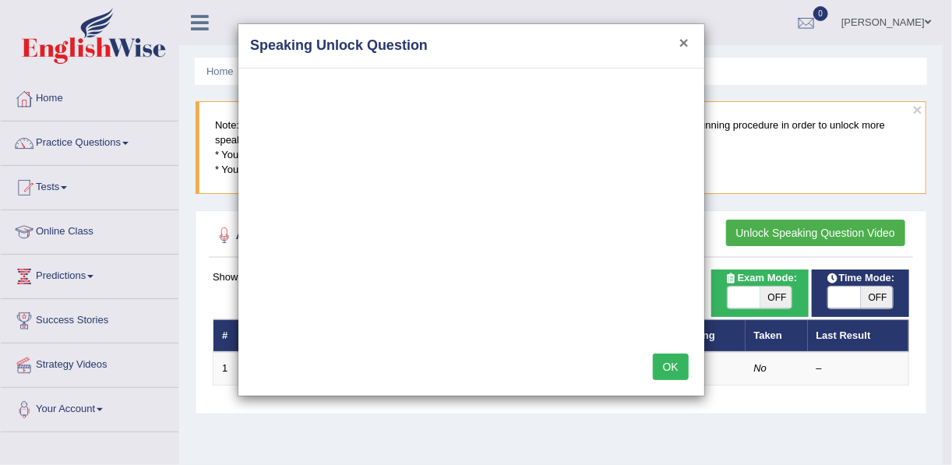
click at [682, 44] on button "×" at bounding box center [684, 42] width 9 height 16
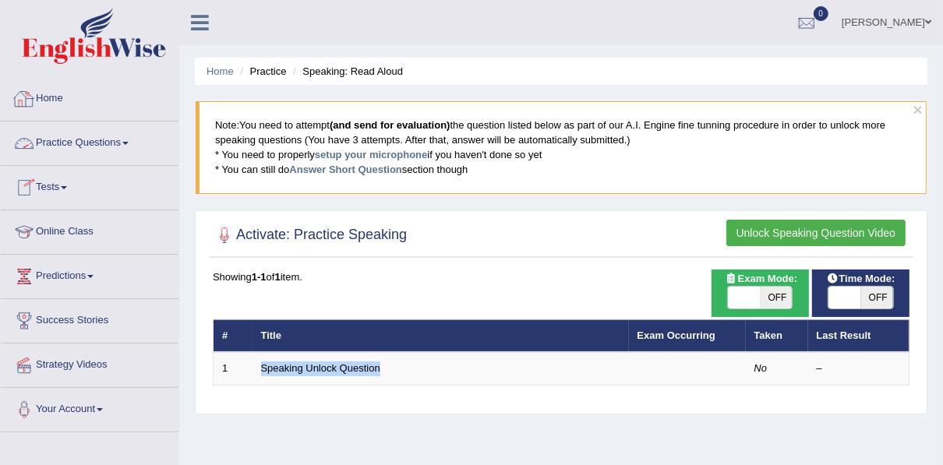
click at [48, 100] on link "Home" at bounding box center [90, 96] width 178 height 39
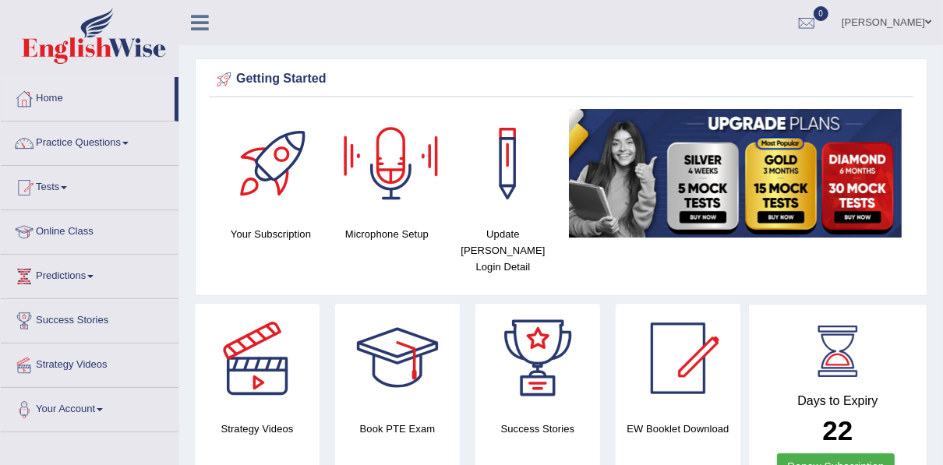
click at [394, 175] on div at bounding box center [391, 163] width 109 height 109
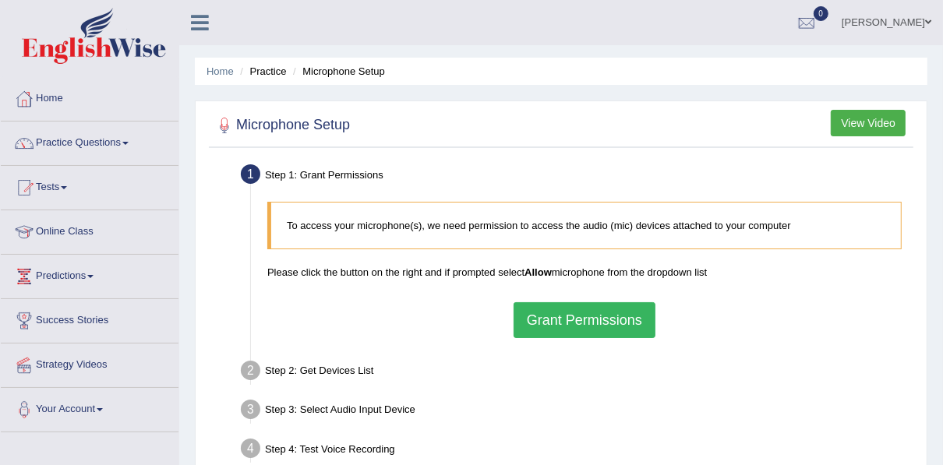
click at [560, 306] on button "Grant Permissions" at bounding box center [585, 320] width 142 height 36
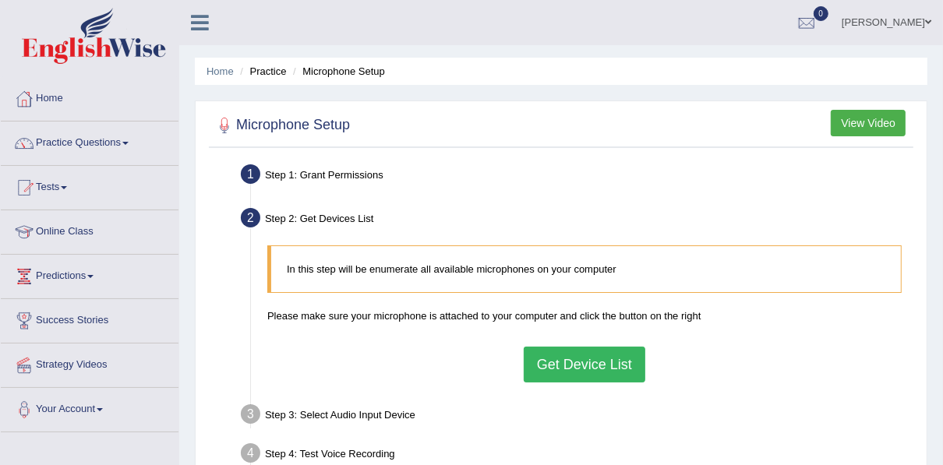
click at [576, 355] on button "Get Device List" at bounding box center [585, 365] width 122 height 36
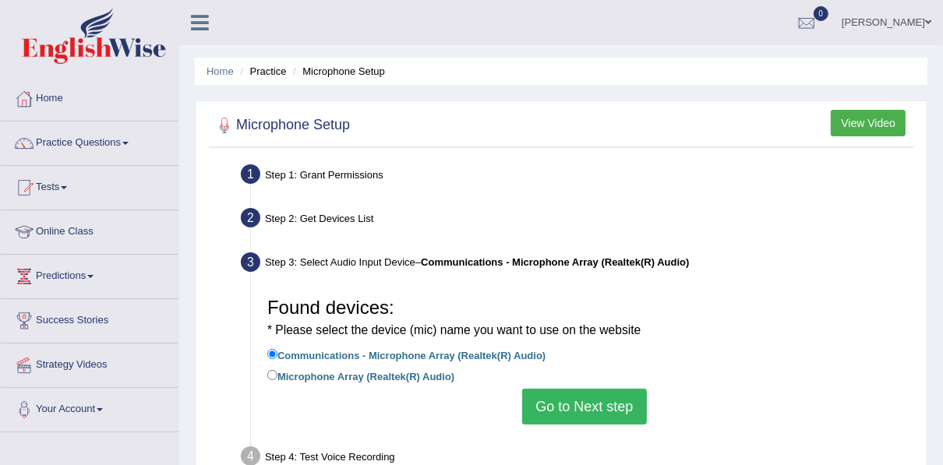
click at [563, 404] on button "Go to Next step" at bounding box center [584, 407] width 124 height 36
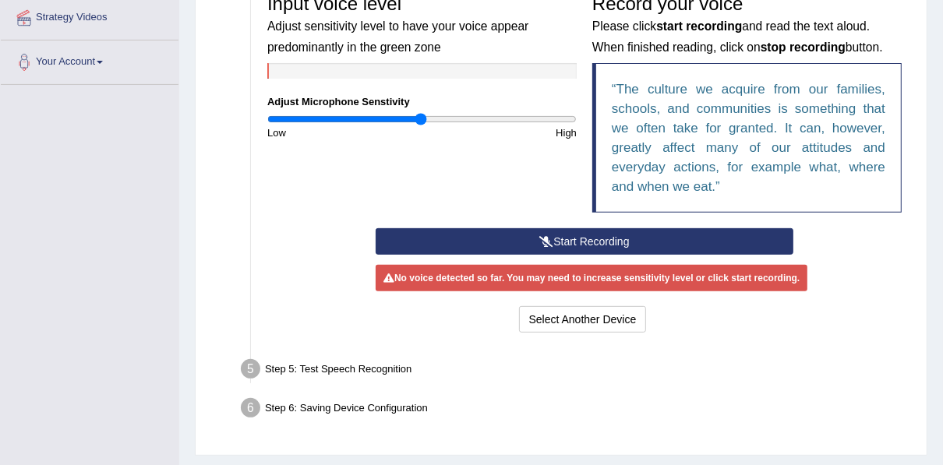
scroll to position [387, 0]
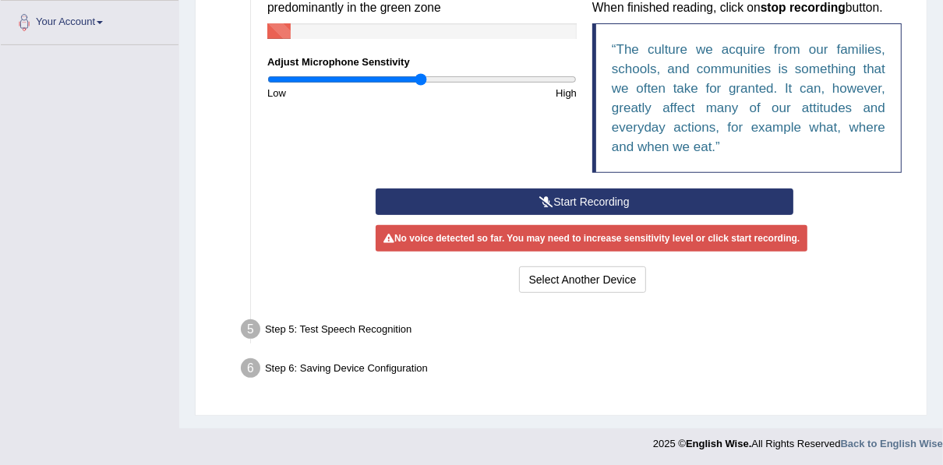
click at [579, 199] on button "Start Recording" at bounding box center [585, 202] width 418 height 26
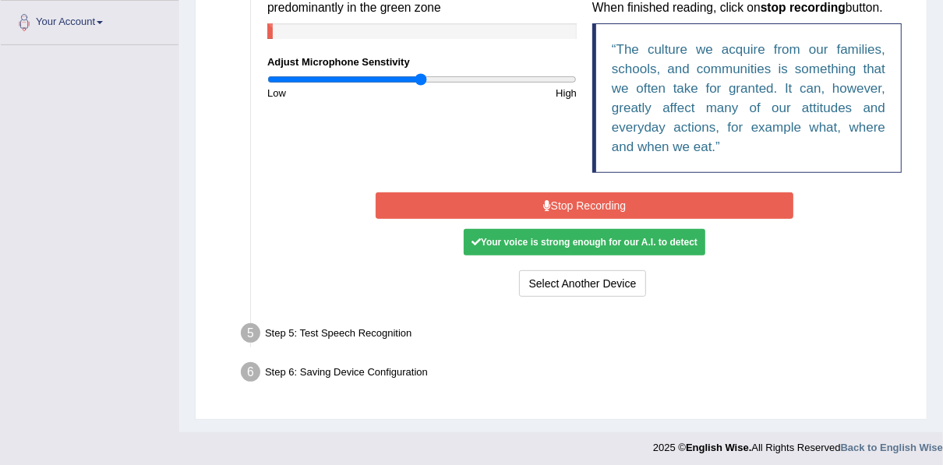
click at [579, 199] on button "Stop Recording" at bounding box center [585, 205] width 418 height 26
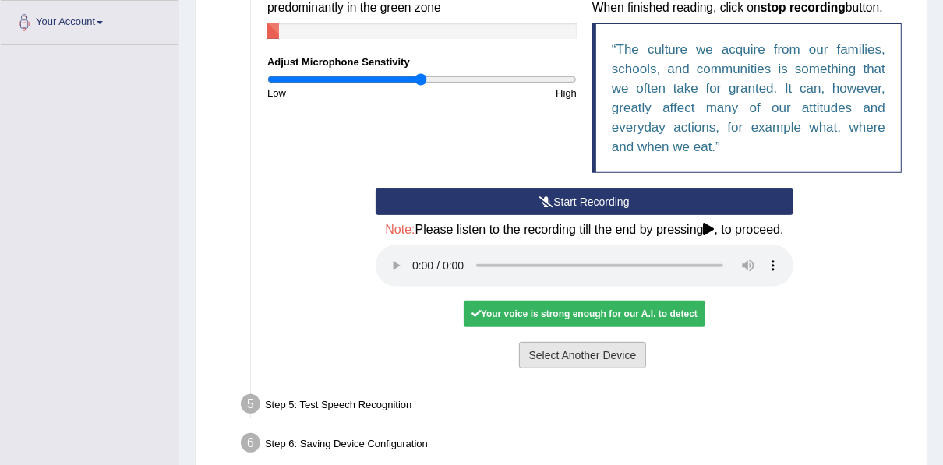
click at [594, 356] on button "Select Another Device" at bounding box center [583, 355] width 128 height 26
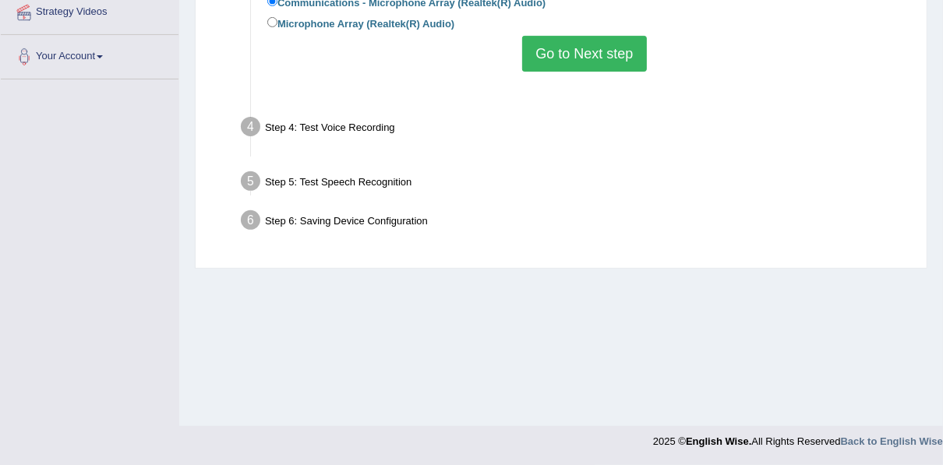
scroll to position [353, 0]
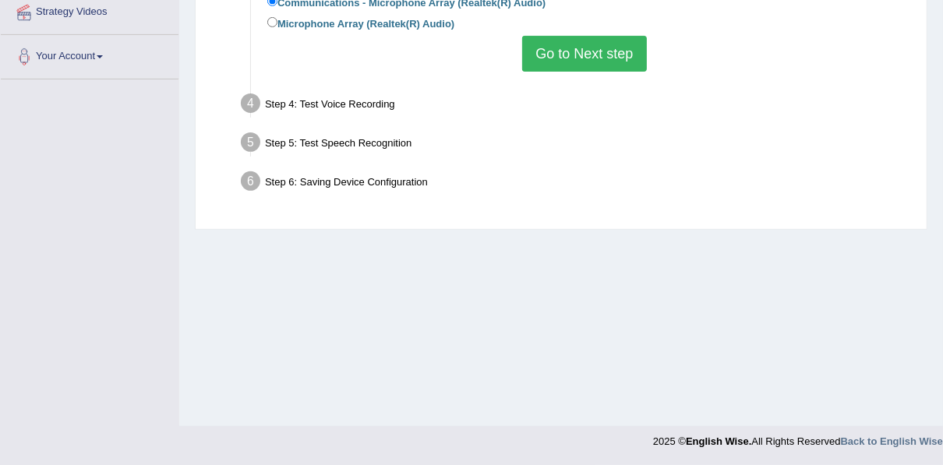
click at [572, 56] on button "Go to Next step" at bounding box center [584, 54] width 124 height 36
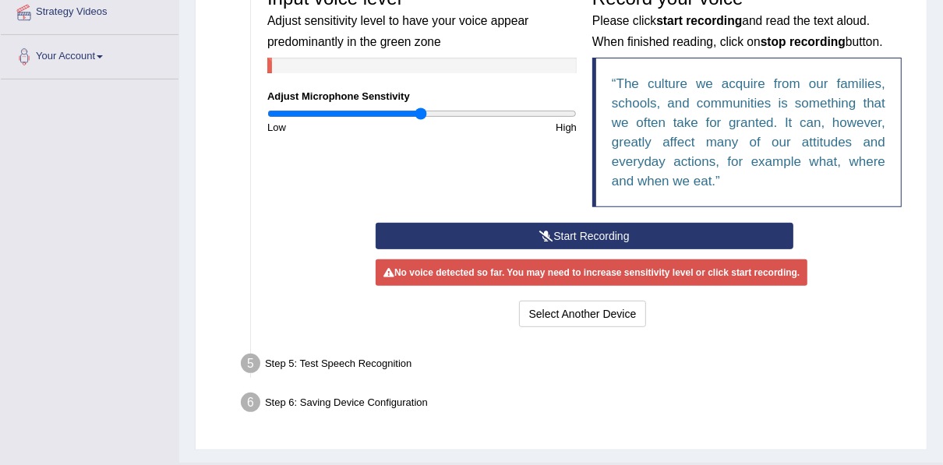
click at [555, 228] on button "Start Recording" at bounding box center [585, 236] width 418 height 26
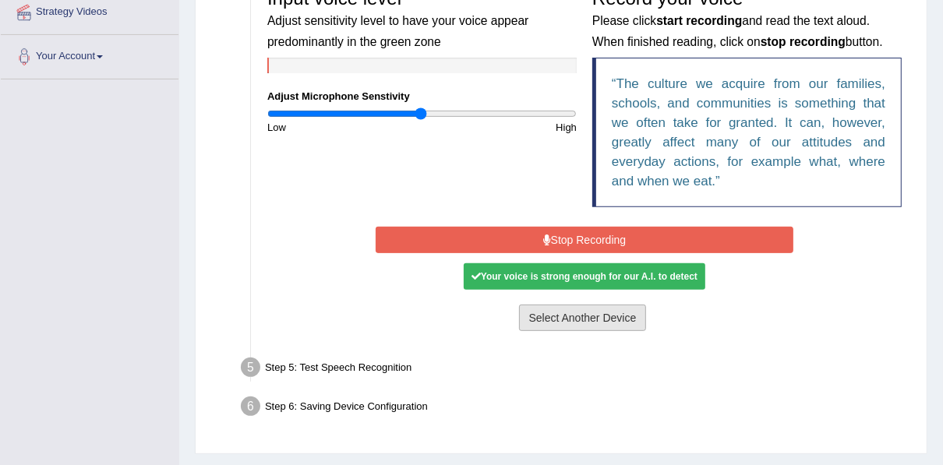
click at [570, 325] on button "Select Another Device" at bounding box center [583, 318] width 128 height 26
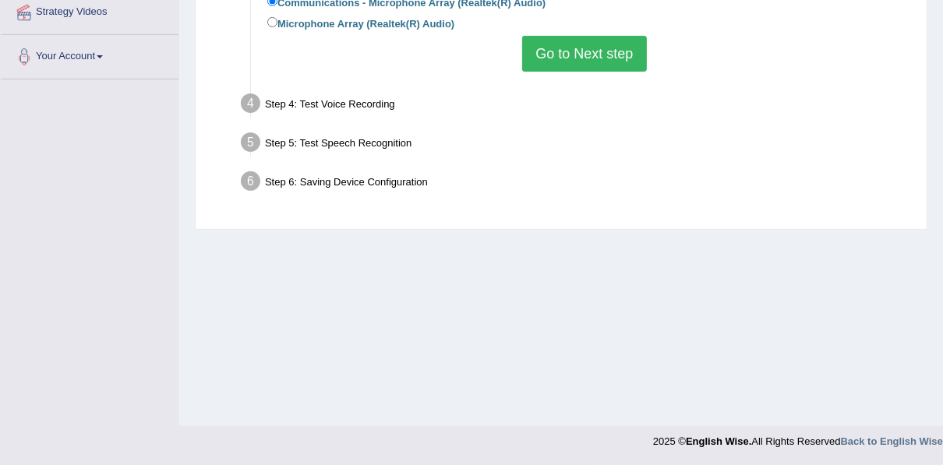
click at [577, 46] on button "Go to Next step" at bounding box center [584, 54] width 124 height 36
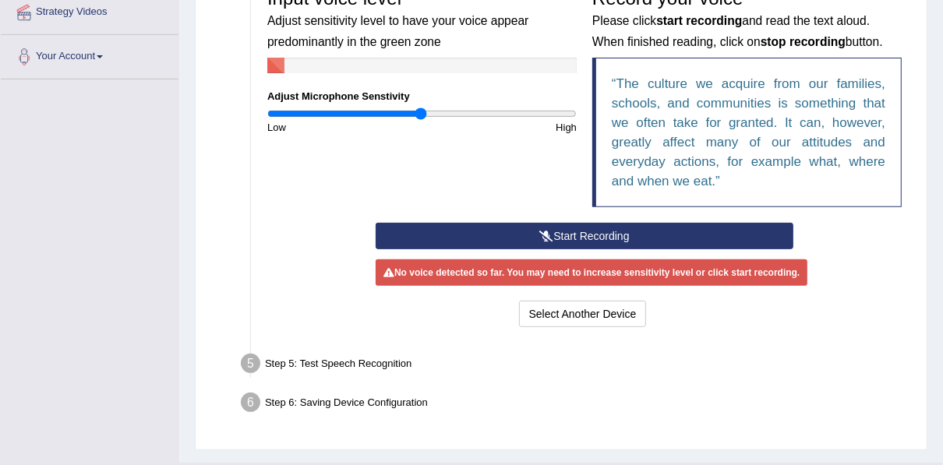
click at [593, 235] on button "Start Recording" at bounding box center [585, 236] width 418 height 26
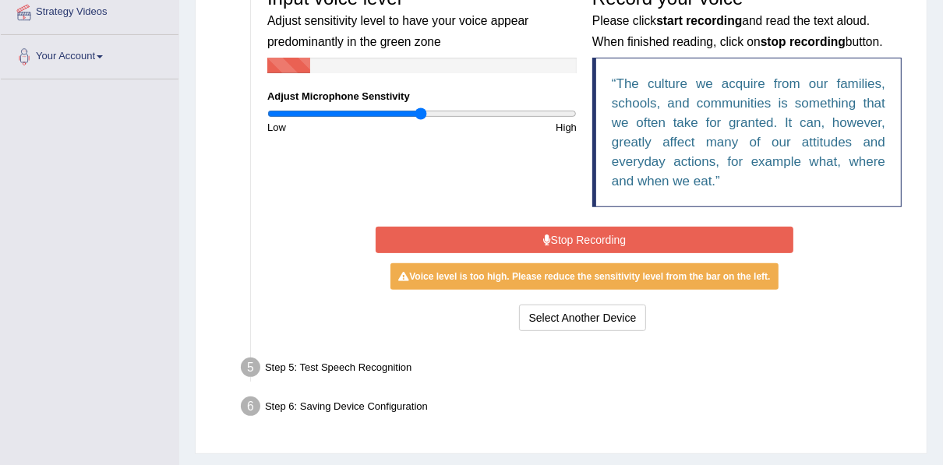
click at [593, 235] on button "Stop Recording" at bounding box center [585, 240] width 418 height 26
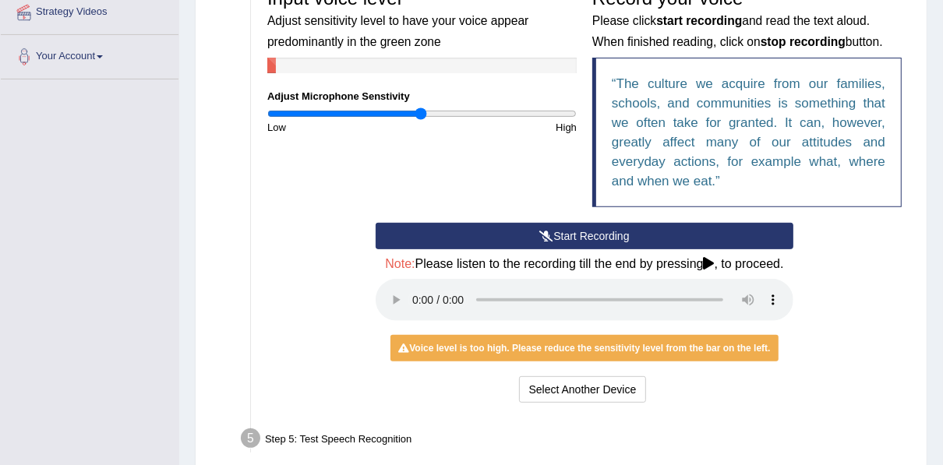
click at [660, 225] on button "Start Recording" at bounding box center [585, 236] width 418 height 26
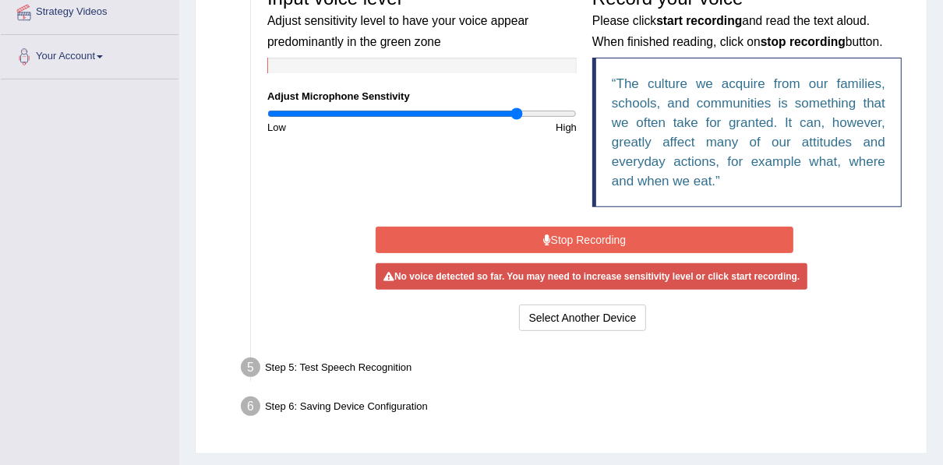
click at [517, 111] on input "range" at bounding box center [421, 114] width 309 height 12
click at [556, 108] on input "range" at bounding box center [421, 114] width 309 height 12
type input "2"
click at [570, 111] on input "range" at bounding box center [421, 114] width 309 height 12
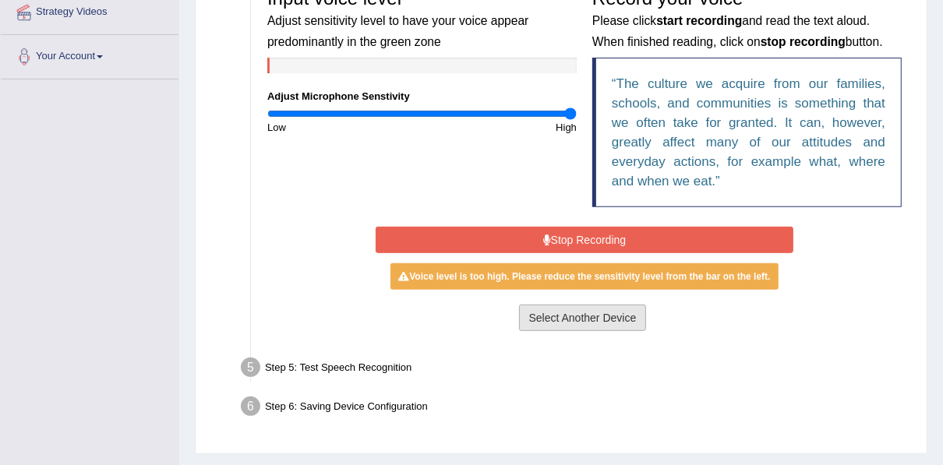
click at [572, 322] on button "Select Another Device" at bounding box center [583, 318] width 128 height 26
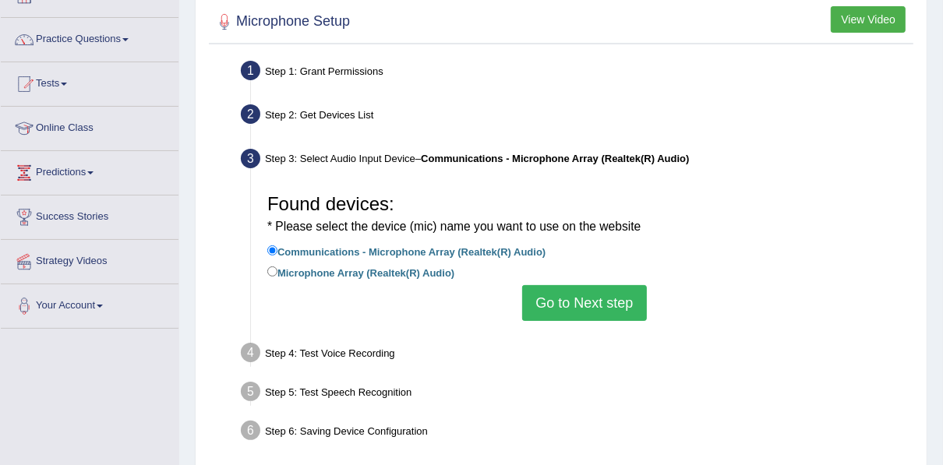
scroll to position [79, 0]
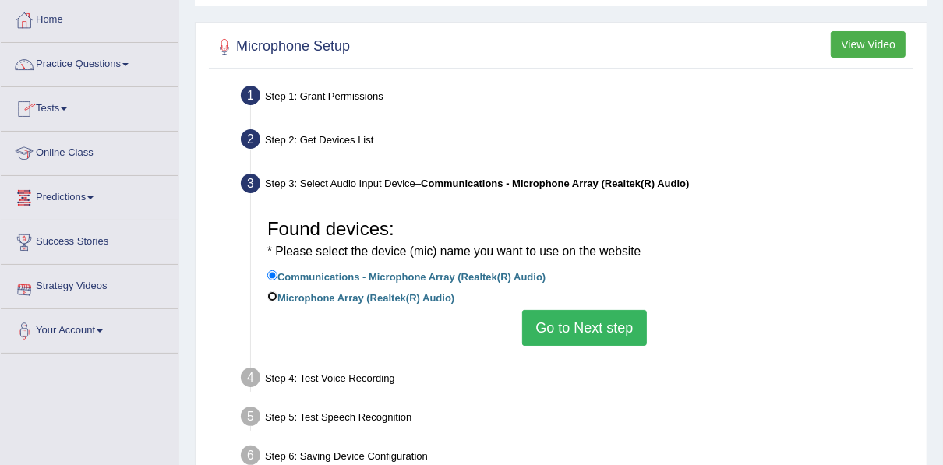
click at [268, 293] on input "Microphone Array (Realtek(R) Audio)" at bounding box center [272, 296] width 10 height 10
radio input "true"
click at [595, 323] on button "Go to Next step" at bounding box center [584, 328] width 124 height 36
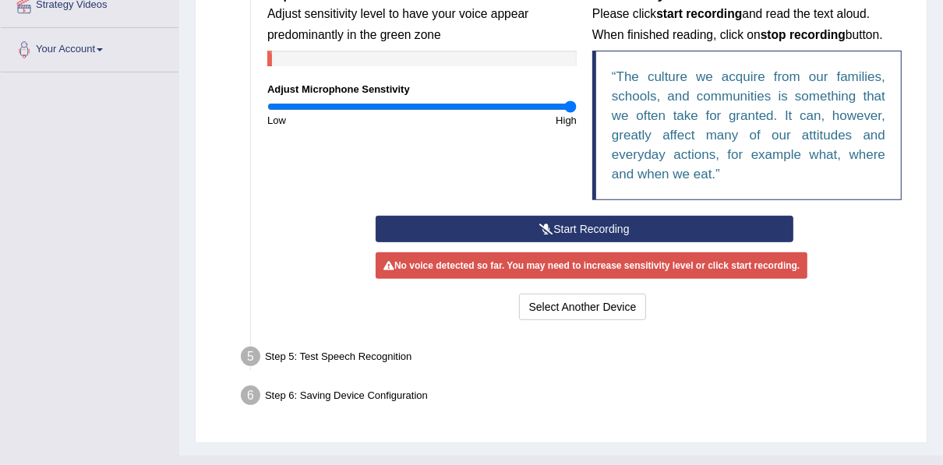
scroll to position [387, 0]
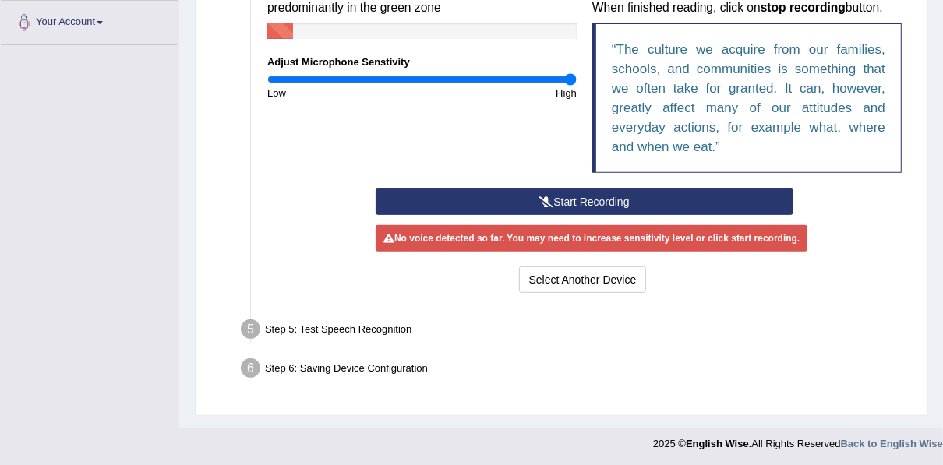
click at [572, 196] on button "Start Recording" at bounding box center [585, 202] width 418 height 26
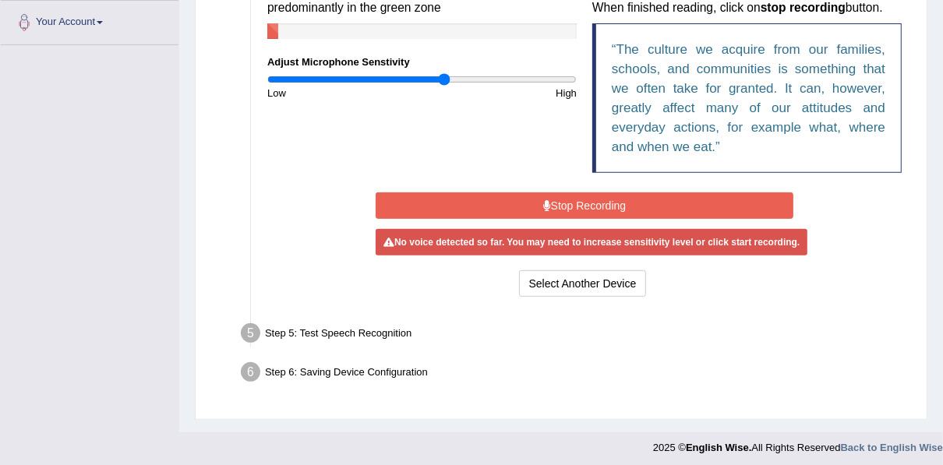
click at [445, 81] on input "range" at bounding box center [421, 79] width 309 height 12
click at [460, 79] on input "range" at bounding box center [421, 79] width 309 height 12
click at [479, 75] on input "range" at bounding box center [421, 79] width 309 height 12
click at [490, 77] on input "range" at bounding box center [421, 79] width 309 height 12
click at [499, 78] on input "range" at bounding box center [421, 79] width 309 height 12
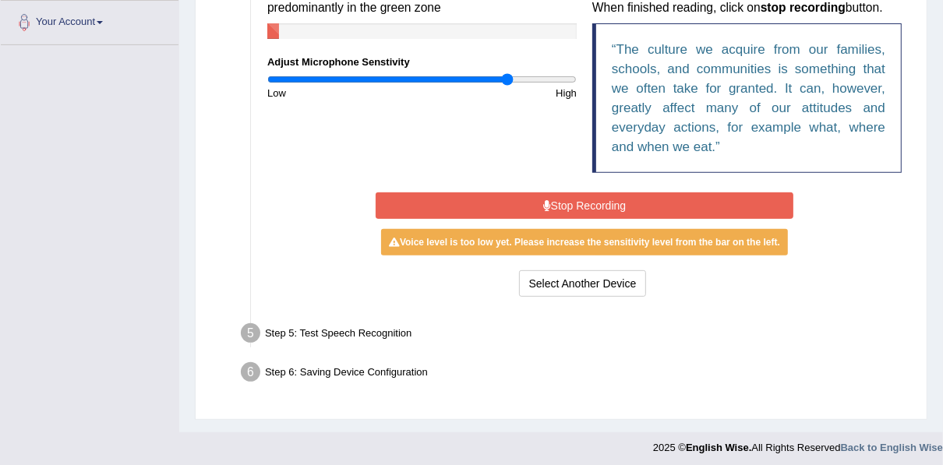
click at [507, 78] on input "range" at bounding box center [421, 79] width 309 height 12
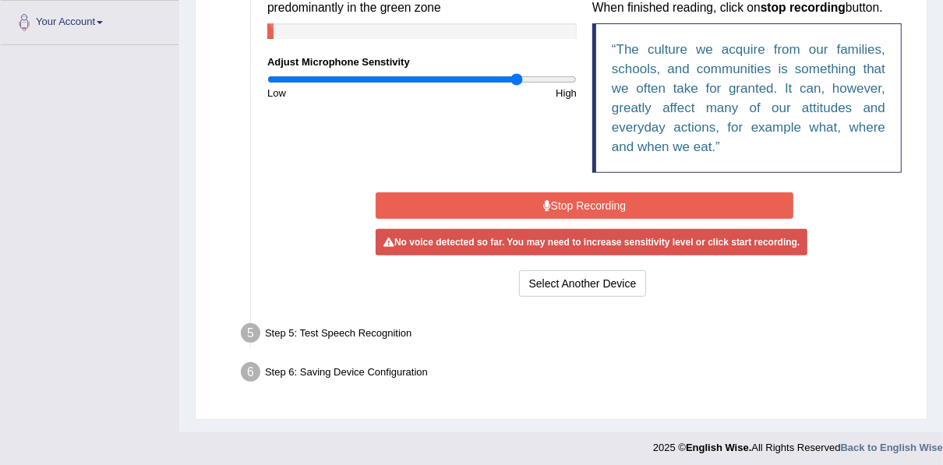
click at [517, 78] on input "range" at bounding box center [421, 79] width 309 height 12
click at [528, 77] on input "range" at bounding box center [421, 79] width 309 height 12
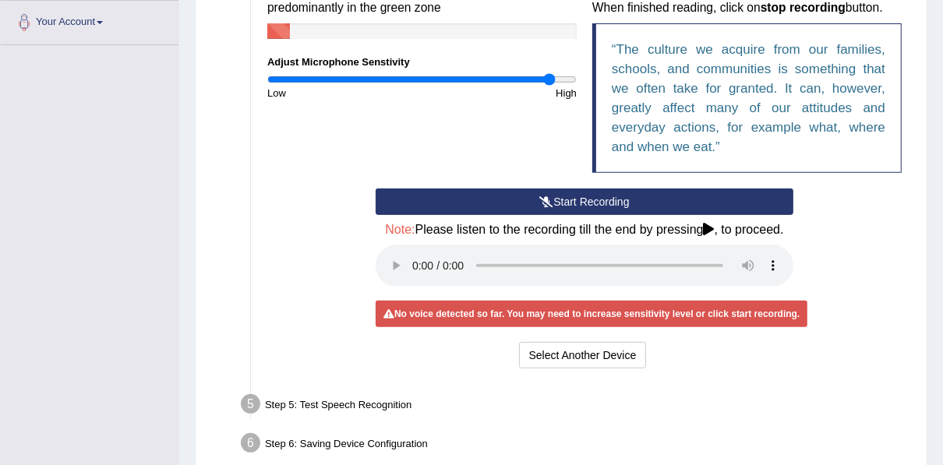
click at [548, 78] on input "range" at bounding box center [421, 79] width 309 height 12
click at [604, 198] on button "Start Recording" at bounding box center [585, 202] width 418 height 26
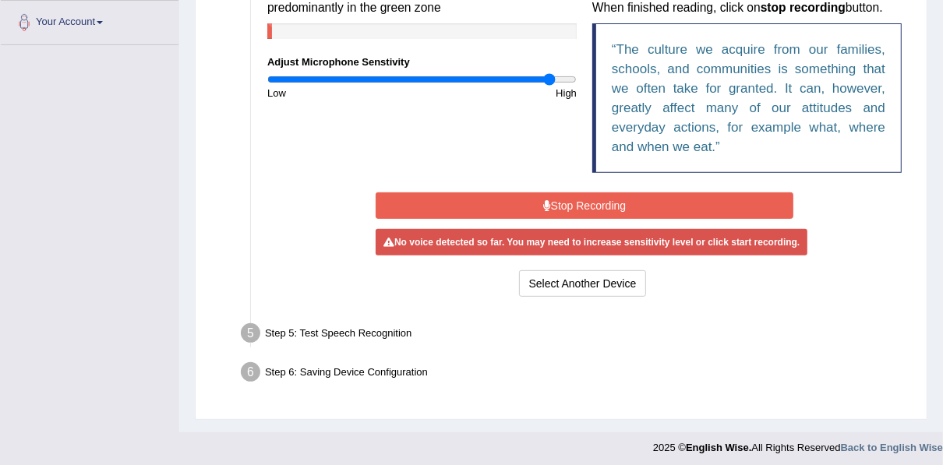
click at [604, 198] on button "Stop Recording" at bounding box center [585, 205] width 418 height 26
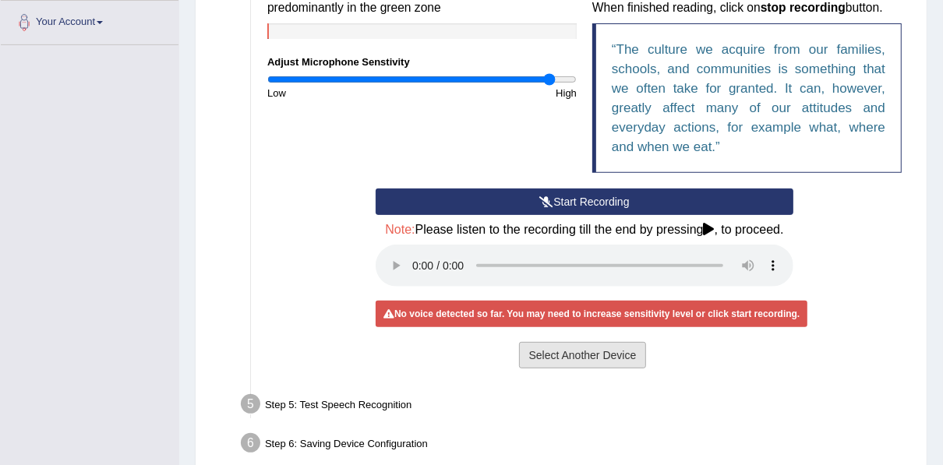
click at [533, 349] on button "Select Another Device" at bounding box center [583, 355] width 128 height 26
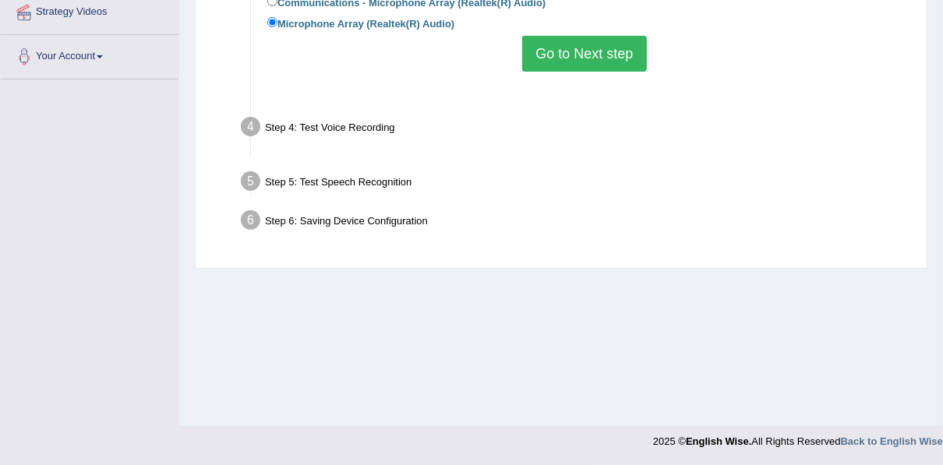
scroll to position [353, 0]
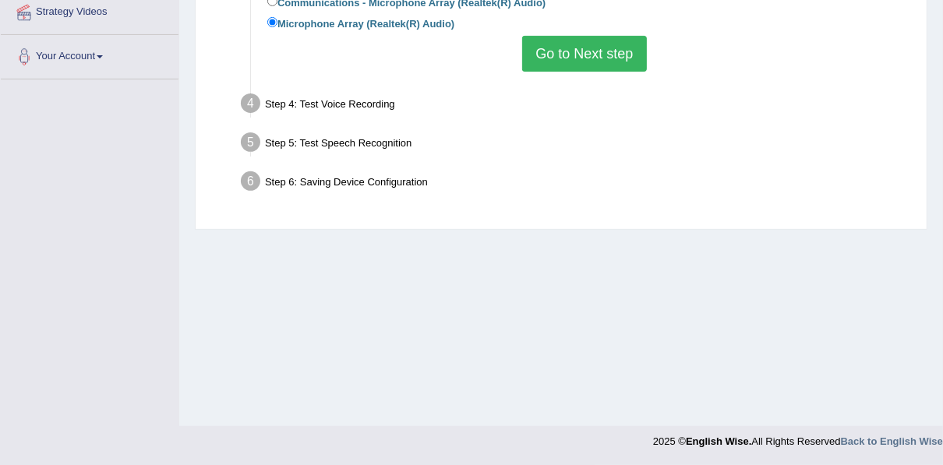
click at [598, 53] on button "Go to Next step" at bounding box center [584, 54] width 124 height 36
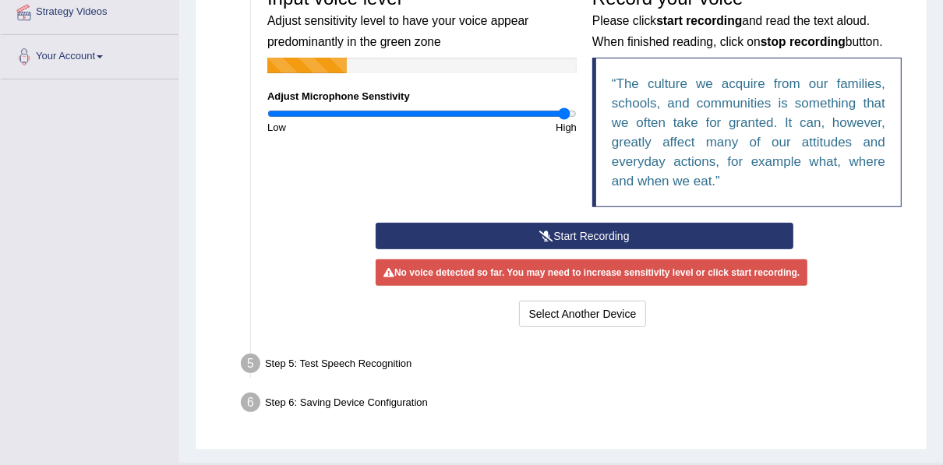
click at [564, 113] on input "range" at bounding box center [421, 114] width 309 height 12
click at [570, 111] on input "range" at bounding box center [421, 114] width 309 height 12
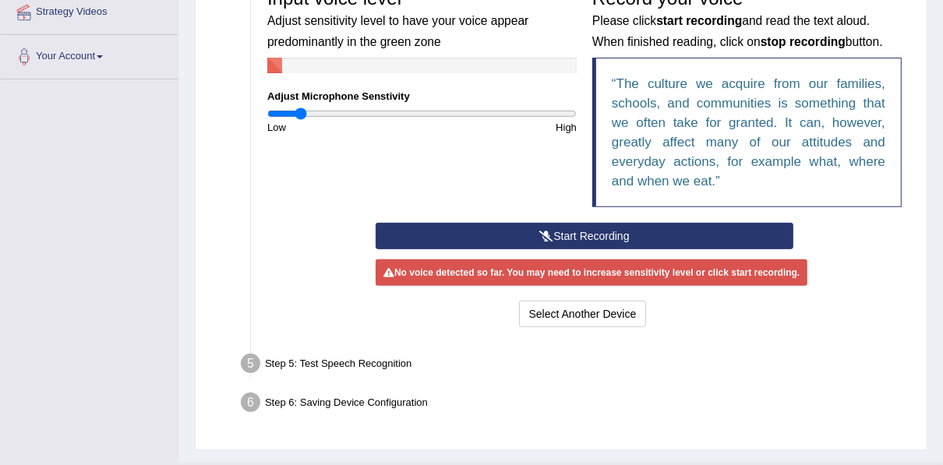
click at [299, 116] on input "range" at bounding box center [421, 114] width 309 height 12
click at [323, 111] on input "range" at bounding box center [421, 114] width 309 height 12
click at [588, 305] on button "Select Another Device" at bounding box center [583, 314] width 128 height 26
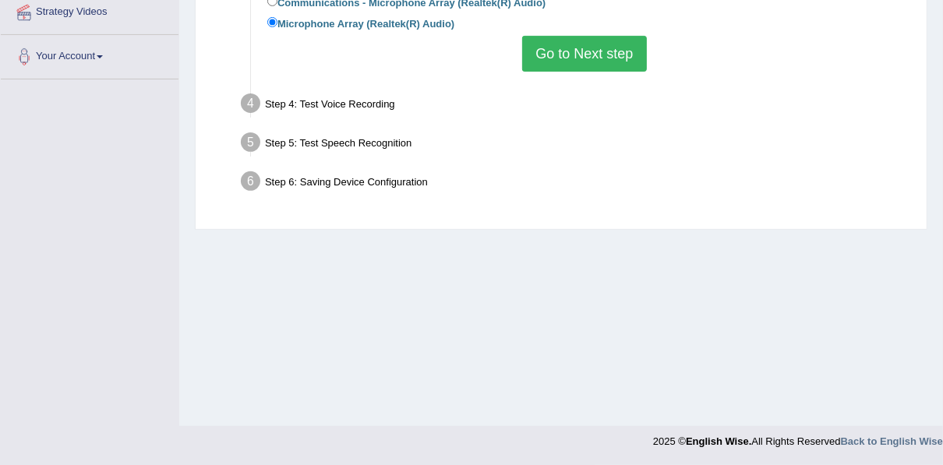
click at [606, 48] on button "Go to Next step" at bounding box center [584, 54] width 124 height 36
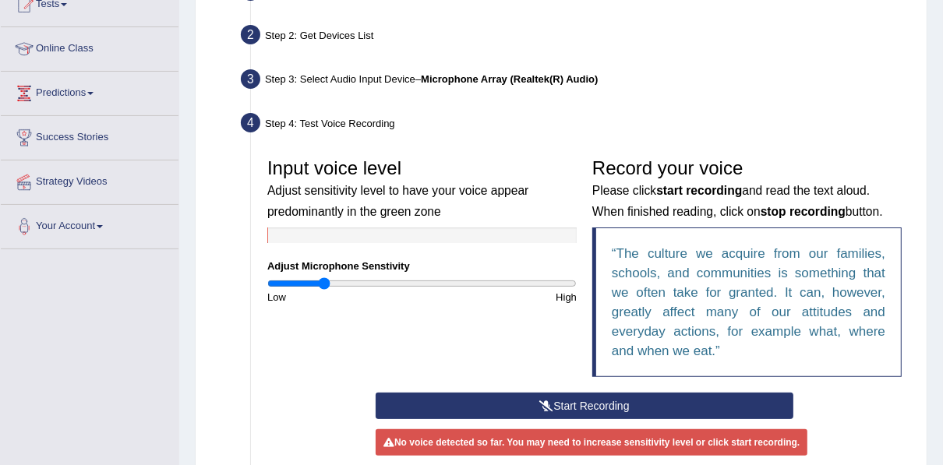
scroll to position [178, 0]
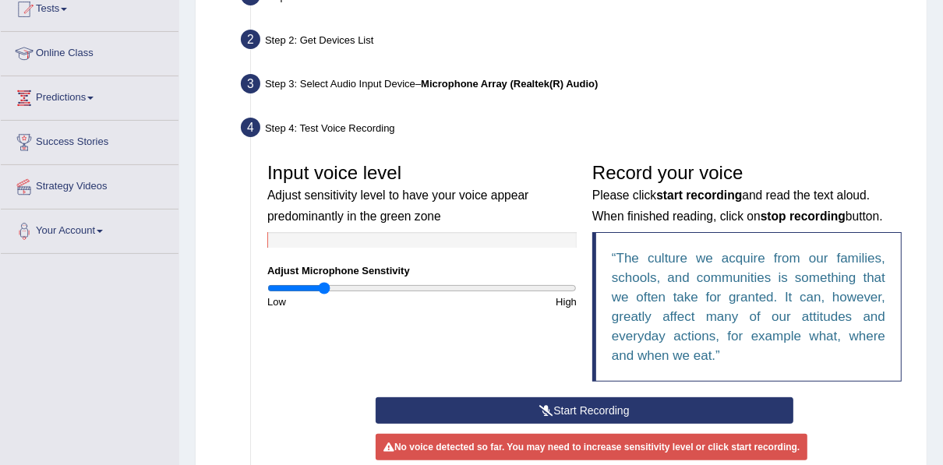
click at [318, 234] on div at bounding box center [421, 240] width 309 height 16
click at [577, 409] on button "Start Recording" at bounding box center [585, 410] width 418 height 26
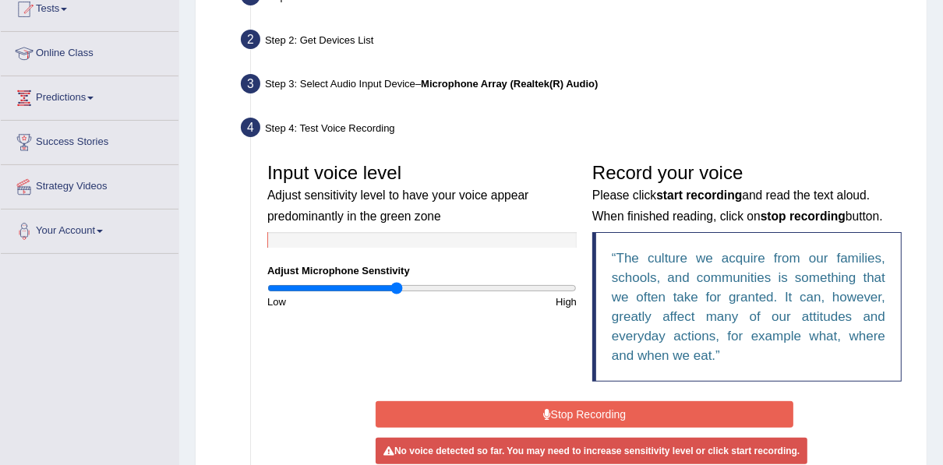
click at [395, 290] on input "range" at bounding box center [421, 288] width 309 height 12
click at [423, 288] on input "range" at bounding box center [421, 288] width 309 height 12
click at [443, 283] on input "range" at bounding box center [421, 288] width 309 height 12
click at [462, 282] on input "range" at bounding box center [421, 288] width 309 height 12
click at [478, 283] on input "range" at bounding box center [421, 288] width 309 height 12
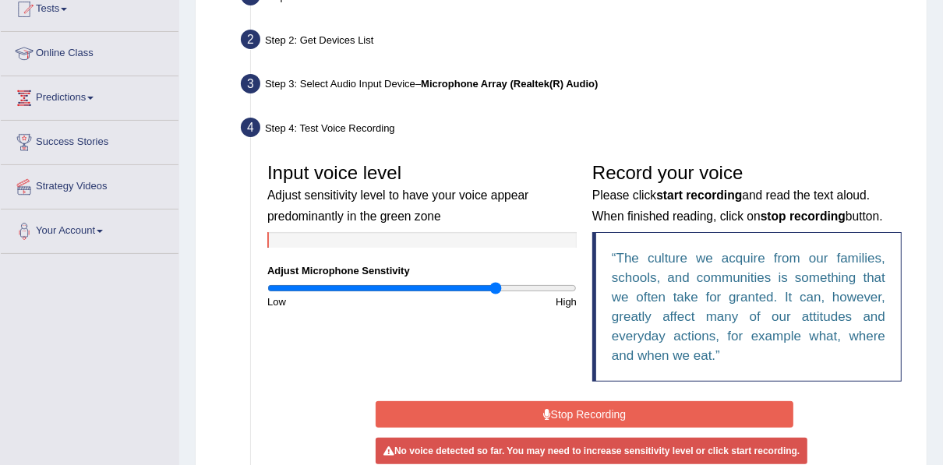
click at [494, 283] on input "range" at bounding box center [421, 288] width 309 height 12
click at [512, 282] on input "range" at bounding box center [421, 288] width 309 height 12
click at [576, 285] on input "range" at bounding box center [421, 288] width 309 height 12
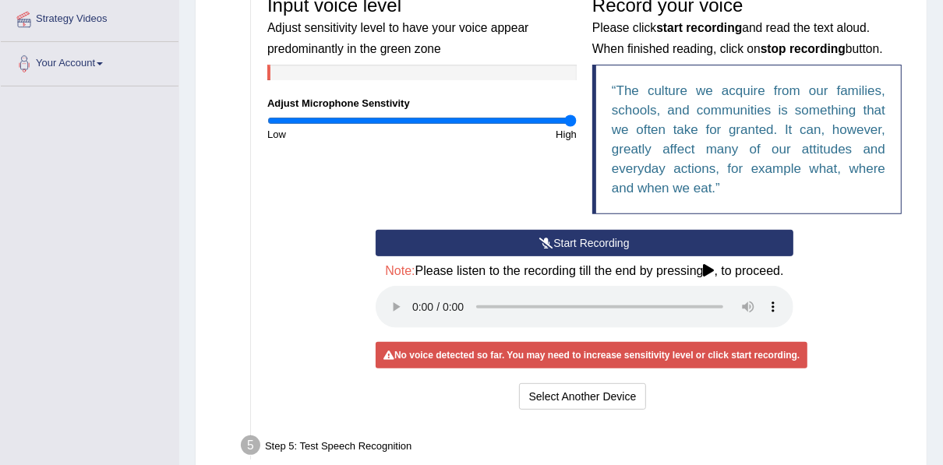
scroll to position [353, 0]
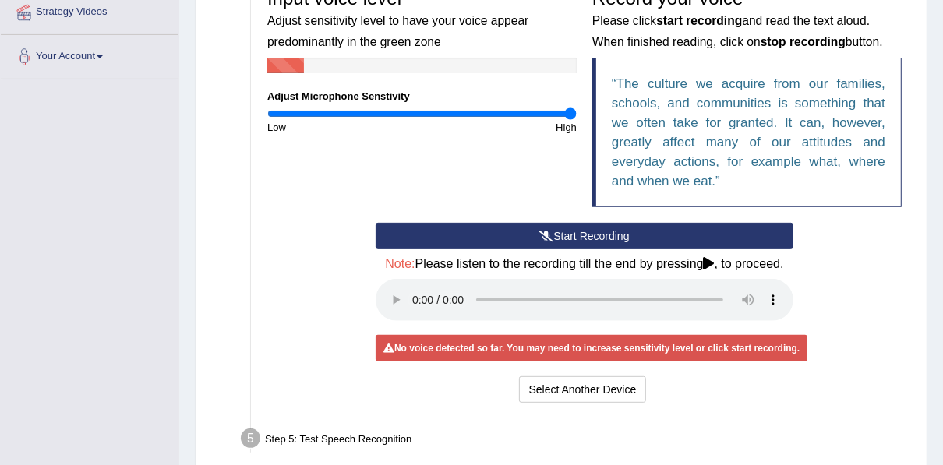
click at [565, 230] on button "Start Recording" at bounding box center [585, 236] width 418 height 26
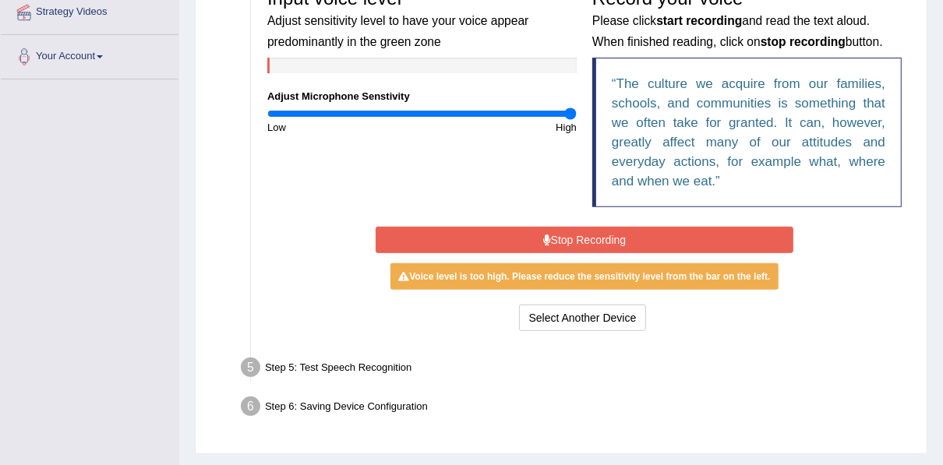
click at [568, 239] on button "Stop Recording" at bounding box center [585, 240] width 418 height 26
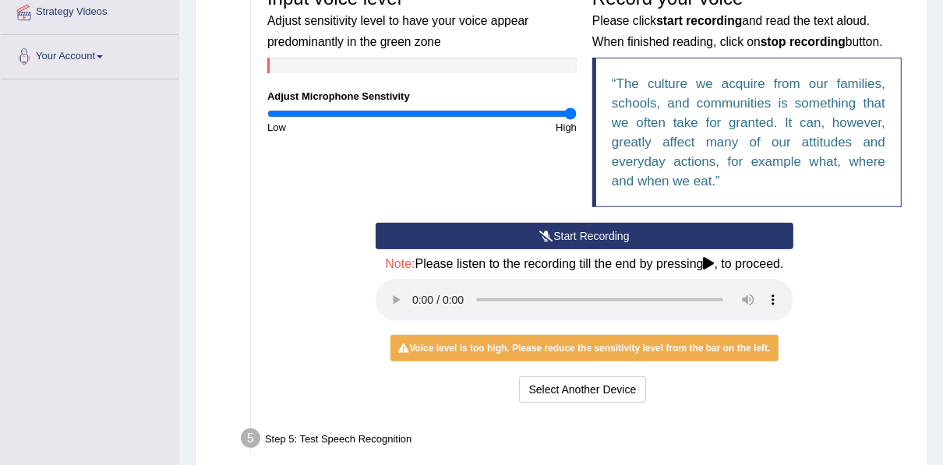
click at [837, 286] on div "Start Recording Stop Recording Note: Please listen to the recording till the en…" at bounding box center [584, 315] width 650 height 184
click at [867, 263] on div "Start Recording Stop Recording Note: Please listen to the recording till the en…" at bounding box center [584, 315] width 650 height 184
click at [568, 226] on button "Start Recording" at bounding box center [585, 236] width 418 height 26
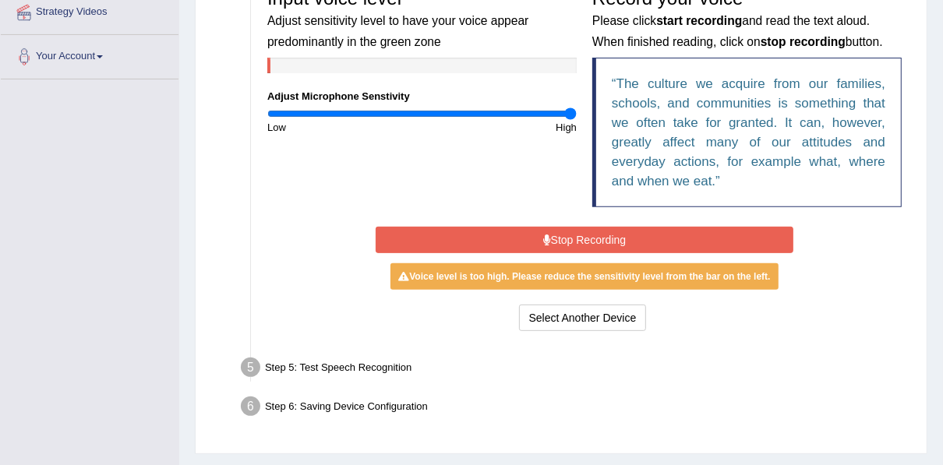
click at [570, 238] on button "Stop Recording" at bounding box center [585, 240] width 418 height 26
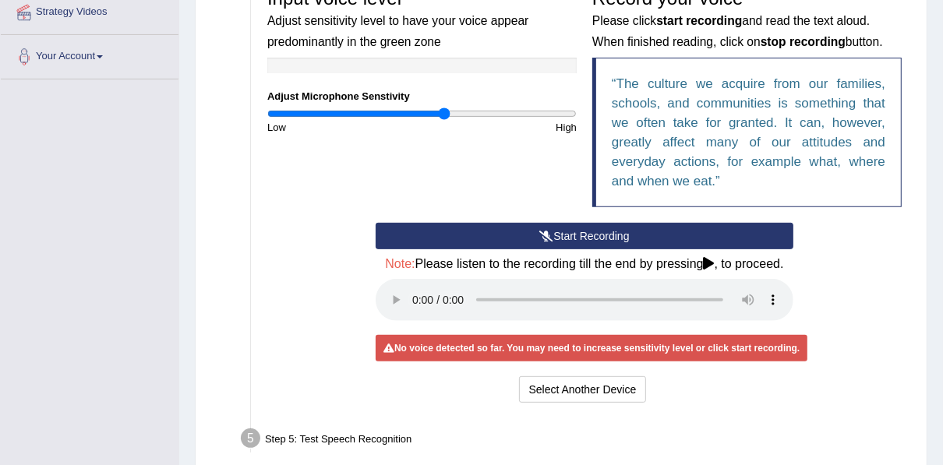
click at [444, 113] on input "range" at bounding box center [421, 114] width 309 height 12
click at [437, 112] on input "range" at bounding box center [421, 114] width 309 height 12
click at [408, 117] on input "range" at bounding box center [421, 114] width 309 height 12
click at [564, 390] on button "Select Another Device" at bounding box center [583, 389] width 128 height 26
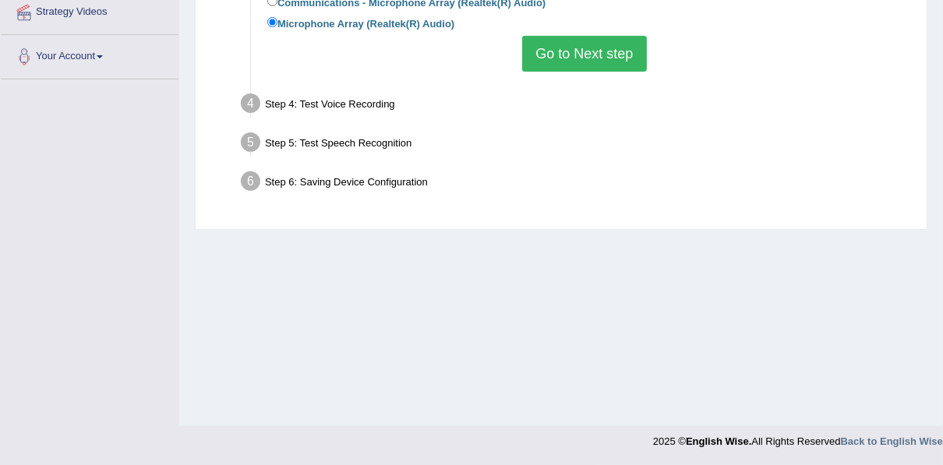
click at [316, 140] on div "Step 5: Test Speech Recognition" at bounding box center [577, 145] width 686 height 34
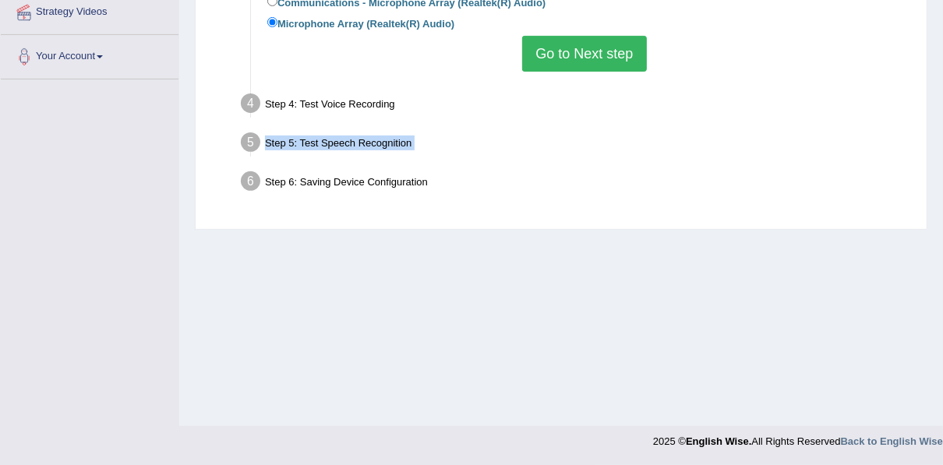
click at [316, 140] on div "Step 5: Test Speech Recognition" at bounding box center [577, 145] width 686 height 34
drag, startPoint x: 316, startPoint y: 140, endPoint x: 330, endPoint y: 181, distance: 42.6
click at [330, 181] on div "Step 6: Saving Device Configuration" at bounding box center [577, 184] width 686 height 34
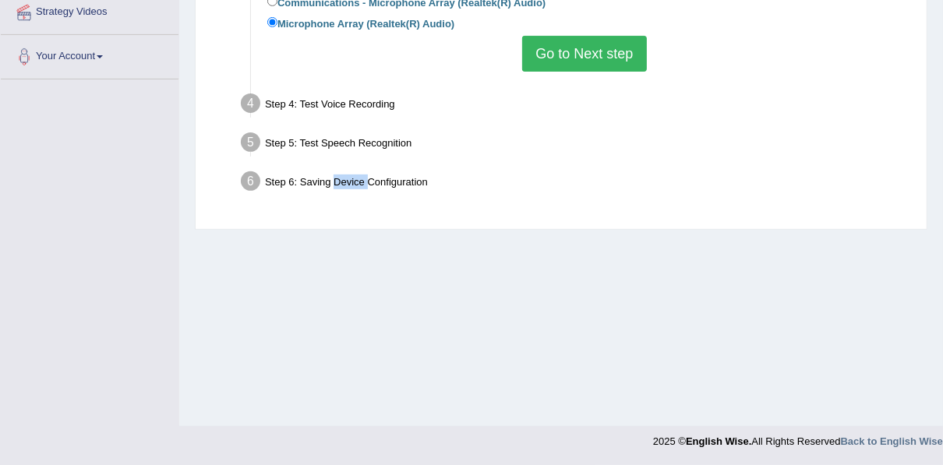
click at [330, 181] on div "Step 6: Saving Device Configuration" at bounding box center [577, 184] width 686 height 34
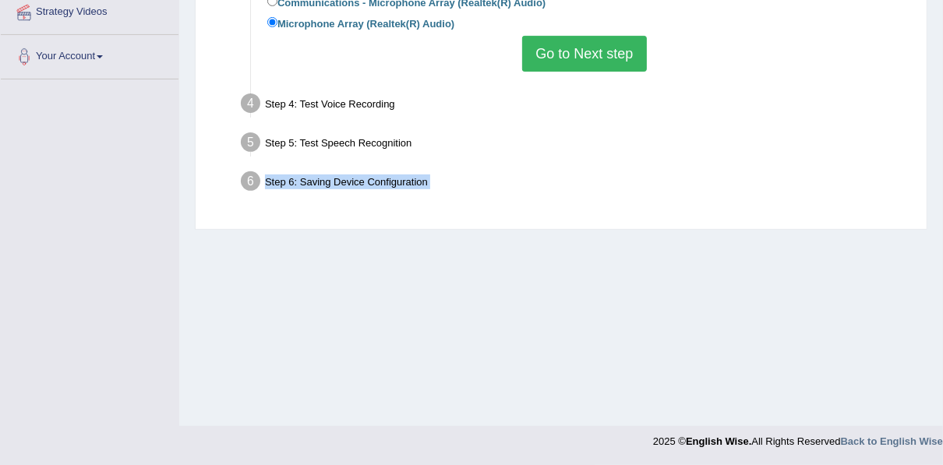
click at [330, 181] on div "Step 6: Saving Device Configuration" at bounding box center [577, 184] width 686 height 34
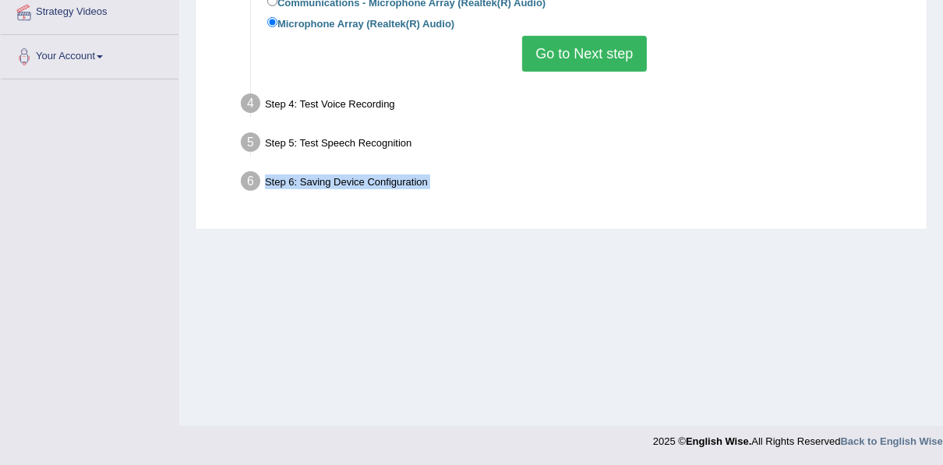
click at [330, 181] on div "Step 6: Saving Device Configuration" at bounding box center [577, 184] width 686 height 34
drag, startPoint x: 330, startPoint y: 181, endPoint x: 537, endPoint y: 138, distance: 211.7
click at [537, 138] on div "Step 5: Test Speech Recognition" at bounding box center [577, 145] width 686 height 34
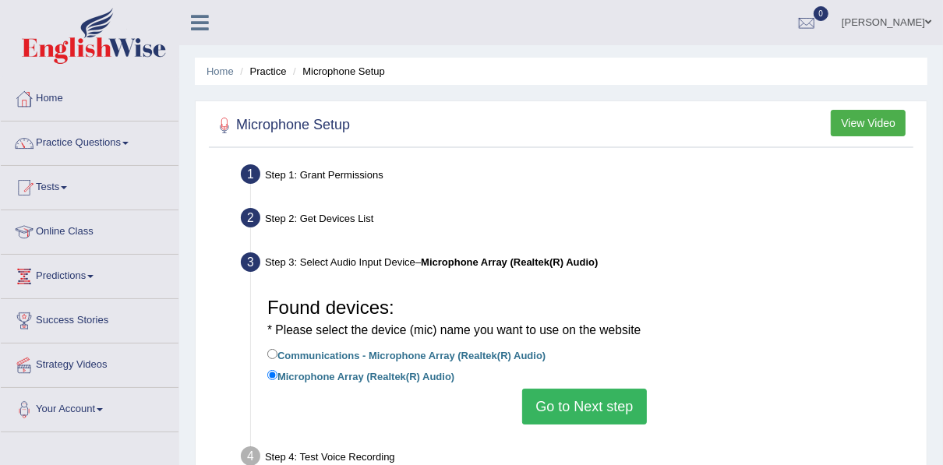
scroll to position [0, 0]
click at [857, 112] on button "View Video" at bounding box center [868, 123] width 75 height 26
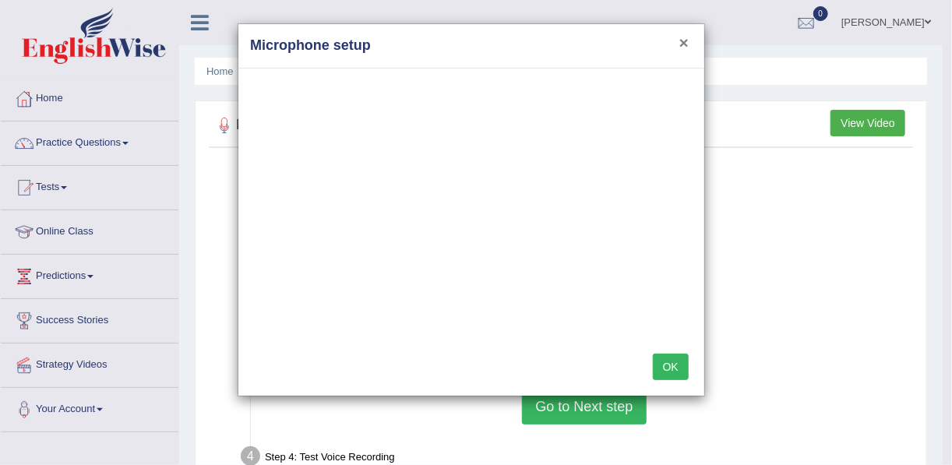
click at [684, 41] on button "×" at bounding box center [684, 42] width 9 height 16
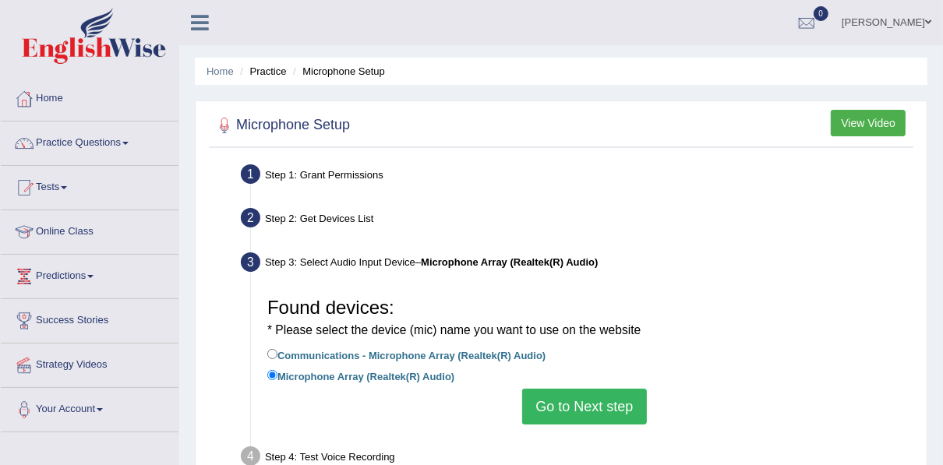
click at [563, 399] on button "Go to Next step" at bounding box center [584, 407] width 124 height 36
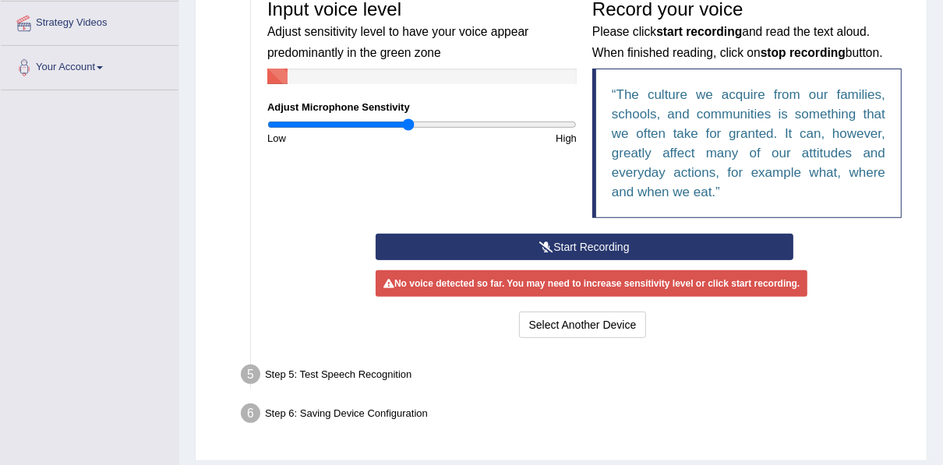
scroll to position [349, 0]
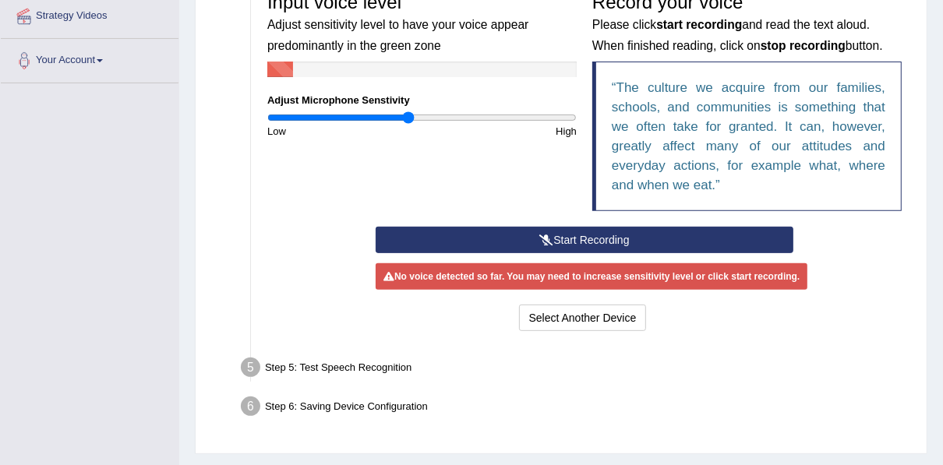
click at [579, 235] on button "Start Recording" at bounding box center [585, 240] width 418 height 26
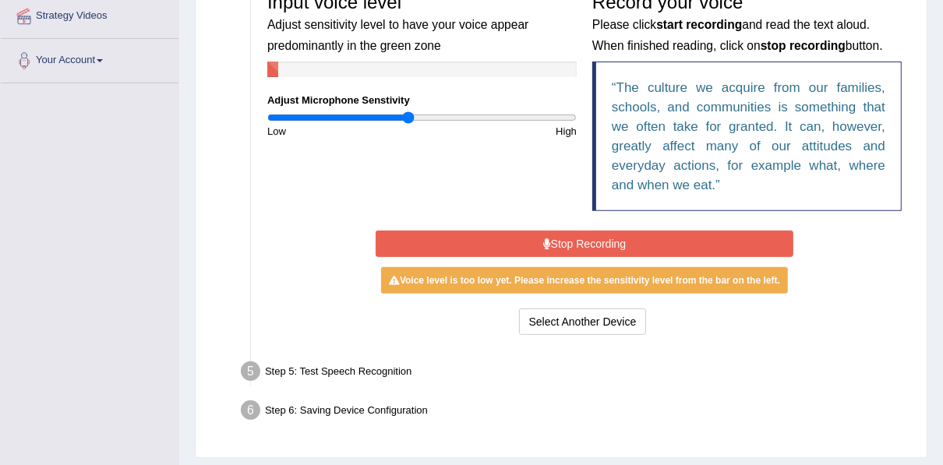
click at [579, 235] on button "Stop Recording" at bounding box center [585, 244] width 418 height 26
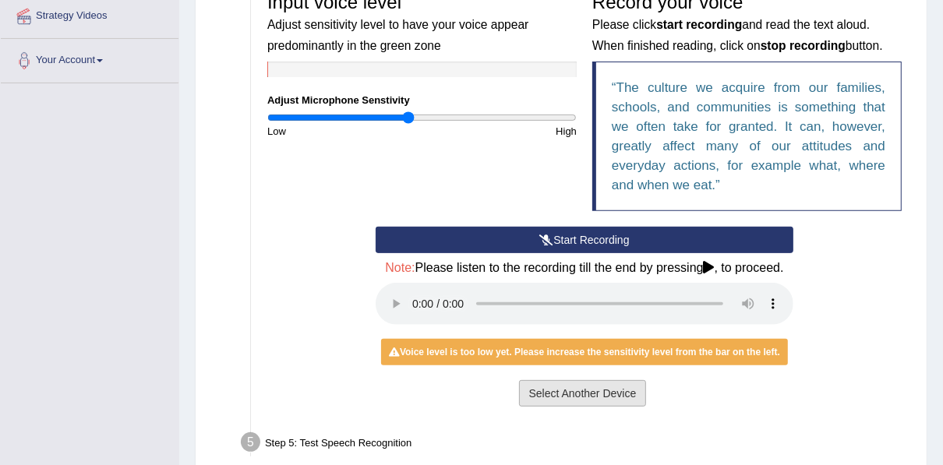
click at [588, 391] on button "Select Another Device" at bounding box center [583, 393] width 128 height 26
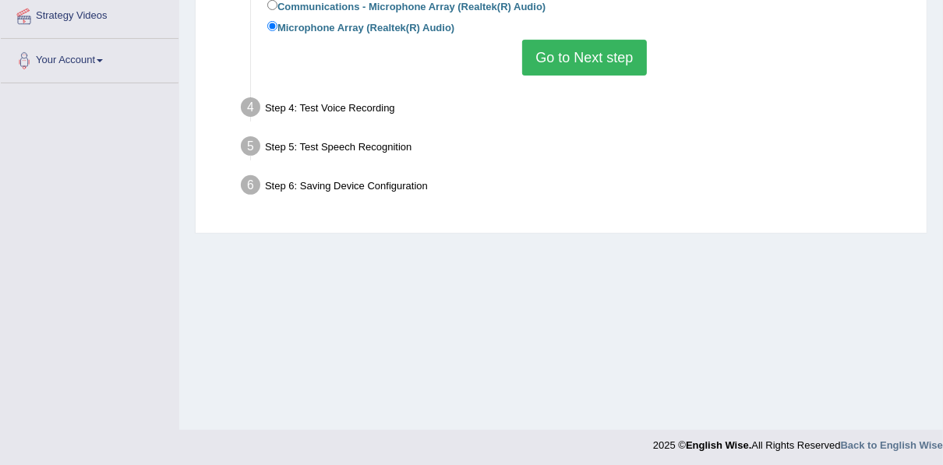
click at [567, 53] on button "Go to Next step" at bounding box center [584, 58] width 124 height 36
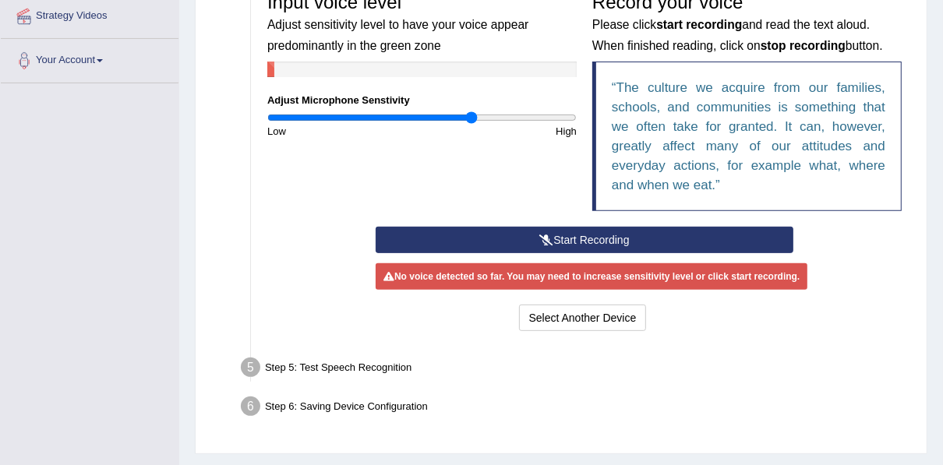
click at [470, 114] on input "range" at bounding box center [421, 117] width 309 height 12
click at [574, 115] on input "range" at bounding box center [421, 117] width 309 height 12
click at [585, 233] on button "Start Recording" at bounding box center [585, 240] width 418 height 26
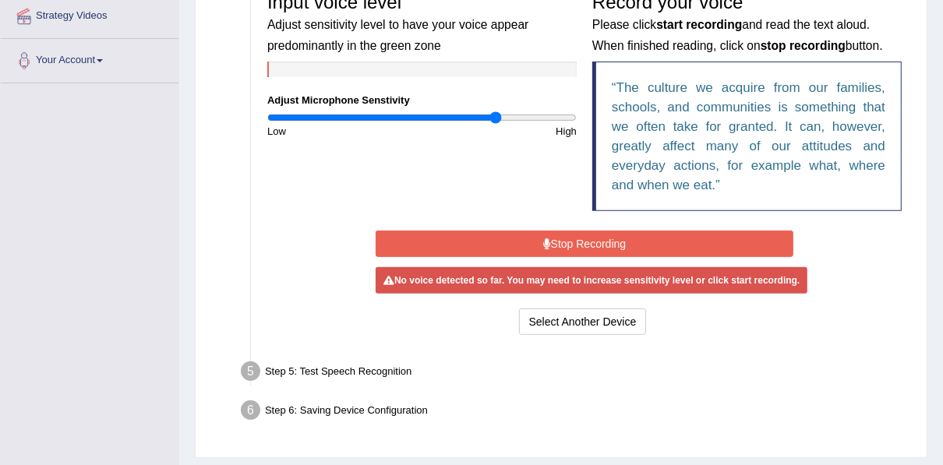
click at [496, 115] on input "range" at bounding box center [421, 117] width 309 height 12
click at [482, 119] on input "range" at bounding box center [421, 117] width 309 height 12
click at [497, 118] on input "range" at bounding box center [421, 117] width 309 height 12
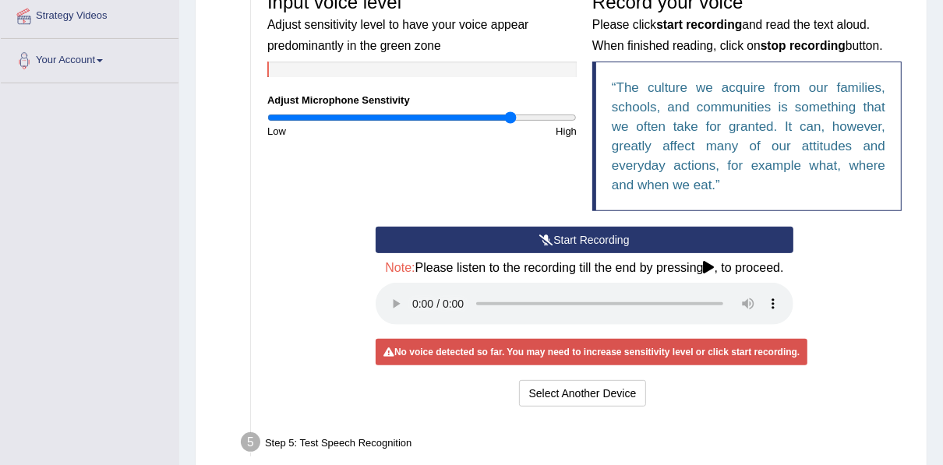
click at [511, 116] on input "range" at bounding box center [421, 117] width 309 height 12
click at [530, 115] on input "range" at bounding box center [421, 117] width 309 height 12
click at [576, 117] on input "range" at bounding box center [421, 117] width 309 height 12
click at [370, 119] on input "range" at bounding box center [421, 117] width 309 height 12
click at [403, 118] on input "range" at bounding box center [421, 117] width 309 height 12
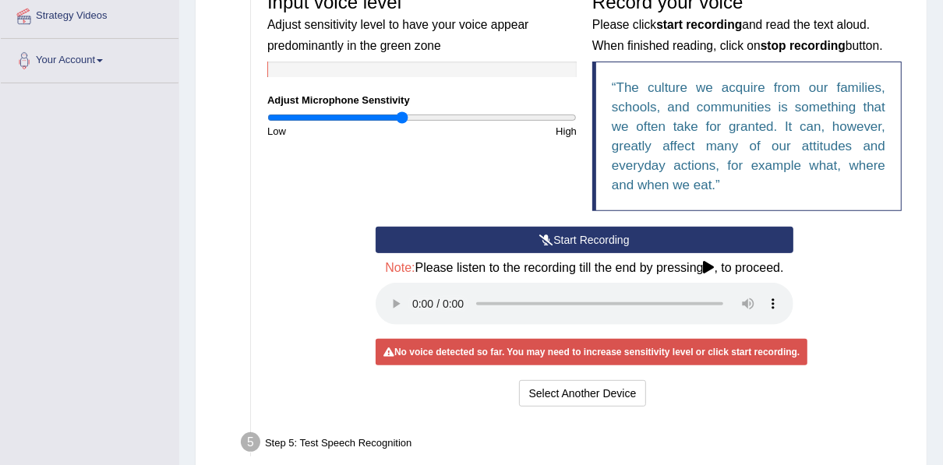
click at [616, 238] on button "Start Recording" at bounding box center [585, 240] width 418 height 26
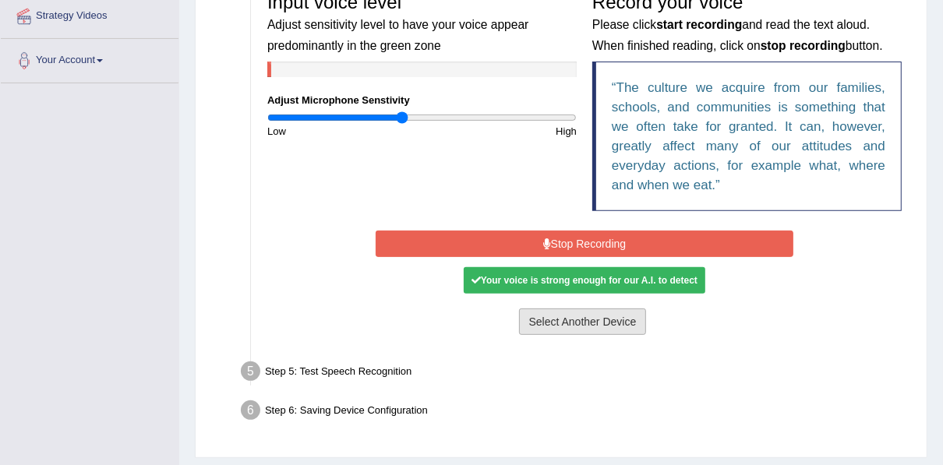
click at [584, 320] on button "Select Another Device" at bounding box center [583, 322] width 128 height 26
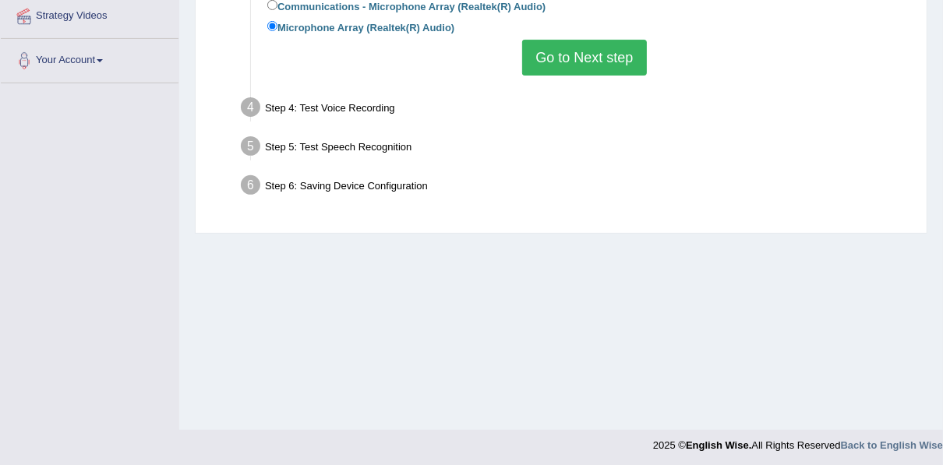
click at [588, 58] on button "Go to Next step" at bounding box center [584, 58] width 124 height 36
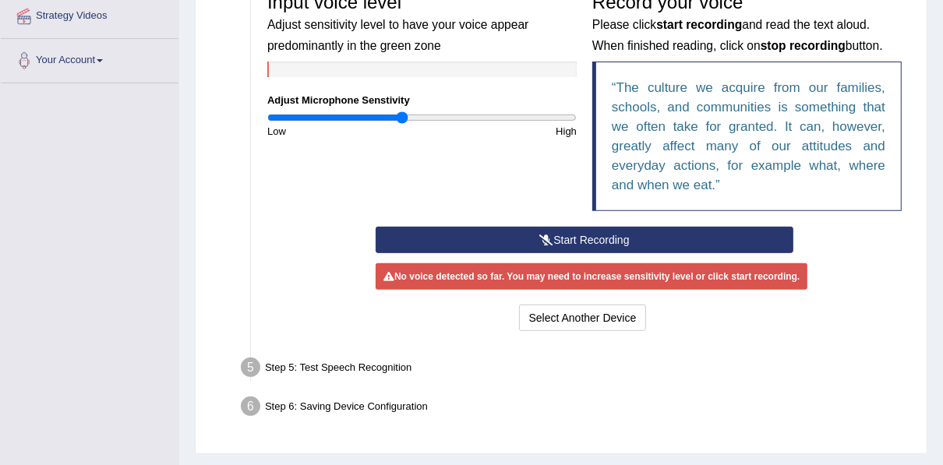
click at [587, 237] on button "Start Recording" at bounding box center [585, 240] width 418 height 26
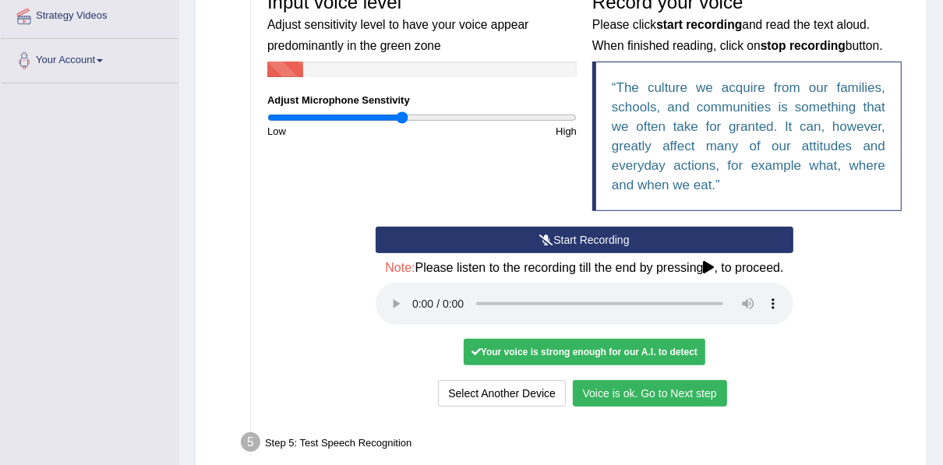
click at [663, 390] on button "Voice is ok. Go to Next step" at bounding box center [650, 393] width 154 height 26
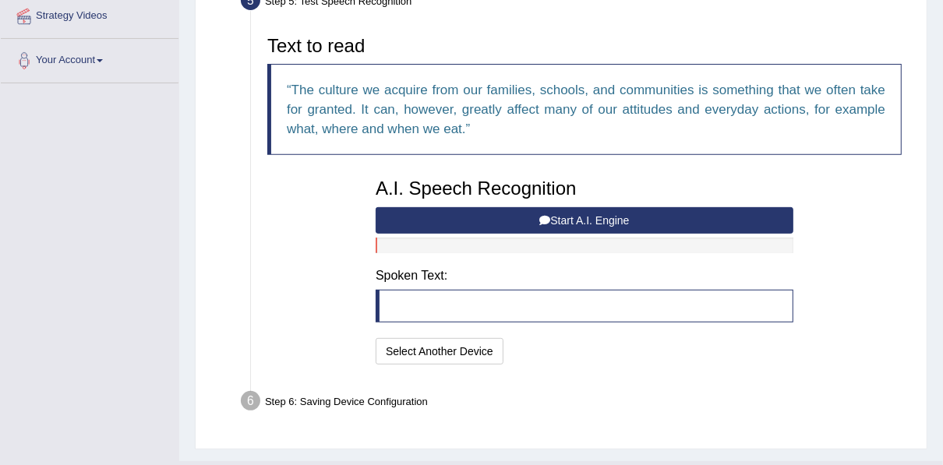
click at [394, 294] on blockquote at bounding box center [585, 306] width 418 height 33
click at [407, 273] on h4 "Spoken Text:" at bounding box center [585, 276] width 418 height 14
click at [410, 308] on blockquote at bounding box center [585, 306] width 418 height 33
drag, startPoint x: 410, startPoint y: 308, endPoint x: 450, endPoint y: 344, distance: 54.0
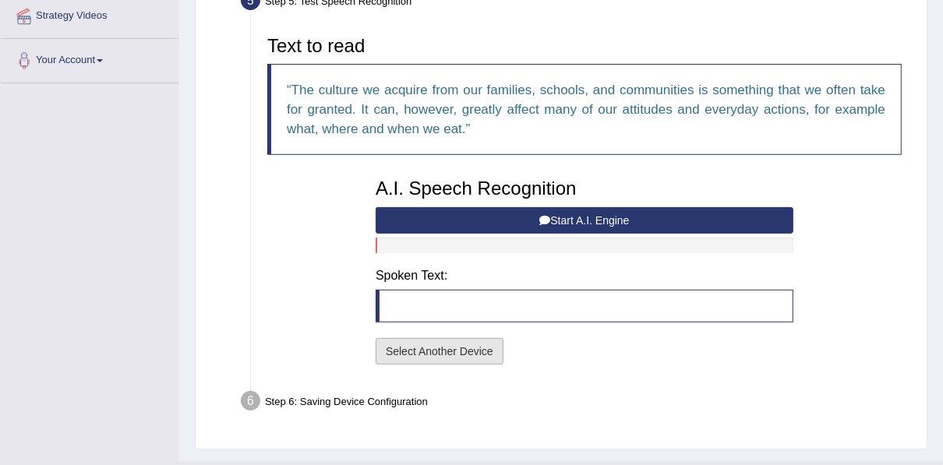
click at [450, 344] on button "Select Another Device" at bounding box center [440, 351] width 128 height 26
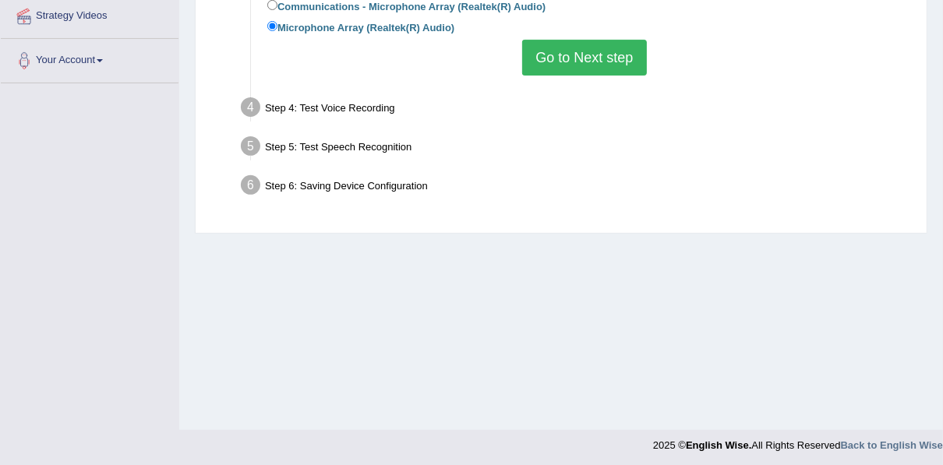
click at [574, 66] on button "Go to Next step" at bounding box center [584, 58] width 124 height 36
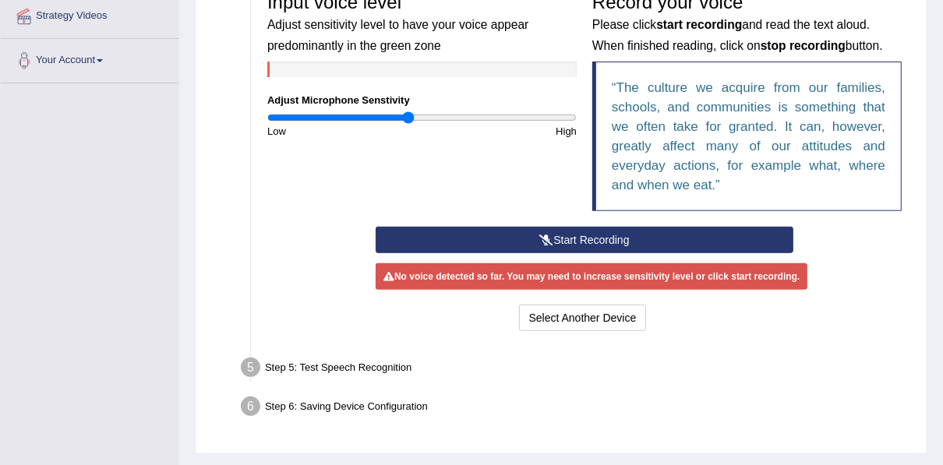
click at [409, 119] on input "range" at bounding box center [421, 117] width 309 height 12
click at [423, 115] on input "range" at bounding box center [421, 117] width 309 height 12
click at [439, 114] on input "range" at bounding box center [421, 117] width 309 height 12
click at [447, 115] on input "range" at bounding box center [421, 117] width 309 height 12
click at [456, 117] on input "range" at bounding box center [421, 117] width 309 height 12
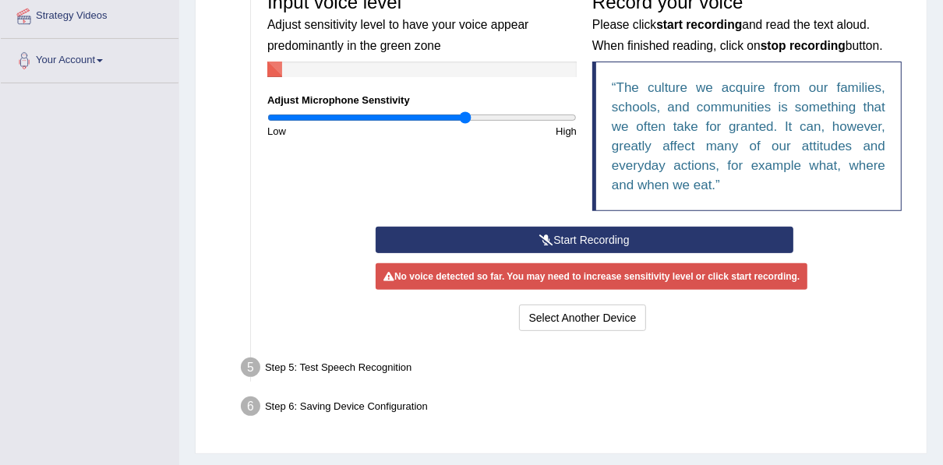
click at [465, 117] on input "range" at bounding box center [421, 117] width 309 height 12
click at [478, 117] on input "range" at bounding box center [421, 117] width 309 height 12
click at [496, 115] on input "range" at bounding box center [421, 117] width 309 height 12
click at [515, 115] on input "range" at bounding box center [421, 117] width 309 height 12
click at [538, 115] on input "range" at bounding box center [421, 117] width 309 height 12
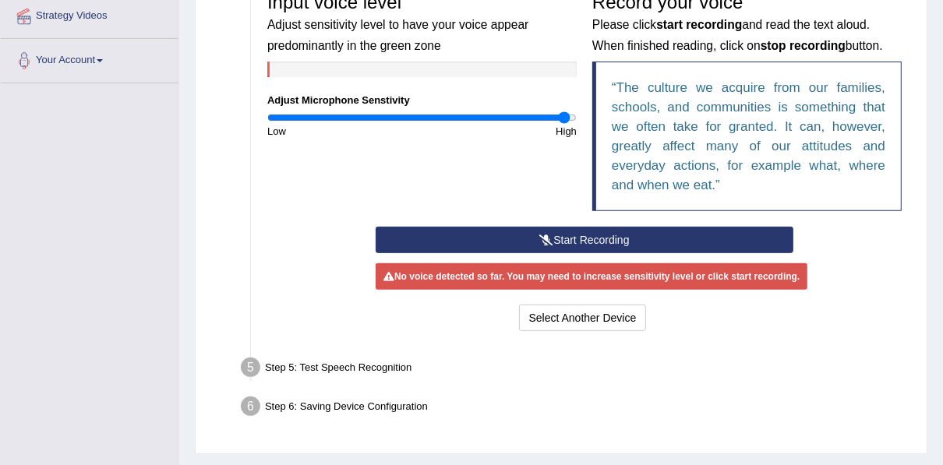
click at [563, 111] on input "range" at bounding box center [421, 117] width 309 height 12
click at [572, 113] on input "range" at bounding box center [421, 117] width 309 height 12
type input "0.9"
click at [405, 117] on input "range" at bounding box center [421, 117] width 309 height 12
click at [586, 238] on button "Start Recording" at bounding box center [585, 240] width 418 height 26
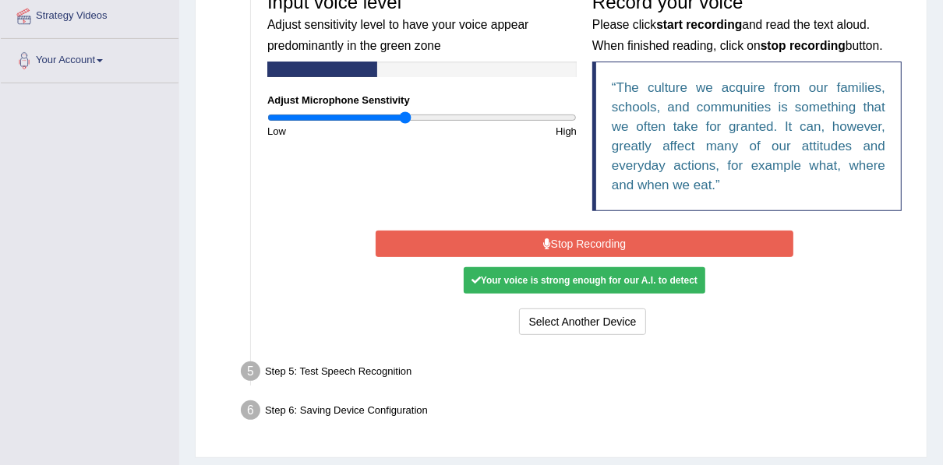
click at [586, 238] on button "Stop Recording" at bounding box center [585, 244] width 418 height 26
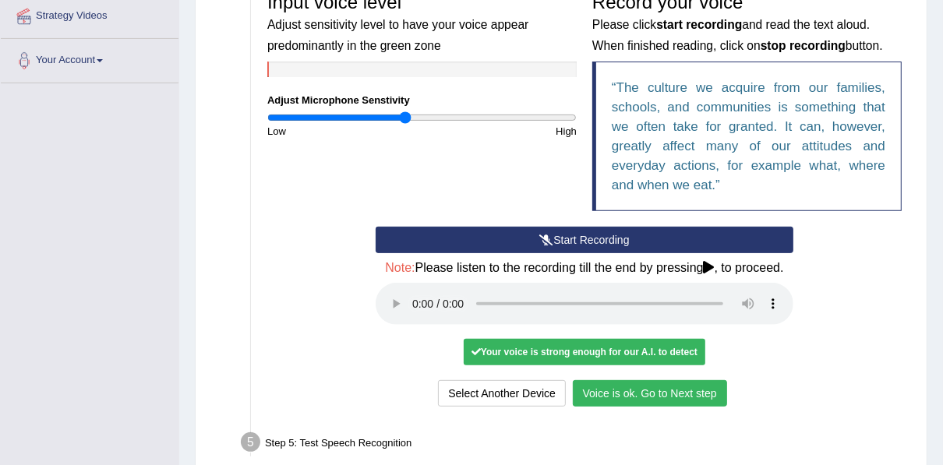
click at [677, 399] on button "Voice is ok. Go to Next step" at bounding box center [650, 393] width 154 height 26
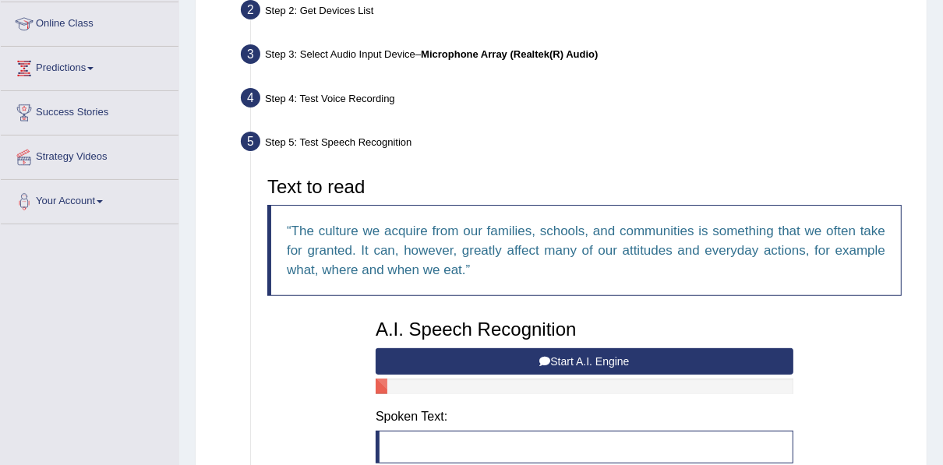
scroll to position [207, 0]
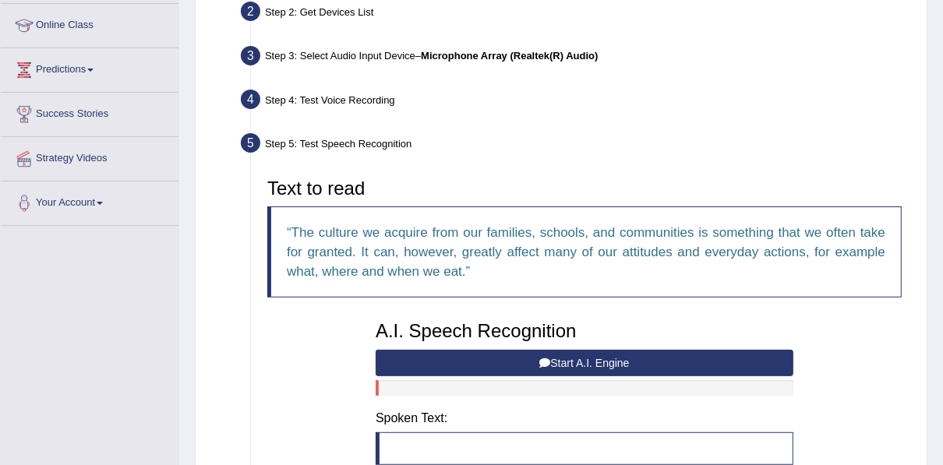
click at [396, 451] on blockquote at bounding box center [585, 448] width 418 height 33
click at [388, 436] on blockquote at bounding box center [585, 448] width 418 height 33
click at [389, 384] on div at bounding box center [585, 388] width 418 height 16
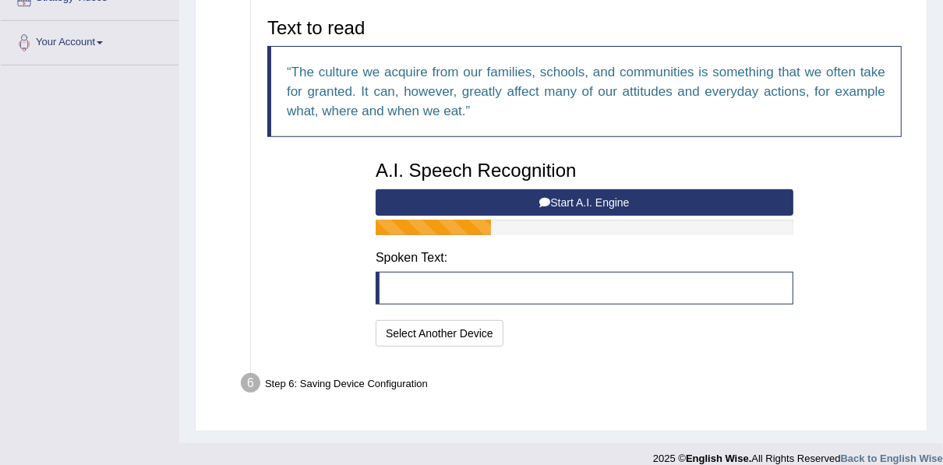
scroll to position [381, 0]
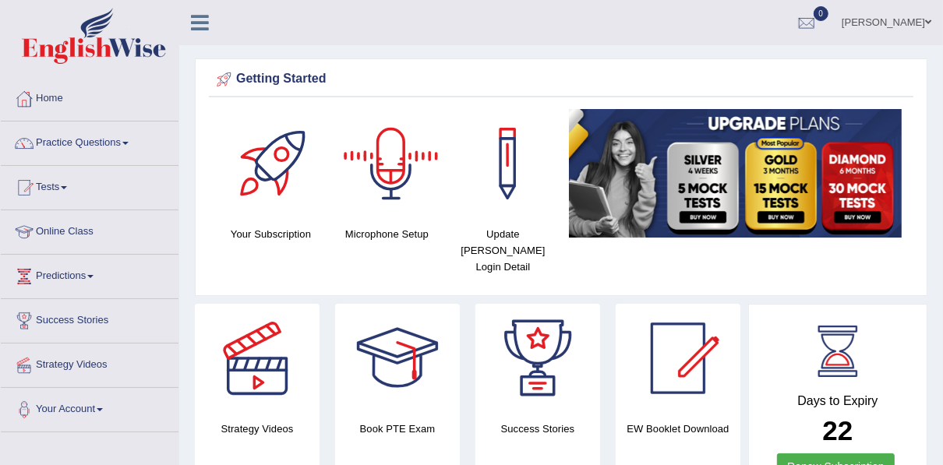
click at [399, 172] on div at bounding box center [391, 163] width 109 height 109
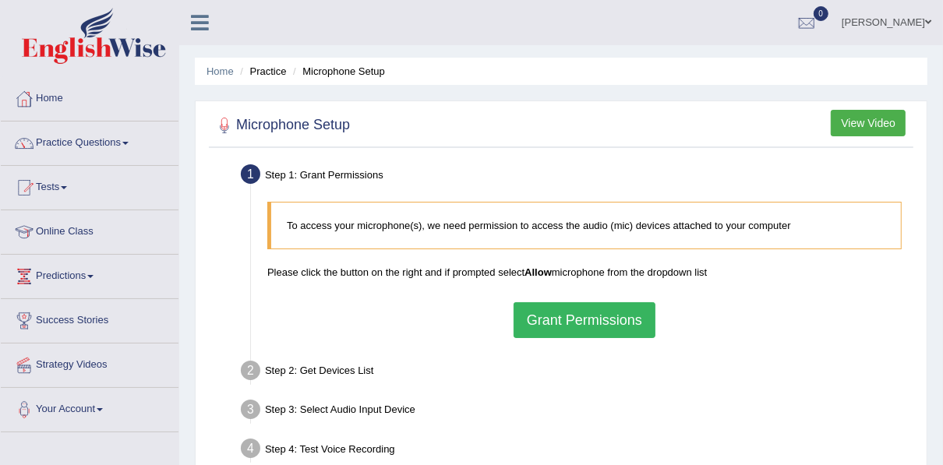
click at [267, 70] on li "Practice" at bounding box center [261, 71] width 50 height 15
click at [216, 73] on link "Home" at bounding box center [220, 71] width 27 height 12
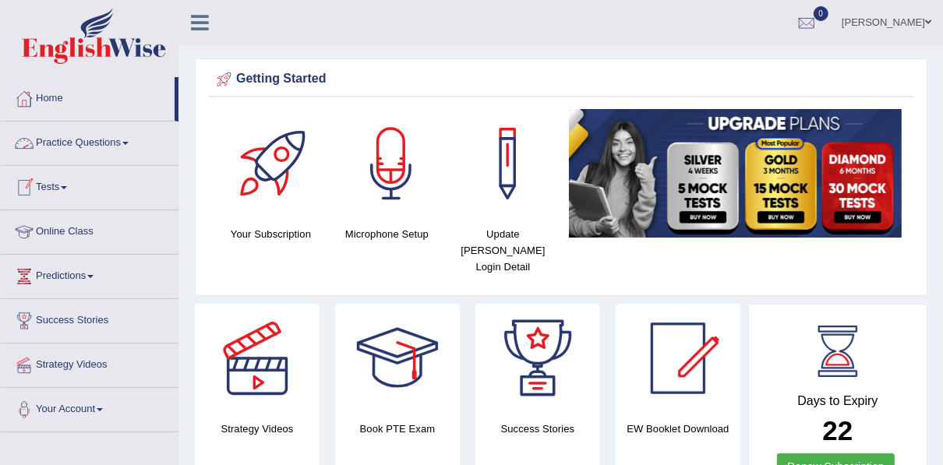
click at [115, 142] on link "Practice Questions" at bounding box center [90, 141] width 178 height 39
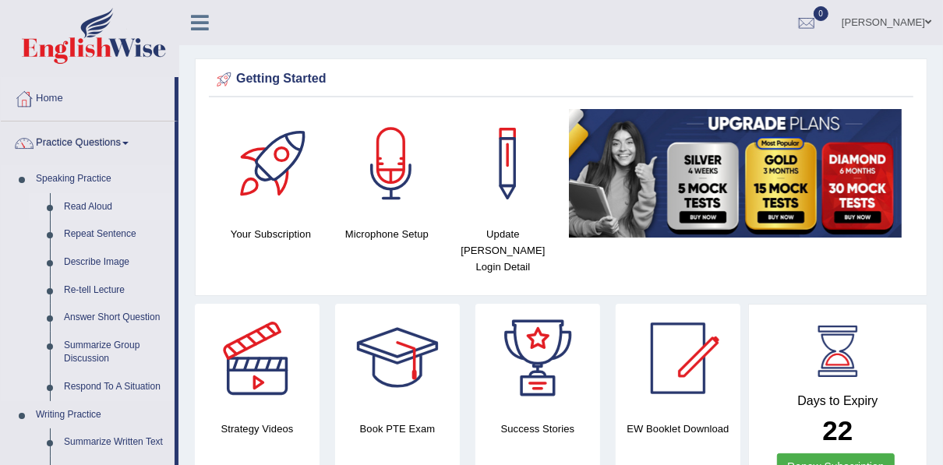
click at [97, 207] on link "Read Aloud" at bounding box center [116, 207] width 118 height 28
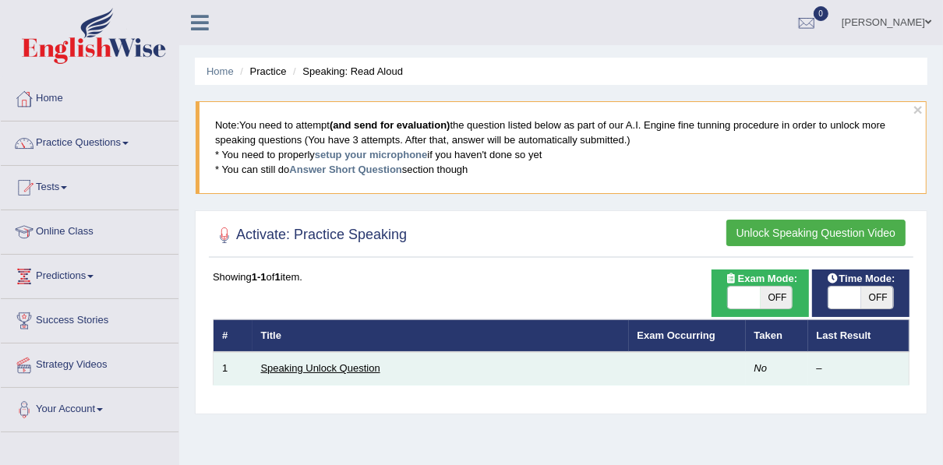
click at [313, 369] on link "Speaking Unlock Question" at bounding box center [320, 368] width 119 height 12
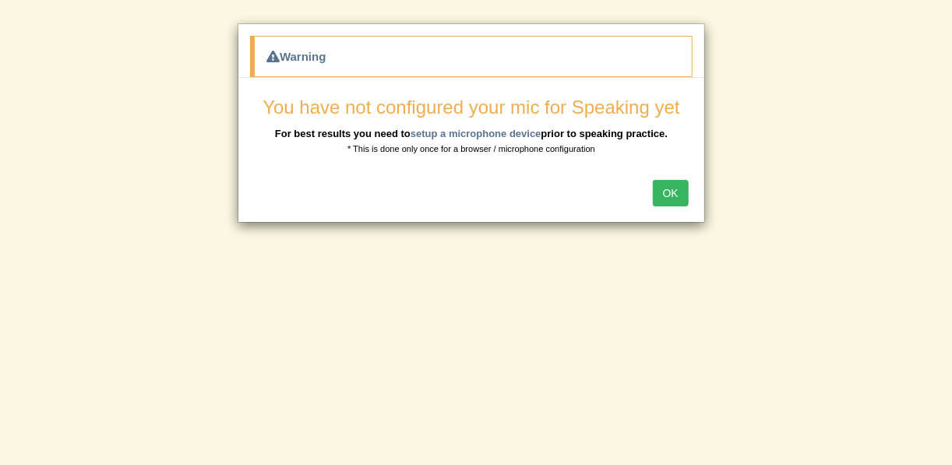
click at [665, 186] on button "OK" at bounding box center [671, 193] width 36 height 26
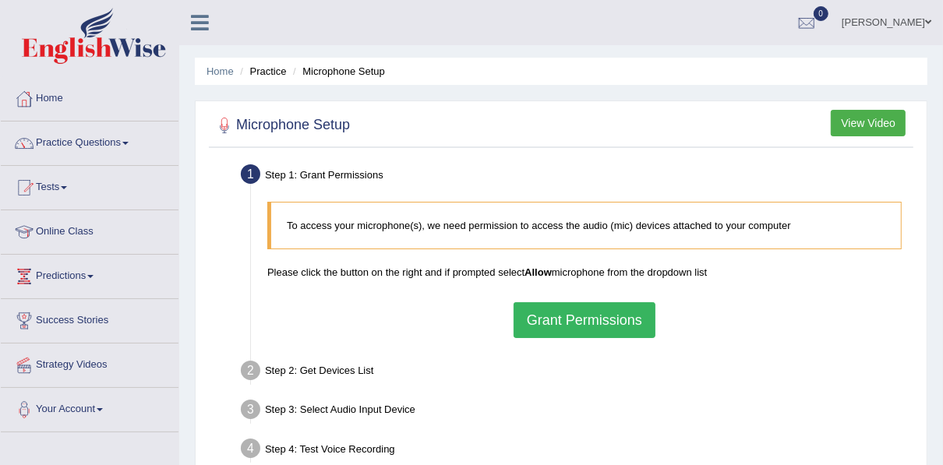
click at [882, 118] on button "View Video" at bounding box center [868, 123] width 75 height 26
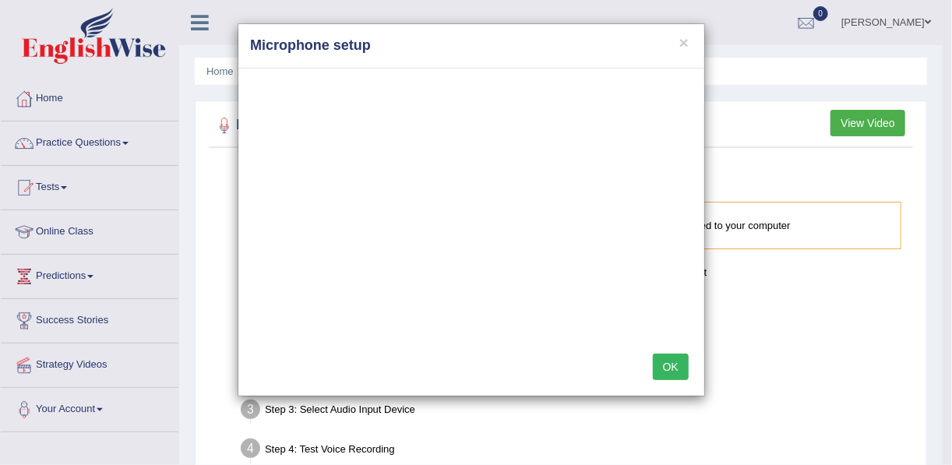
click at [659, 362] on button "OK" at bounding box center [671, 367] width 36 height 26
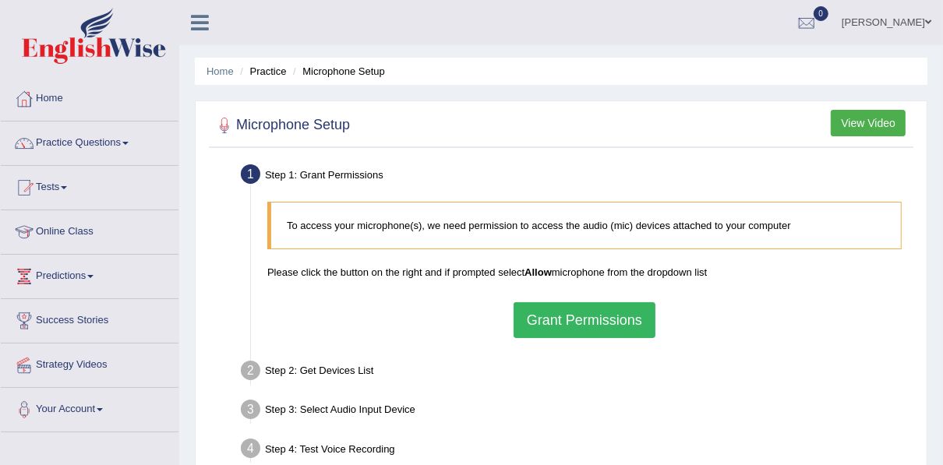
click at [622, 328] on button "Grant Permissions" at bounding box center [585, 320] width 142 height 36
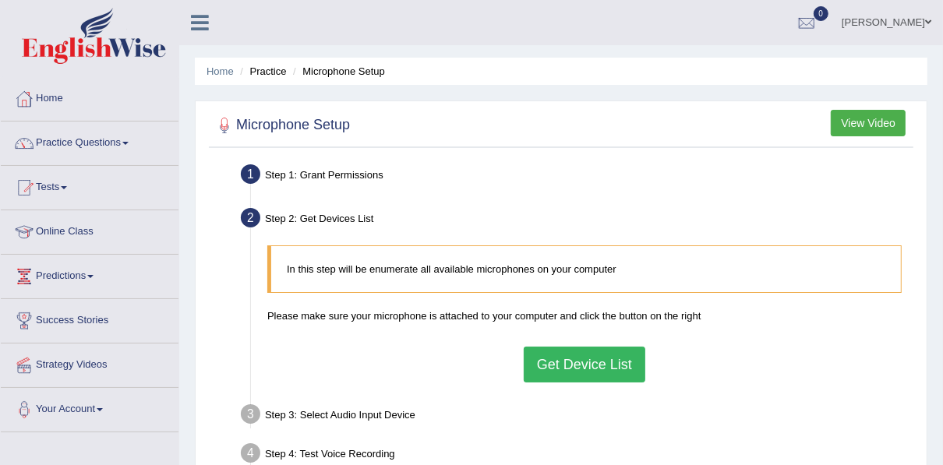
click at [594, 359] on button "Get Device List" at bounding box center [585, 365] width 122 height 36
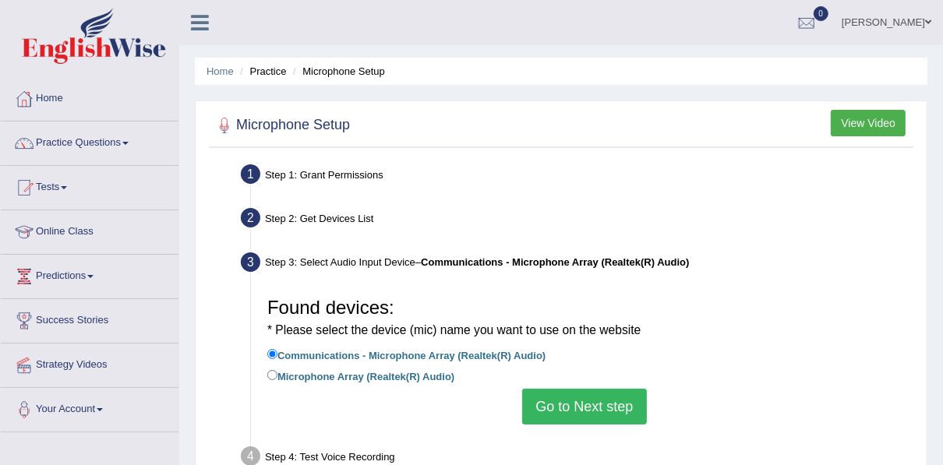
click at [581, 397] on button "Go to Next step" at bounding box center [584, 407] width 124 height 36
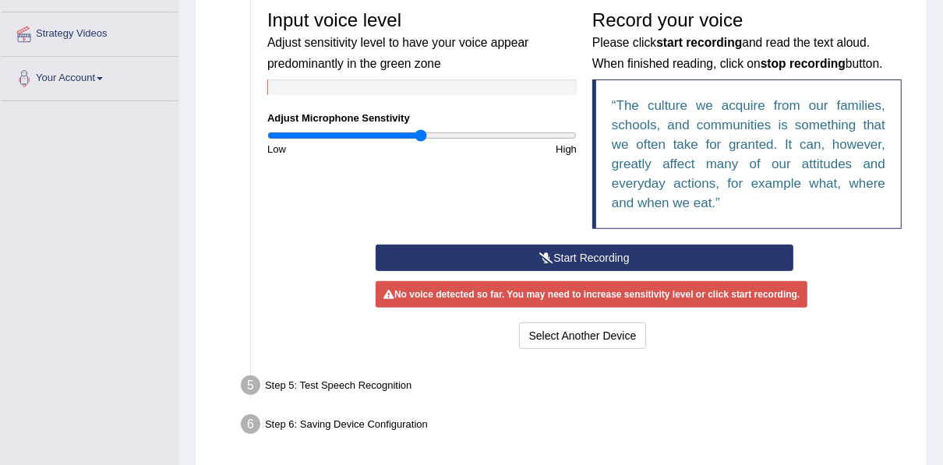
scroll to position [387, 0]
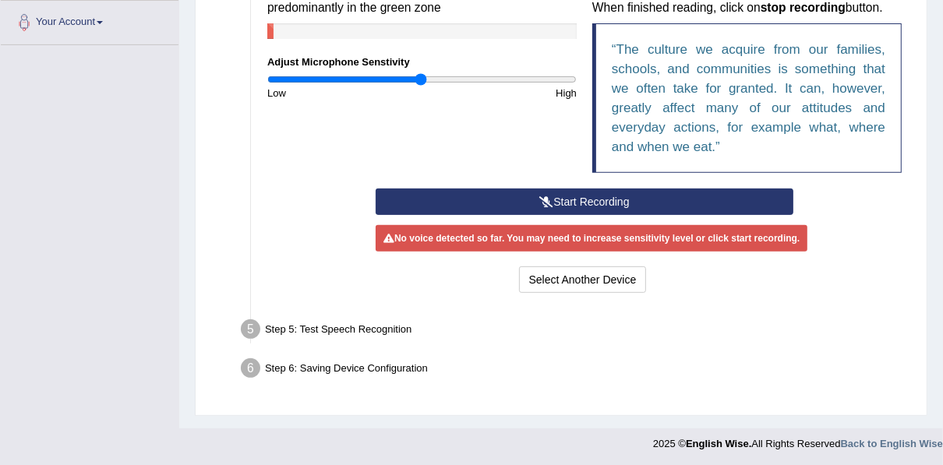
click at [570, 196] on button "Start Recording" at bounding box center [585, 202] width 418 height 26
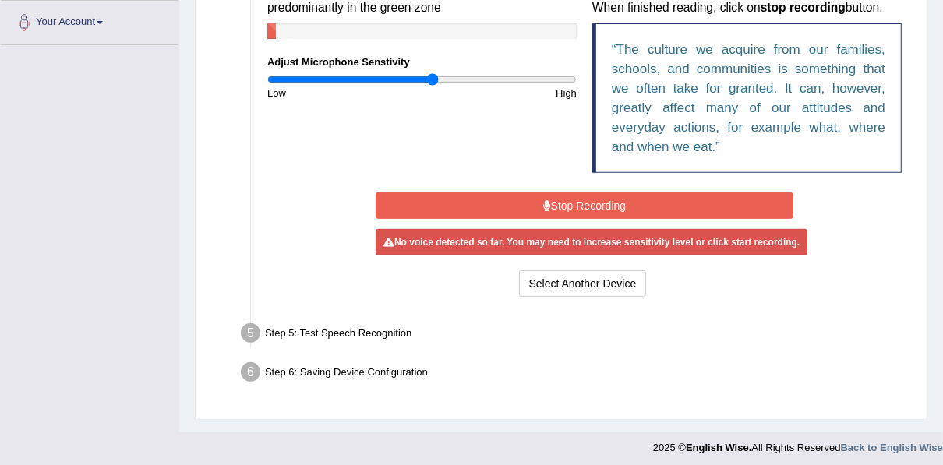
click at [431, 79] on input "range" at bounding box center [421, 79] width 309 height 12
click at [446, 79] on input "range" at bounding box center [421, 79] width 309 height 12
click at [455, 79] on input "range" at bounding box center [421, 79] width 309 height 12
click at [468, 82] on input "range" at bounding box center [421, 79] width 309 height 12
click at [407, 80] on input "range" at bounding box center [421, 79] width 309 height 12
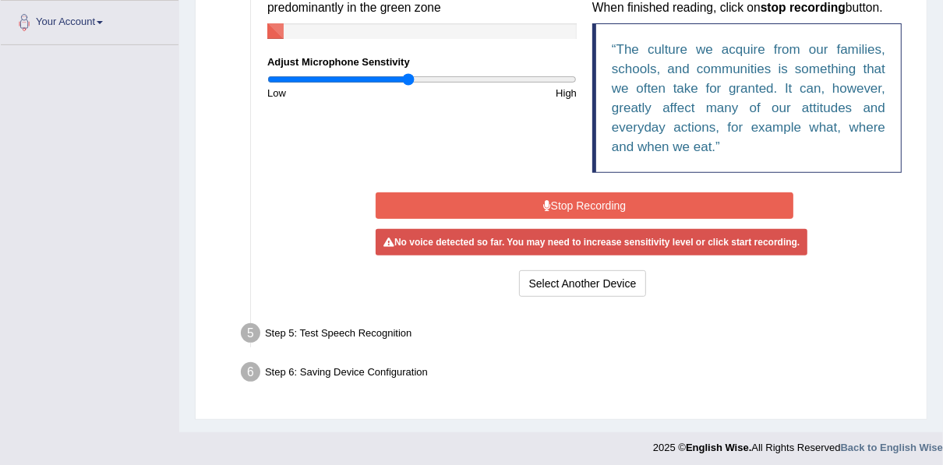
click at [403, 75] on input "range" at bounding box center [421, 79] width 309 height 12
click at [395, 76] on input "range" at bounding box center [421, 79] width 309 height 12
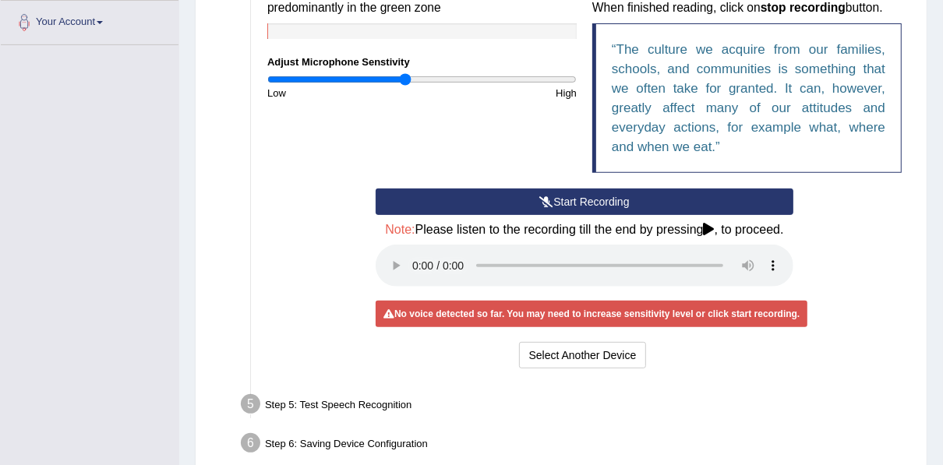
click at [404, 78] on input "range" at bounding box center [421, 79] width 309 height 12
click at [411, 78] on input "range" at bounding box center [421, 79] width 309 height 12
click at [572, 201] on button "Start Recording" at bounding box center [585, 202] width 418 height 26
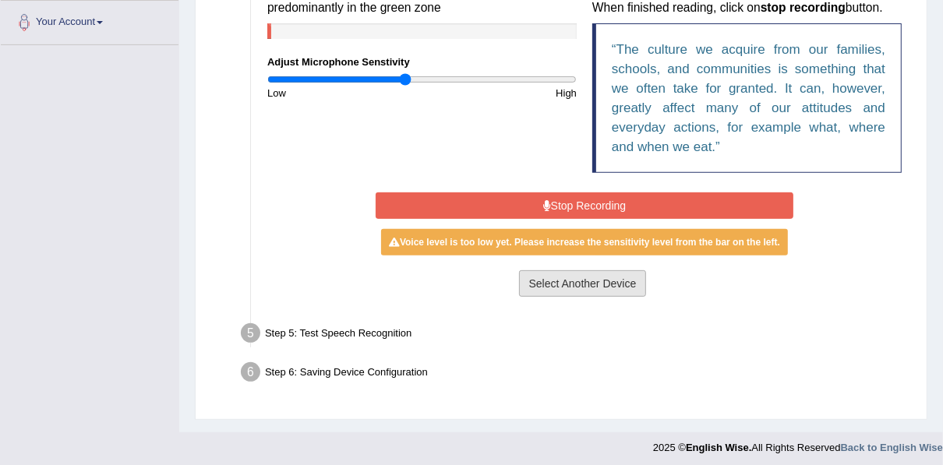
click at [600, 292] on button "Select Another Device" at bounding box center [583, 283] width 128 height 26
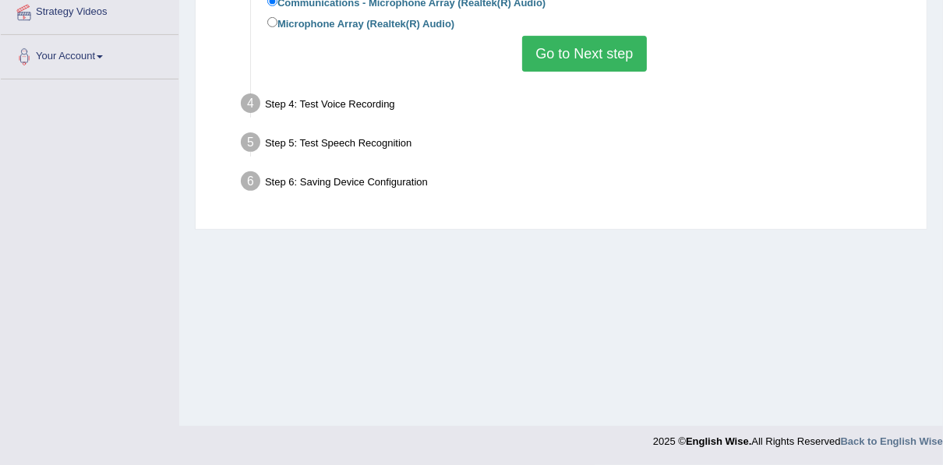
click at [545, 51] on button "Go to Next step" at bounding box center [584, 54] width 124 height 36
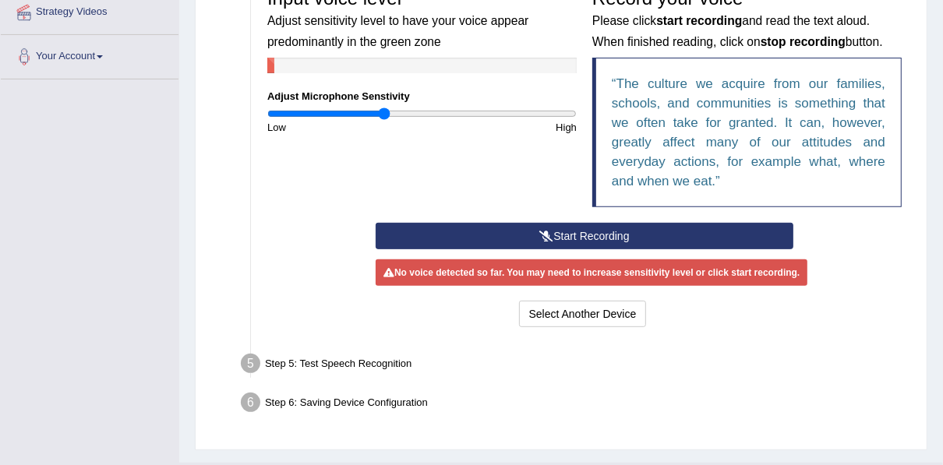
click at [384, 111] on input "range" at bounding box center [421, 114] width 309 height 12
click at [393, 111] on input "range" at bounding box center [421, 114] width 309 height 12
click at [560, 231] on button "Start Recording" at bounding box center [585, 236] width 418 height 26
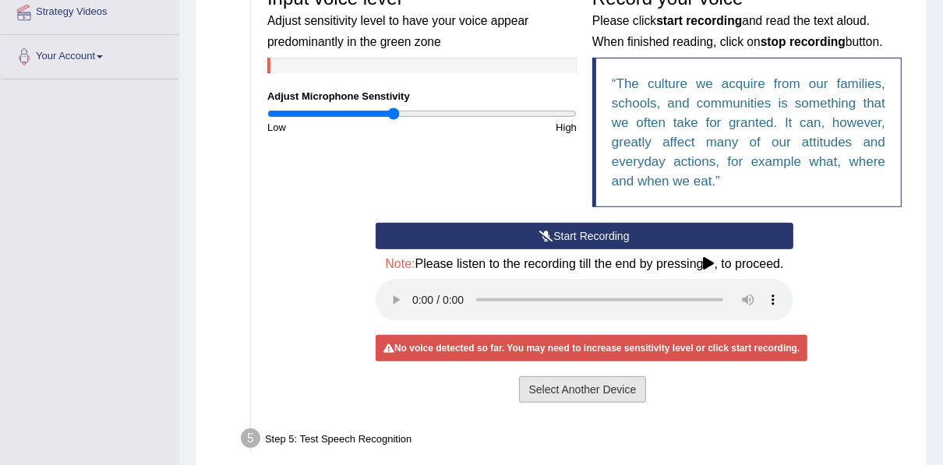
click at [572, 394] on button "Select Another Device" at bounding box center [583, 389] width 128 height 26
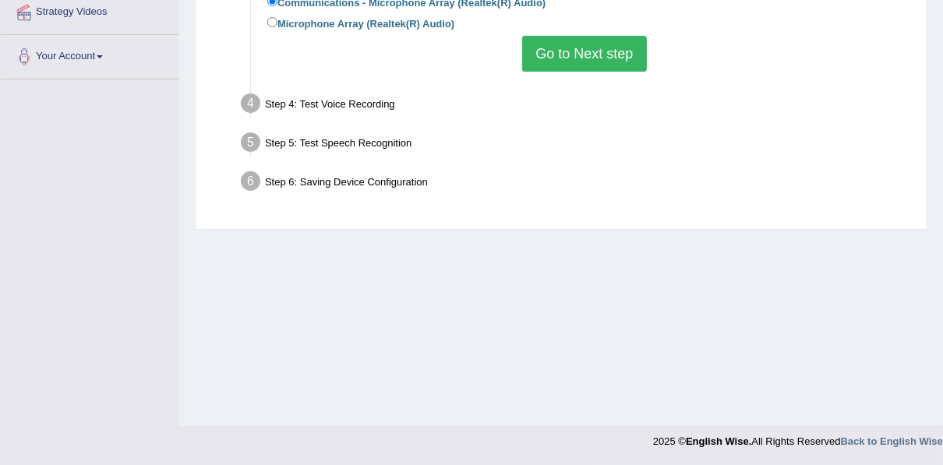
click at [592, 44] on button "Go to Next step" at bounding box center [584, 54] width 124 height 36
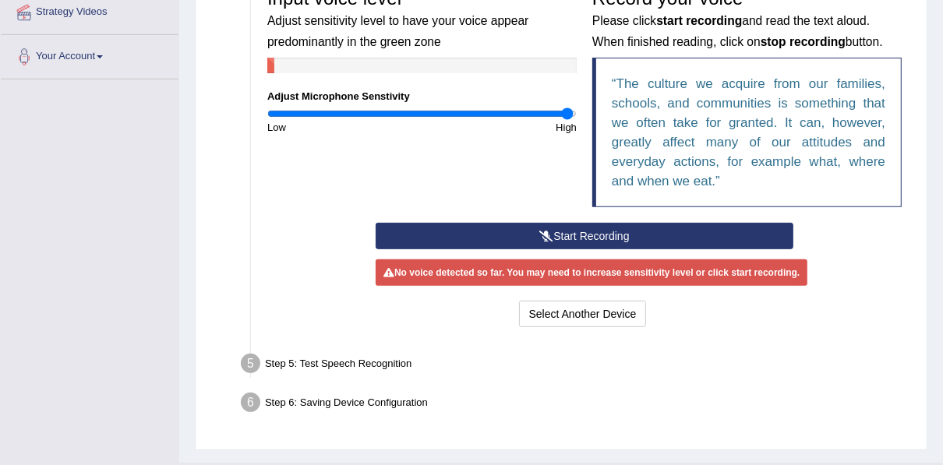
click at [567, 111] on input "range" at bounding box center [421, 114] width 309 height 12
click at [576, 233] on button "Start Recording" at bounding box center [585, 236] width 418 height 26
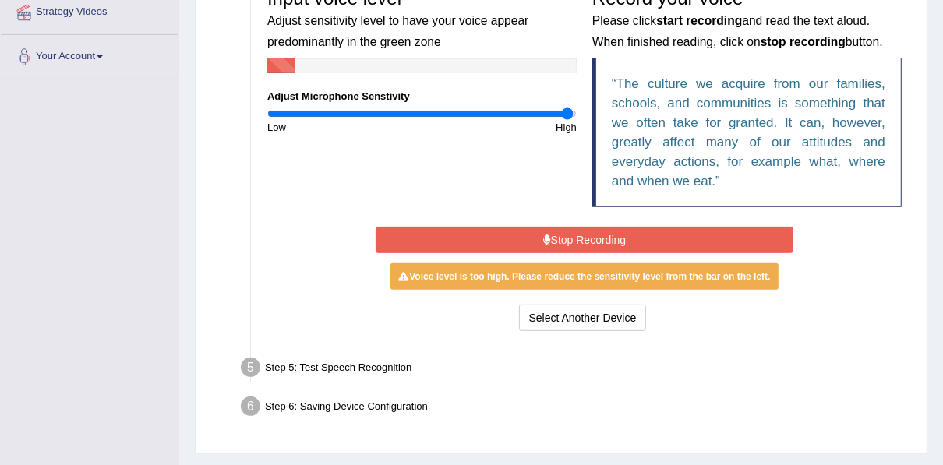
click at [580, 237] on button "Stop Recording" at bounding box center [585, 240] width 418 height 26
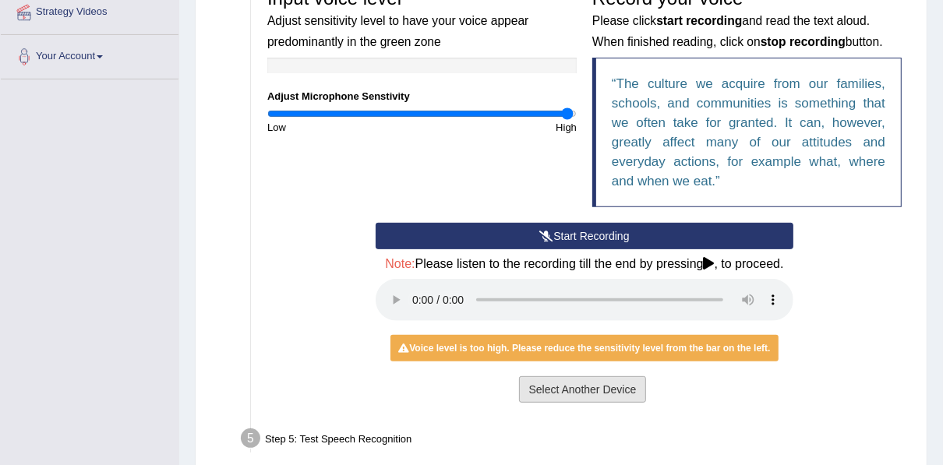
click at [570, 391] on button "Select Another Device" at bounding box center [583, 389] width 128 height 26
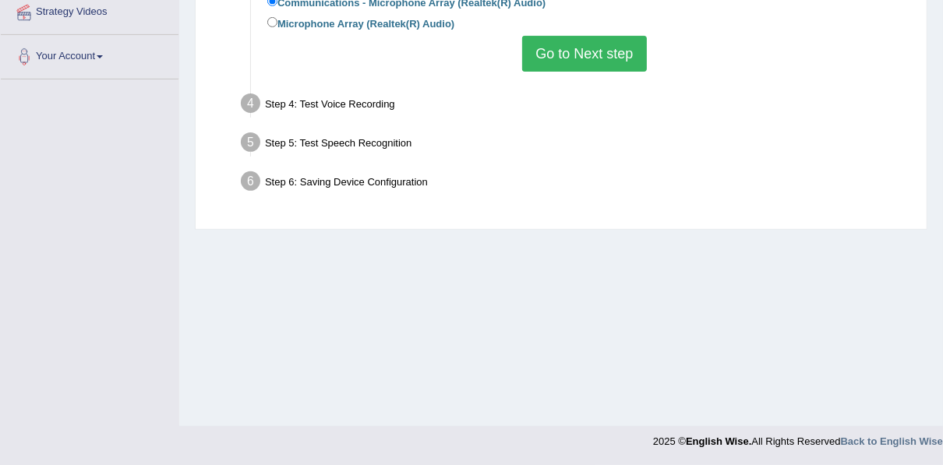
click at [576, 58] on button "Go to Next step" at bounding box center [584, 54] width 124 height 36
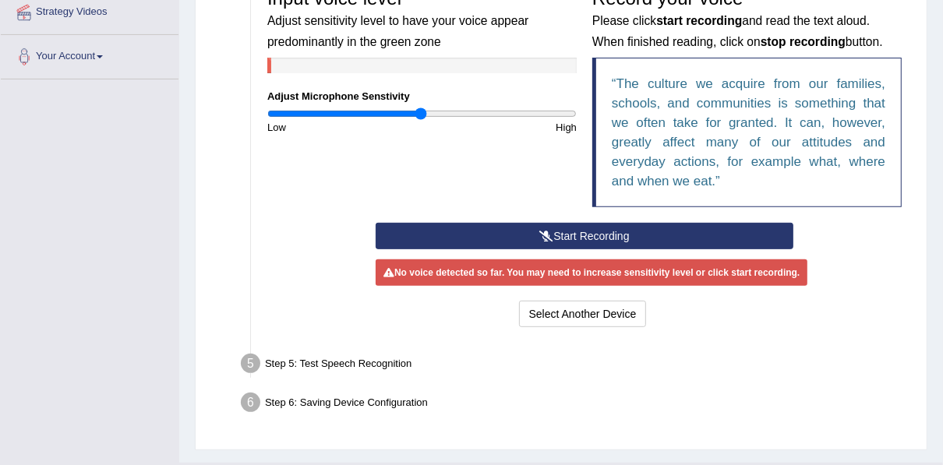
click at [421, 115] on input "range" at bounding box center [421, 114] width 309 height 12
click at [414, 108] on input "range" at bounding box center [421, 114] width 309 height 12
click at [404, 106] on div "Input voice level Adjust sensitivity level to have your voice appear predominan…" at bounding box center [421, 58] width 325 height 154
type input "0.88"
click at [403, 113] on input "range" at bounding box center [421, 114] width 309 height 12
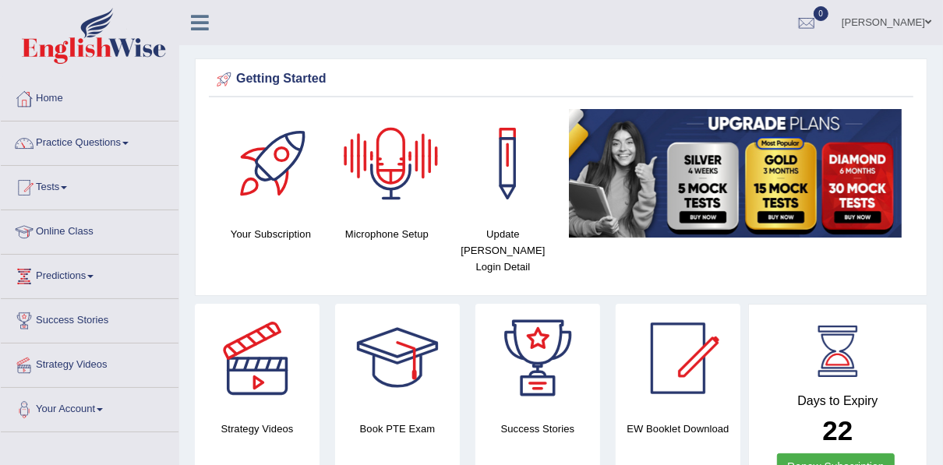
click at [391, 164] on div at bounding box center [391, 163] width 109 height 109
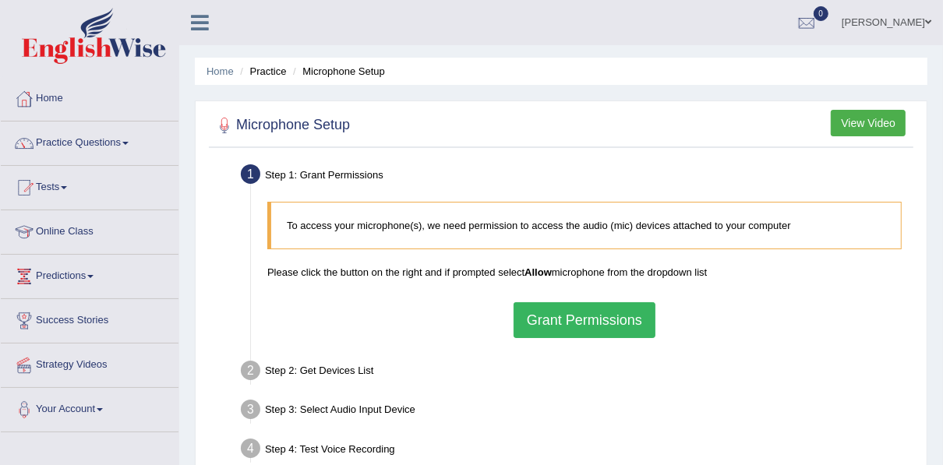
click at [585, 316] on button "Grant Permissions" at bounding box center [585, 320] width 142 height 36
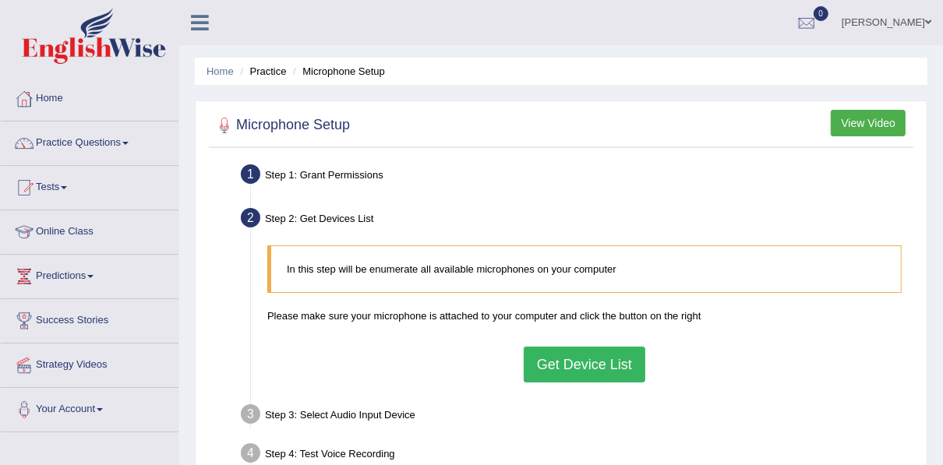
click at [577, 362] on button "Get Device List" at bounding box center [585, 365] width 122 height 36
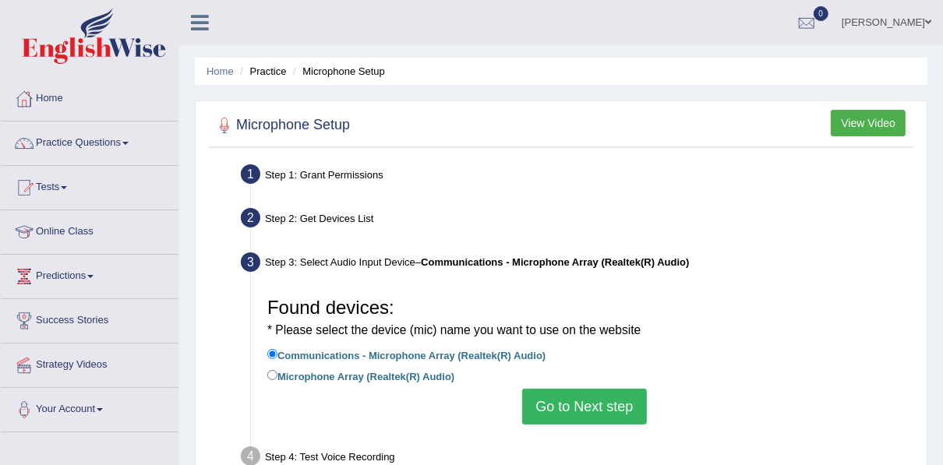
click at [561, 408] on button "Go to Next step" at bounding box center [584, 407] width 124 height 36
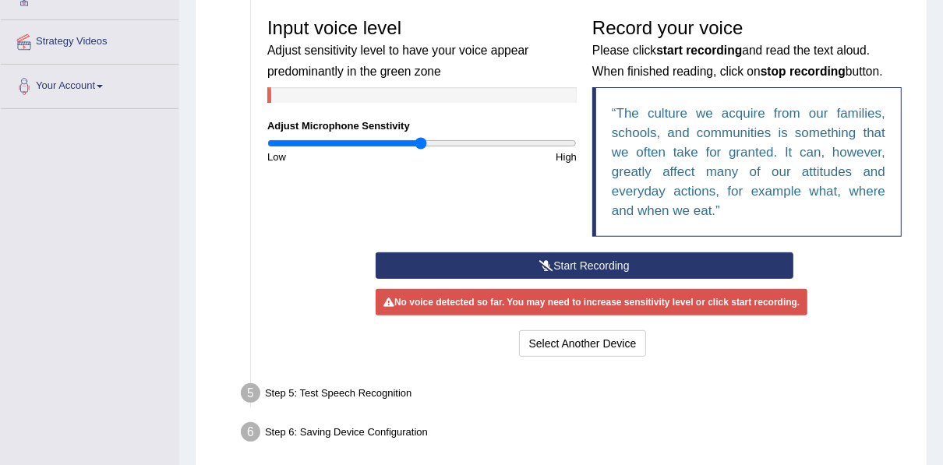
scroll to position [324, 0]
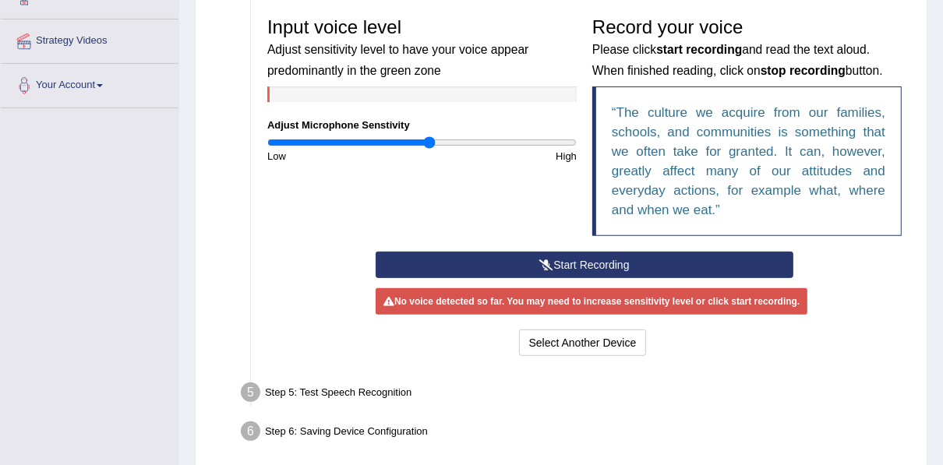
click at [429, 139] on input "range" at bounding box center [421, 142] width 309 height 12
click at [440, 143] on input "range" at bounding box center [421, 142] width 309 height 12
click at [454, 143] on input "range" at bounding box center [421, 142] width 309 height 12
click at [468, 143] on input "range" at bounding box center [421, 142] width 309 height 12
click at [483, 139] on input "range" at bounding box center [421, 142] width 309 height 12
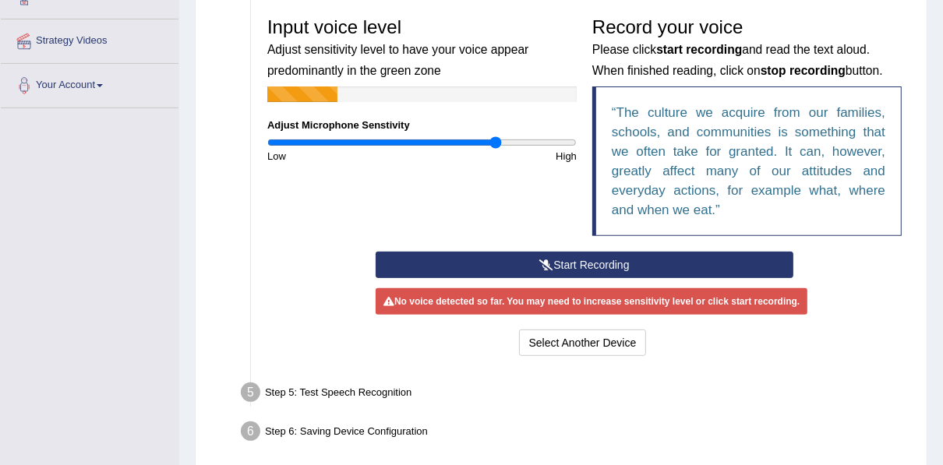
click at [495, 140] on input "range" at bounding box center [421, 142] width 309 height 12
click at [401, 137] on input "range" at bounding box center [421, 142] width 309 height 12
click at [406, 138] on input "range" at bounding box center [421, 142] width 309 height 12
click at [562, 259] on button "Start Recording" at bounding box center [585, 265] width 418 height 26
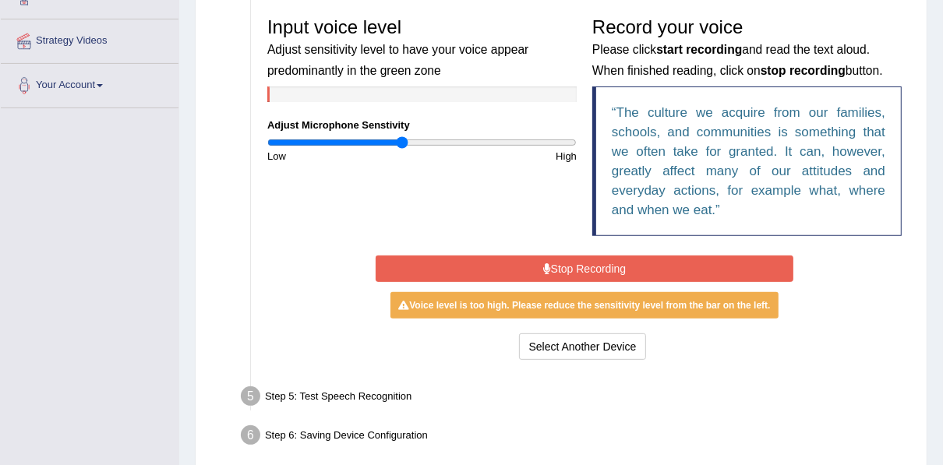
click at [562, 259] on button "Stop Recording" at bounding box center [585, 269] width 418 height 26
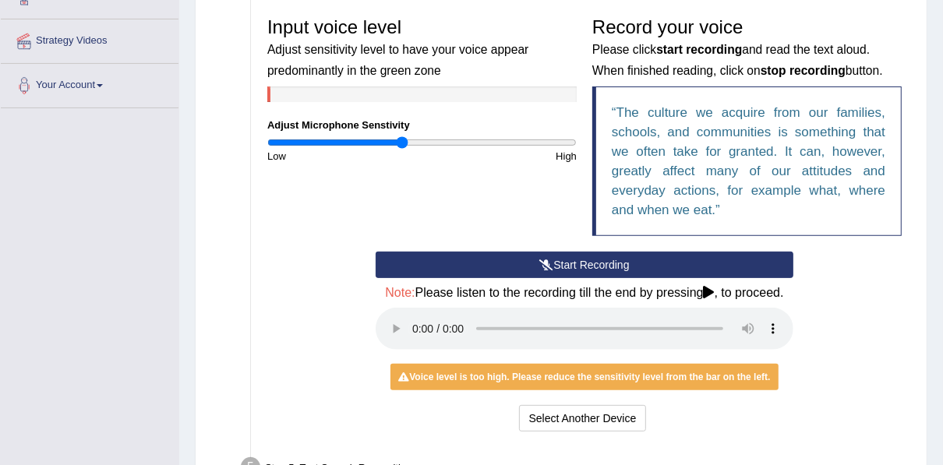
click at [471, 256] on button "Start Recording" at bounding box center [585, 265] width 418 height 26
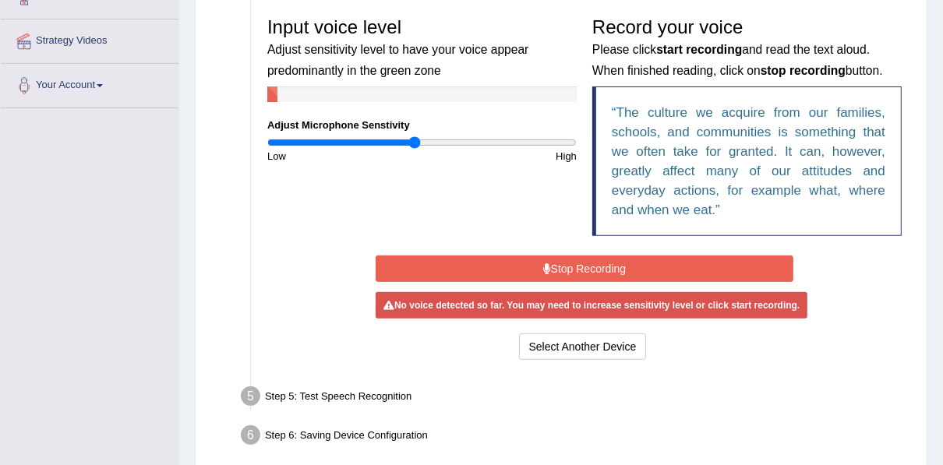
click at [413, 143] on input "range" at bounding box center [421, 142] width 309 height 12
click at [588, 262] on button "Stop Recording" at bounding box center [585, 269] width 418 height 26
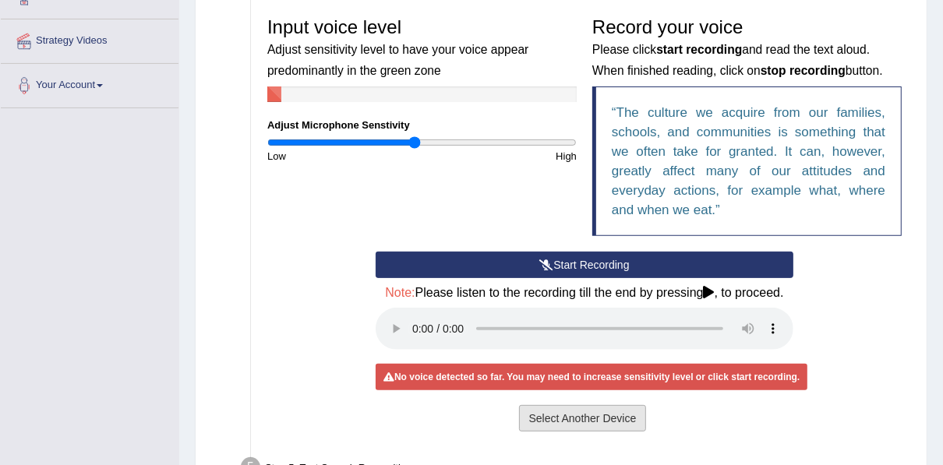
click at [581, 416] on button "Select Another Device" at bounding box center [583, 418] width 128 height 26
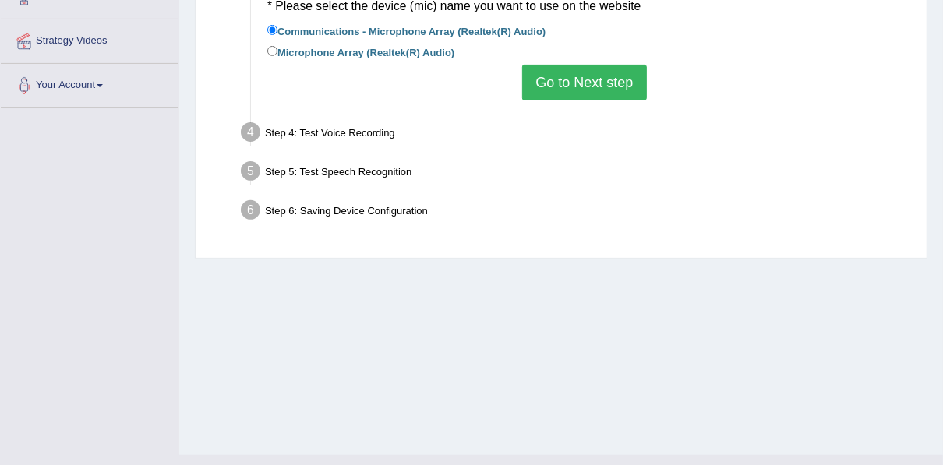
click at [605, 72] on button "Go to Next step" at bounding box center [584, 83] width 124 height 36
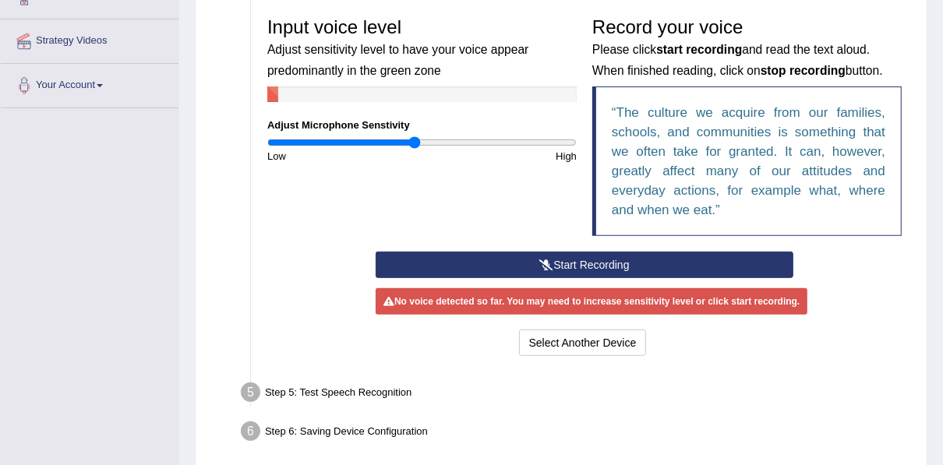
click at [576, 268] on button "Start Recording" at bounding box center [585, 265] width 418 height 26
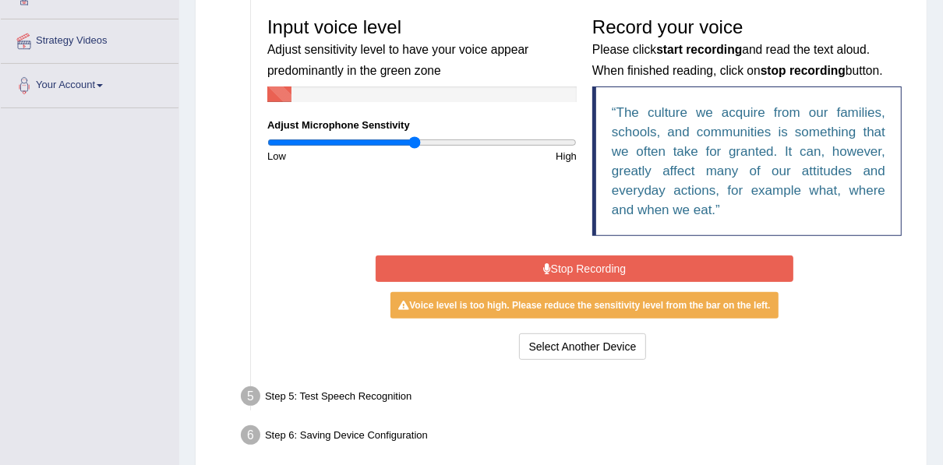
click at [576, 268] on button "Stop Recording" at bounding box center [585, 269] width 418 height 26
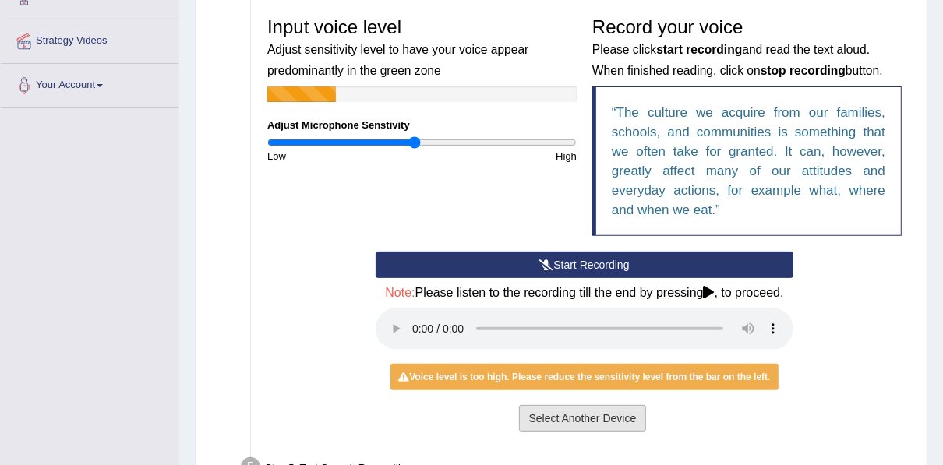
click at [552, 414] on button "Select Another Device" at bounding box center [583, 418] width 128 height 26
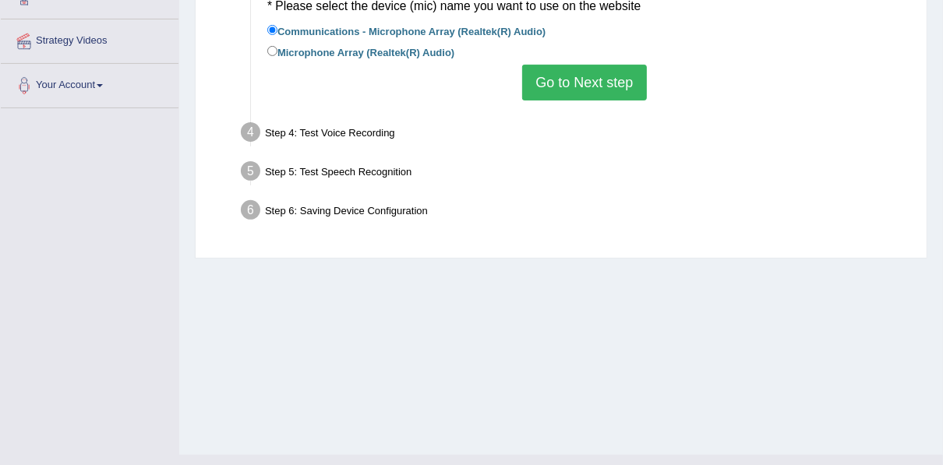
click at [605, 96] on button "Go to Next step" at bounding box center [584, 83] width 124 height 36
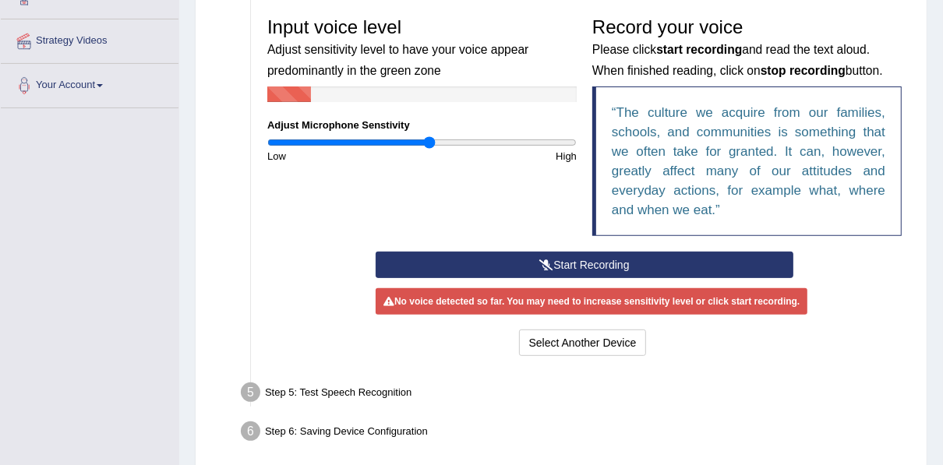
click at [428, 143] on input "range" at bounding box center [421, 142] width 309 height 12
click at [442, 143] on input "range" at bounding box center [421, 142] width 309 height 12
click at [445, 143] on input "range" at bounding box center [421, 142] width 309 height 12
type input "1.02"
click at [422, 144] on input "range" at bounding box center [421, 142] width 309 height 12
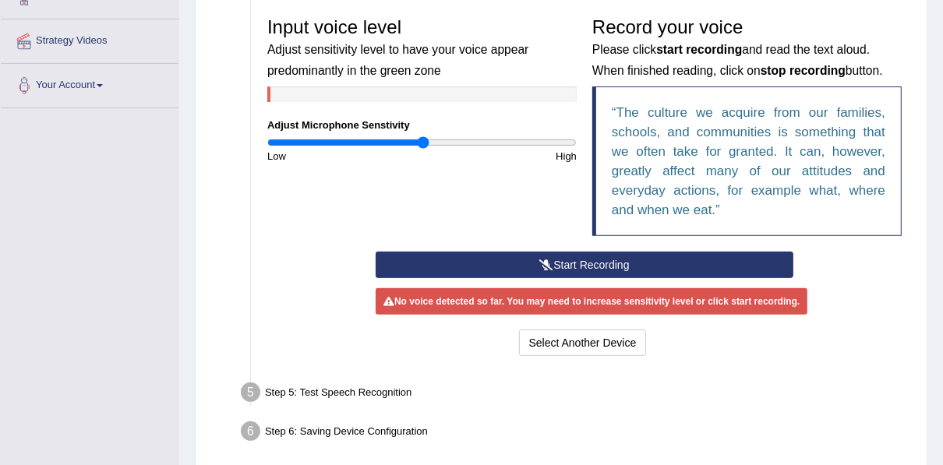
click at [573, 267] on button "Start Recording" at bounding box center [585, 265] width 418 height 26
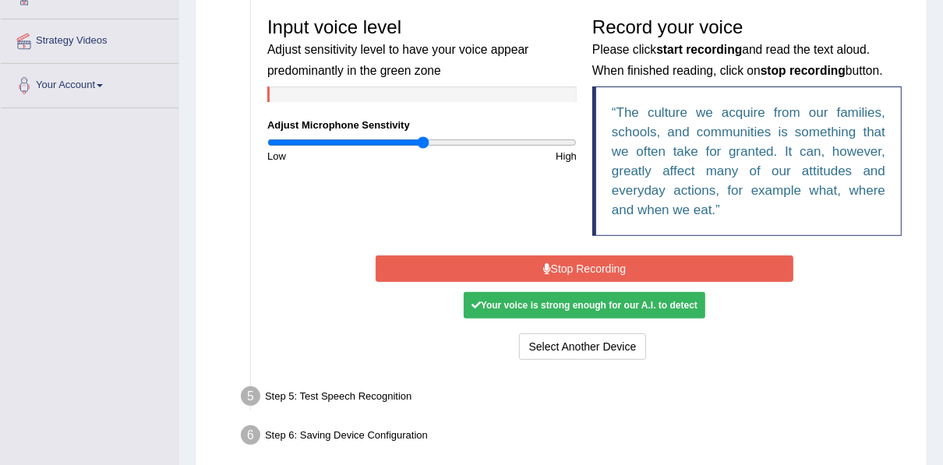
click at [573, 267] on button "Stop Recording" at bounding box center [585, 269] width 418 height 26
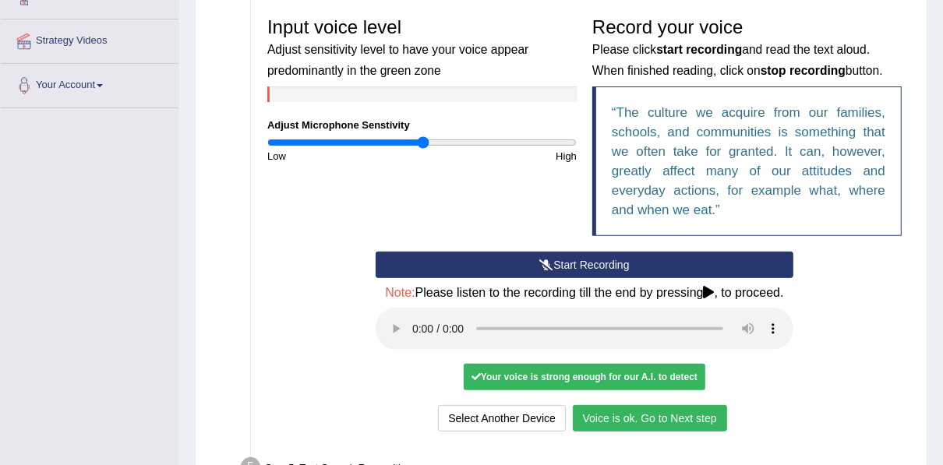
click at [684, 415] on button "Voice is ok. Go to Next step" at bounding box center [650, 418] width 154 height 26
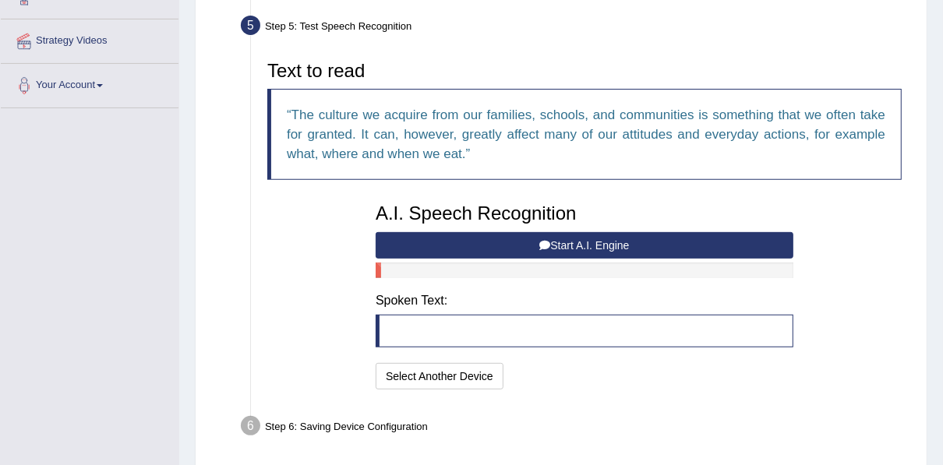
click at [670, 248] on button "Start A.I. Engine" at bounding box center [585, 245] width 418 height 26
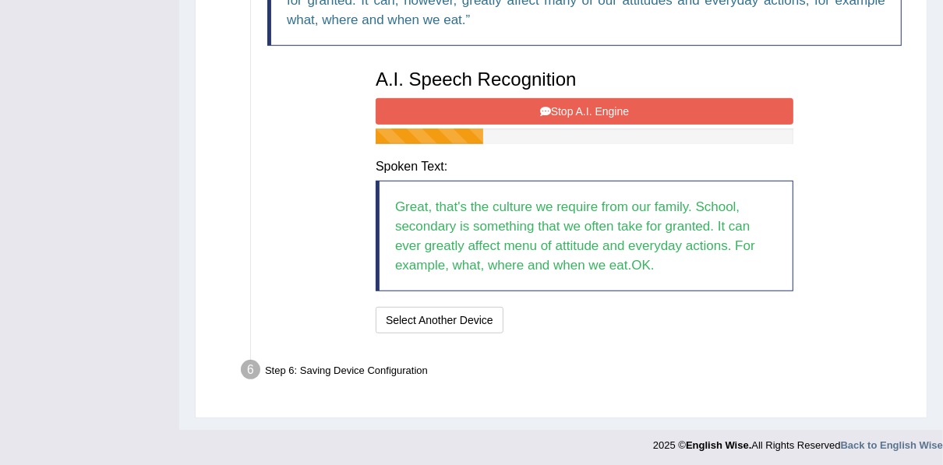
scroll to position [459, 0]
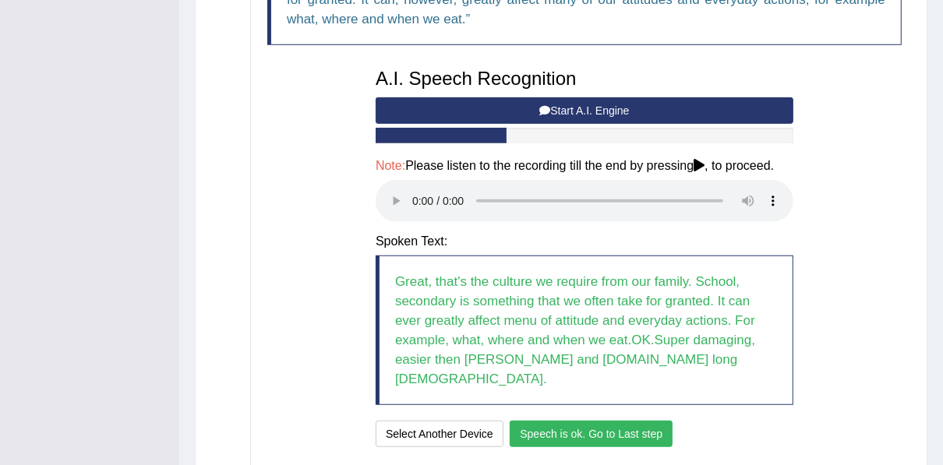
click at [632, 421] on button "Speech is ok. Go to Last step" at bounding box center [591, 434] width 163 height 26
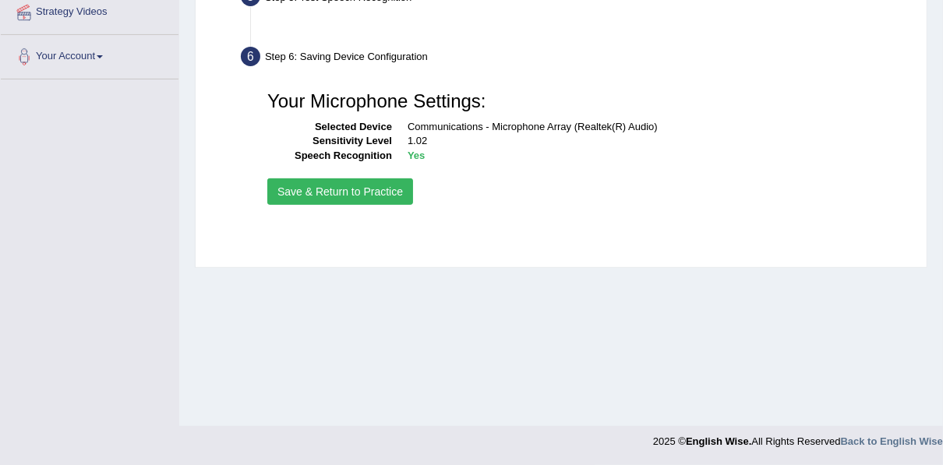
scroll to position [353, 0]
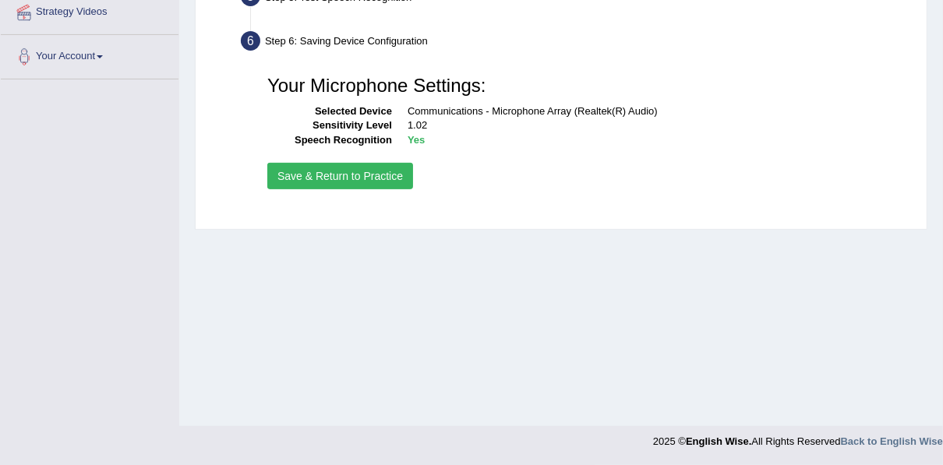
click at [346, 171] on button "Save & Return to Practice" at bounding box center [340, 176] width 146 height 26
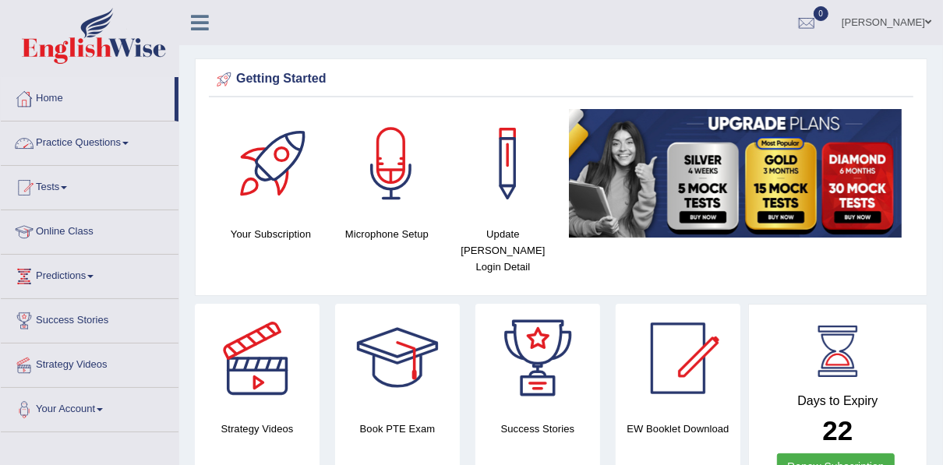
click at [98, 138] on link "Practice Questions" at bounding box center [90, 141] width 178 height 39
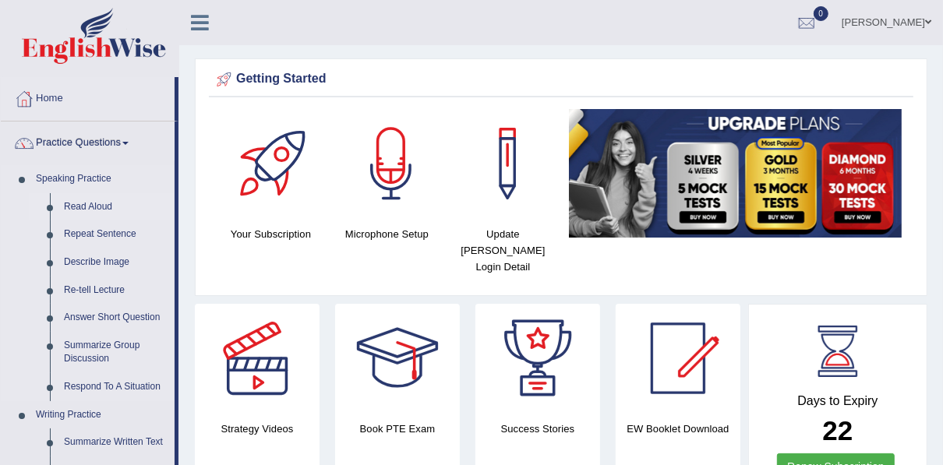
click at [98, 201] on link "Read Aloud" at bounding box center [116, 207] width 118 height 28
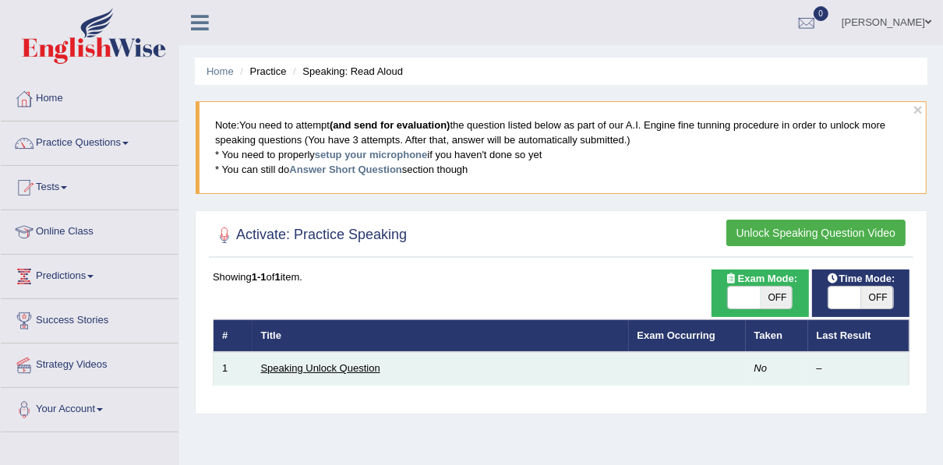
click at [358, 366] on link "Speaking Unlock Question" at bounding box center [320, 368] width 119 height 12
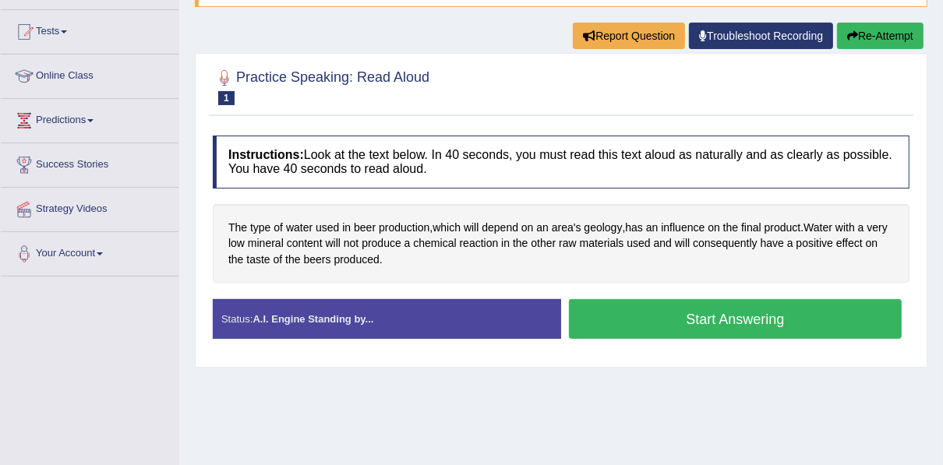
scroll to position [175, 0]
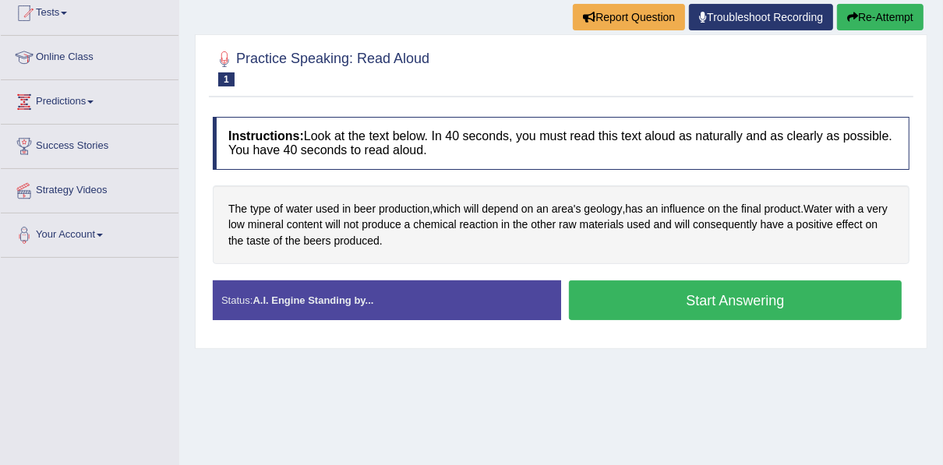
click at [717, 302] on button "Start Answering" at bounding box center [735, 301] width 333 height 40
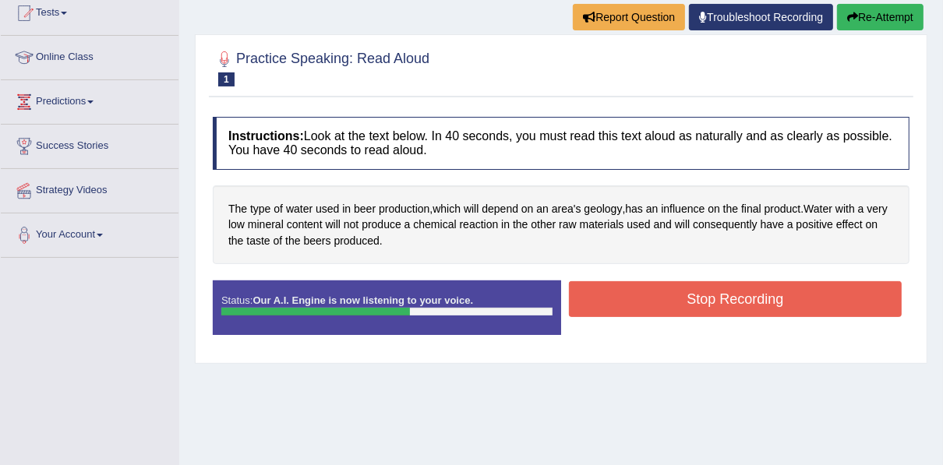
click at [717, 302] on button "Stop Recording" at bounding box center [735, 299] width 333 height 36
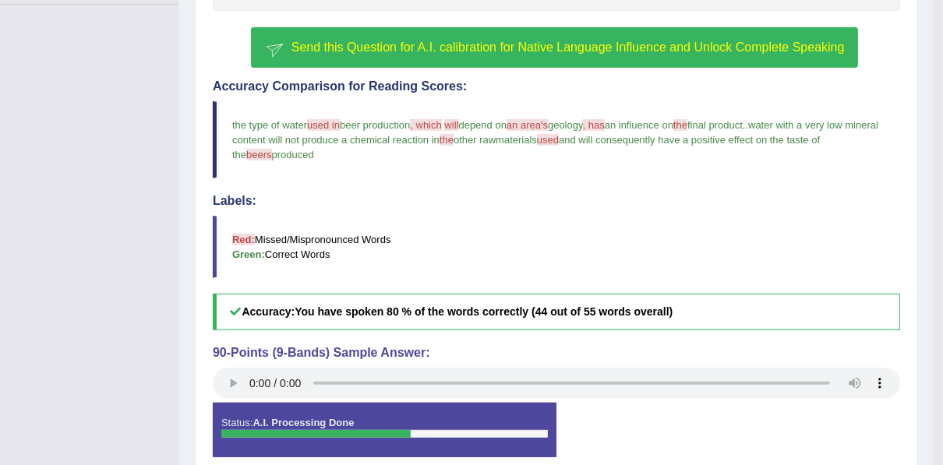
scroll to position [449, 0]
